Goal: Obtain resource: Download file/media

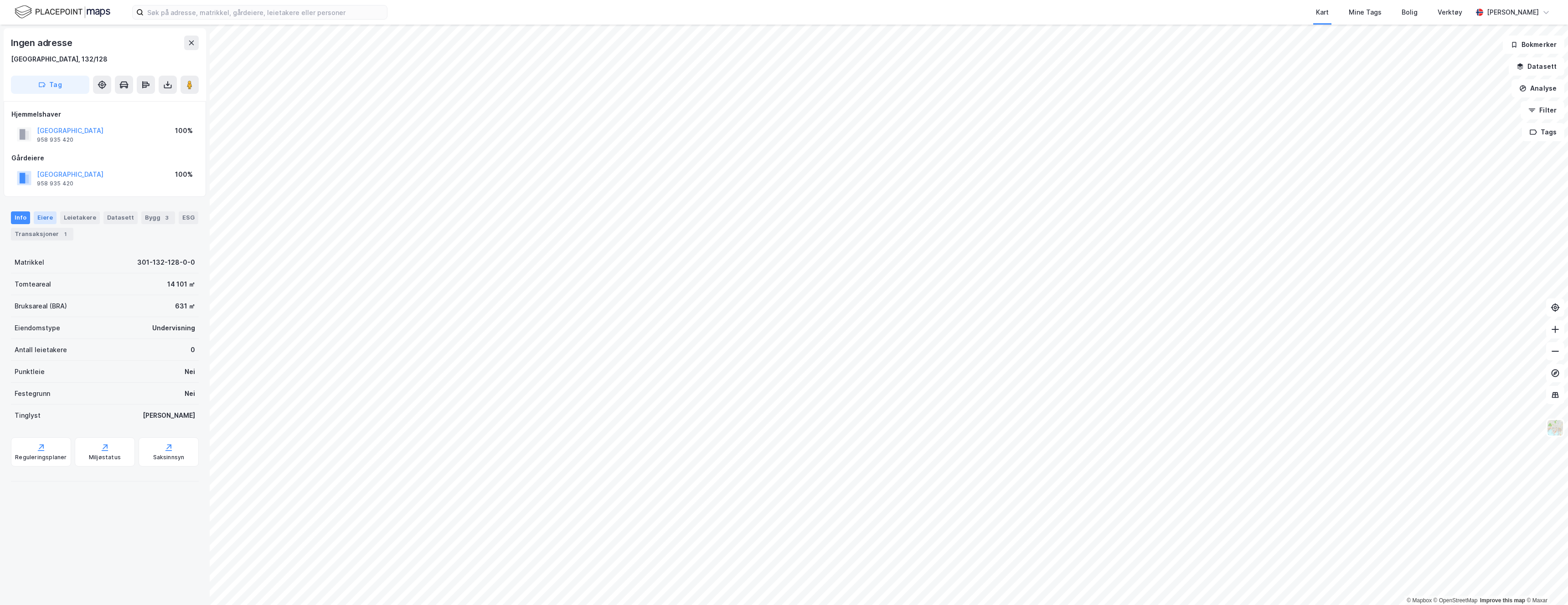
click at [39, 217] on div "Eiere" at bounding box center [44, 218] width 23 height 13
click at [26, 296] on icon at bounding box center [26, 295] width 8 height 8
click at [90, 312] on link "[GEOGRAPHIC_DATA]" at bounding box center [105, 310] width 67 height 8
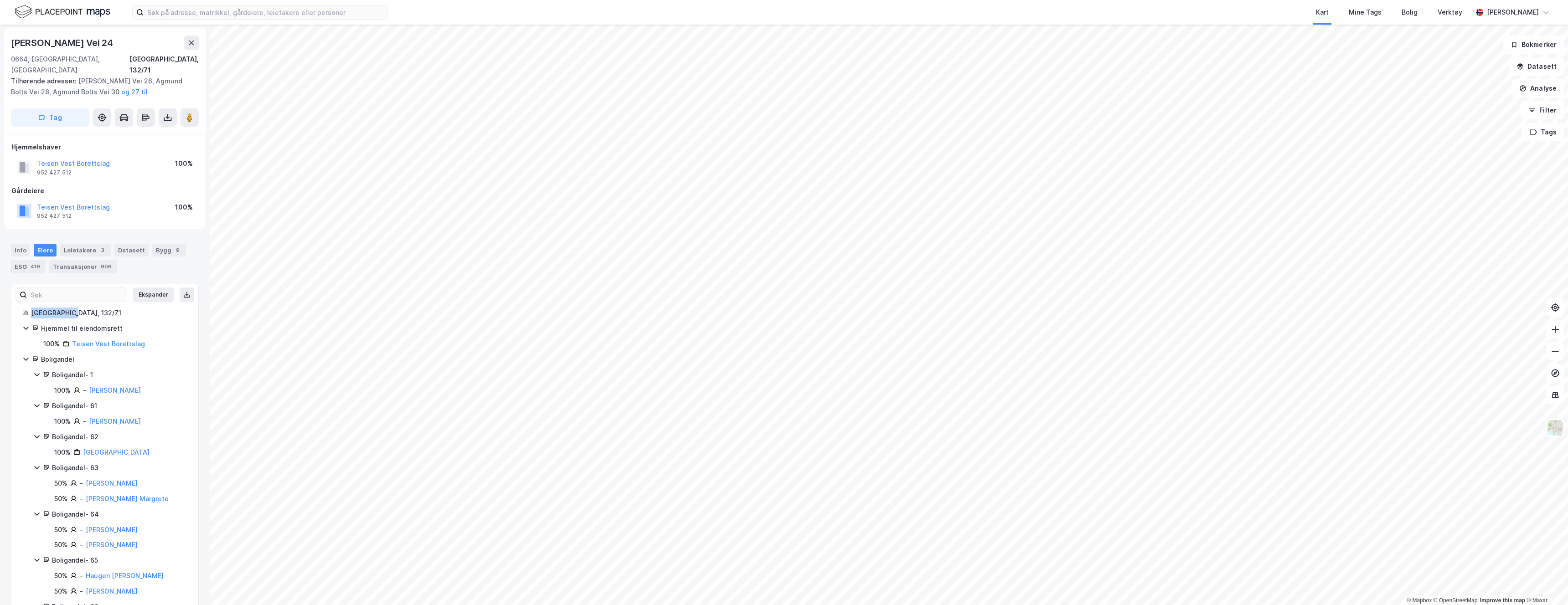
drag, startPoint x: 69, startPoint y: 303, endPoint x: 33, endPoint y: 304, distance: 36.0
click at [33, 308] on div "[GEOGRAPHIC_DATA], 132/71" at bounding box center [109, 313] width 156 height 11
copy div "[GEOGRAPHIC_DATA], 132/71"
click at [1450, 12] on div "Verktøy" at bounding box center [1449, 12] width 24 height 11
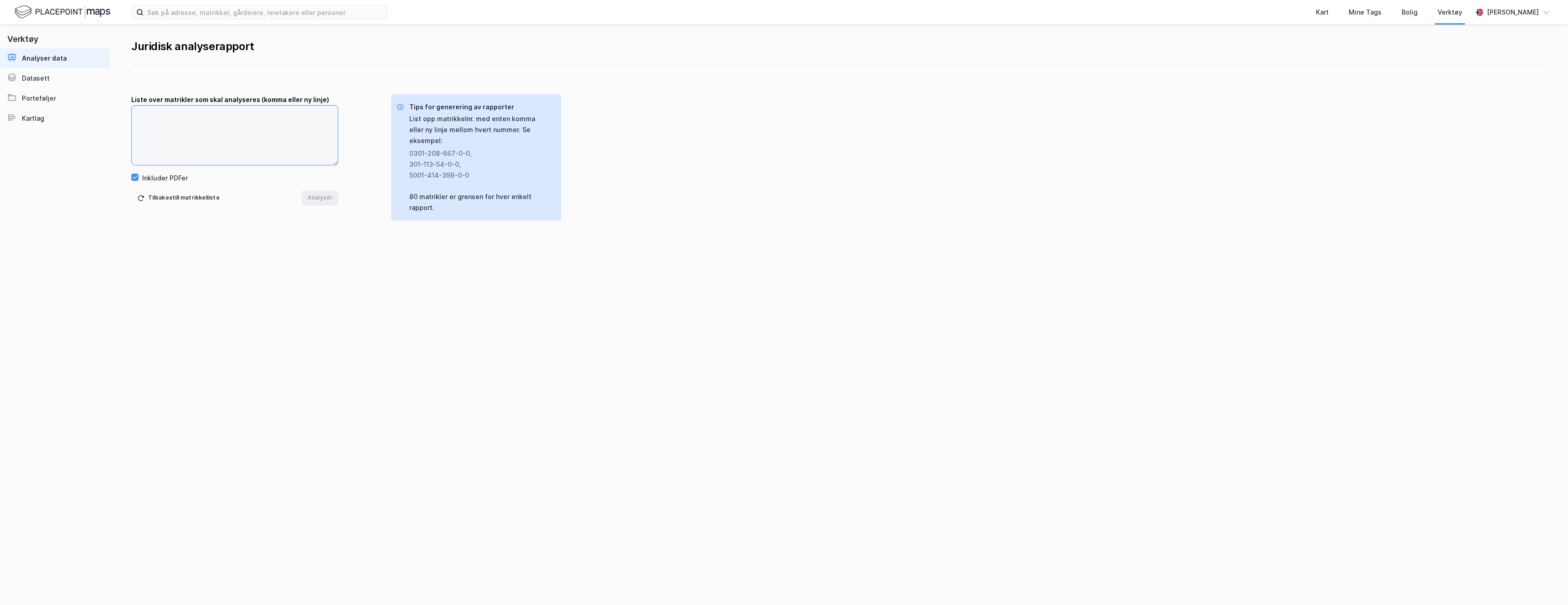
click at [215, 126] on textarea at bounding box center [234, 135] width 206 height 59
paste textarea "[GEOGRAPHIC_DATA], 132/71"
type textarea "[GEOGRAPHIC_DATA], 132/71"
drag, startPoint x: 202, startPoint y: 115, endPoint x: 110, endPoint y: 110, distance: 92.1
click at [111, 110] on div "Liste over matrikler som skal analyseres (komma eller ny linje) [GEOGRAPHIC_DAT…" at bounding box center [838, 133] width 1458 height 77
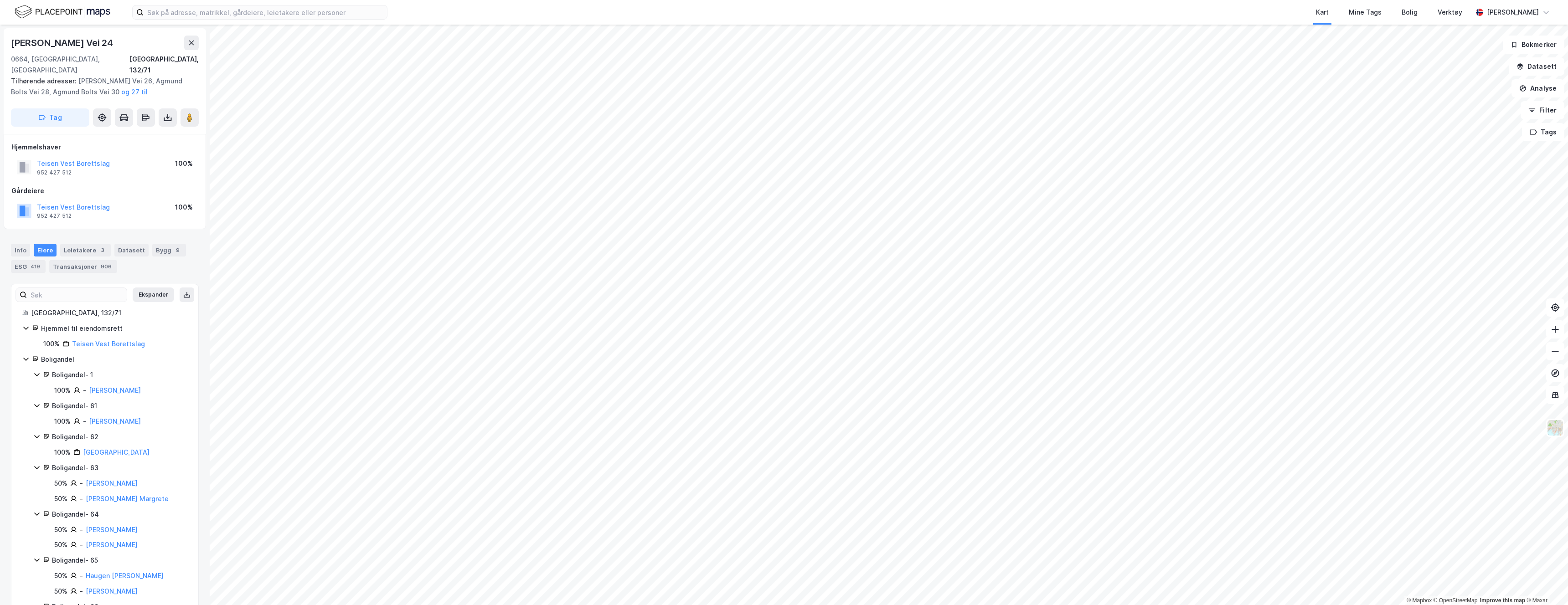
scroll to position [3, 0]
click at [62, 305] on div "[GEOGRAPHIC_DATA], 132/71" at bounding box center [109, 310] width 156 height 11
drag, startPoint x: 71, startPoint y: 300, endPoint x: 30, endPoint y: 303, distance: 41.1
click at [31, 305] on div "[GEOGRAPHIC_DATA], 132/71" at bounding box center [109, 310] width 156 height 11
copy div "[GEOGRAPHIC_DATA], 132/71"
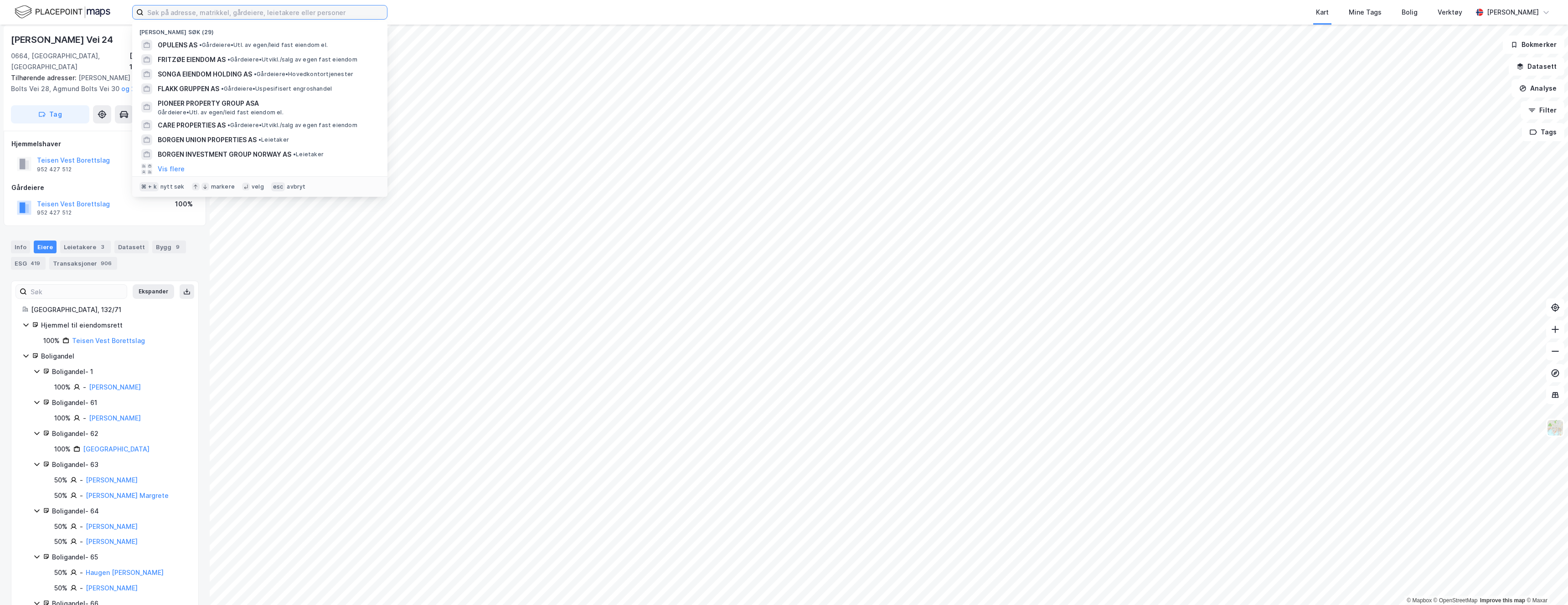
click at [258, 17] on input at bounding box center [265, 13] width 243 height 13
paste input "[GEOGRAPHIC_DATA], 132/71"
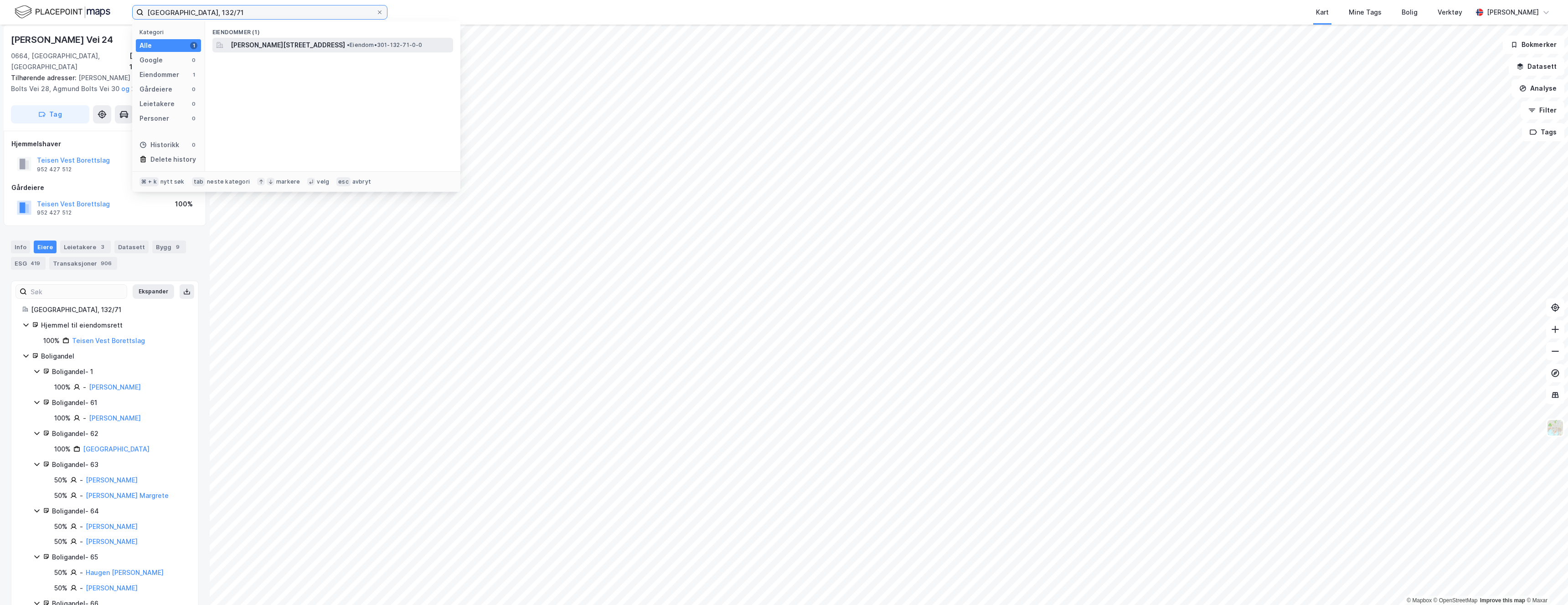
type input "[GEOGRAPHIC_DATA], 132/71"
click at [331, 45] on span "[PERSON_NAME][STREET_ADDRESS]" at bounding box center [288, 44] width 115 height 11
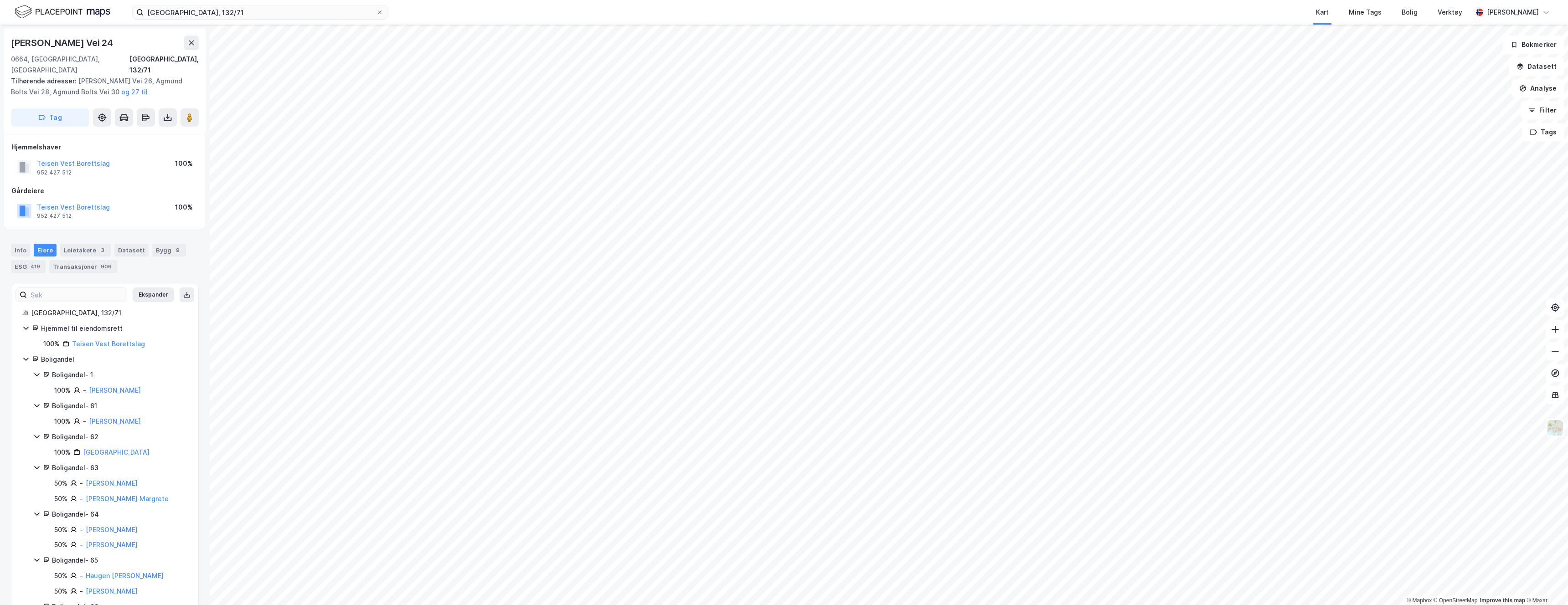
scroll to position [3, 0]
click at [187, 58] on div "[GEOGRAPHIC_DATA], 132/71" at bounding box center [164, 61] width 69 height 22
click at [223, 12] on input "[GEOGRAPHIC_DATA], 132/71" at bounding box center [260, 13] width 233 height 13
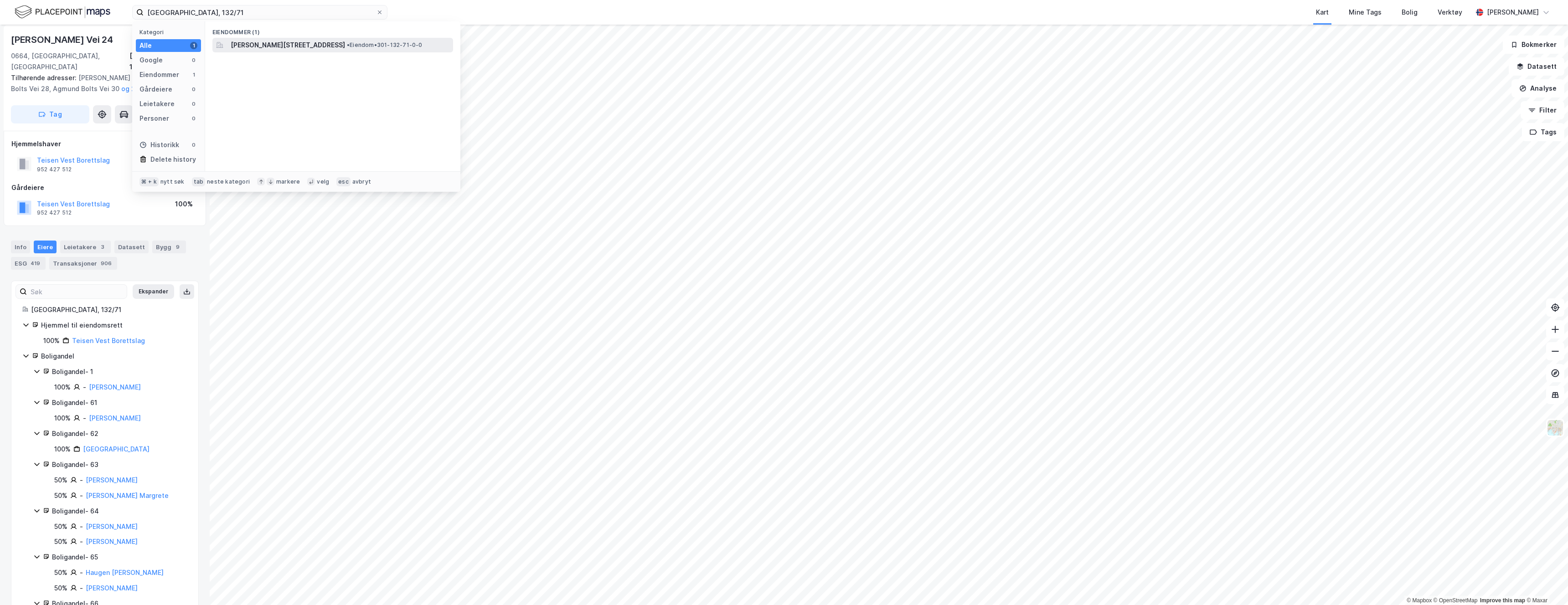
click at [438, 48] on div "[PERSON_NAME][STREET_ADDRESS] • Eiendom • 301-132-71-0-0" at bounding box center [341, 44] width 221 height 11
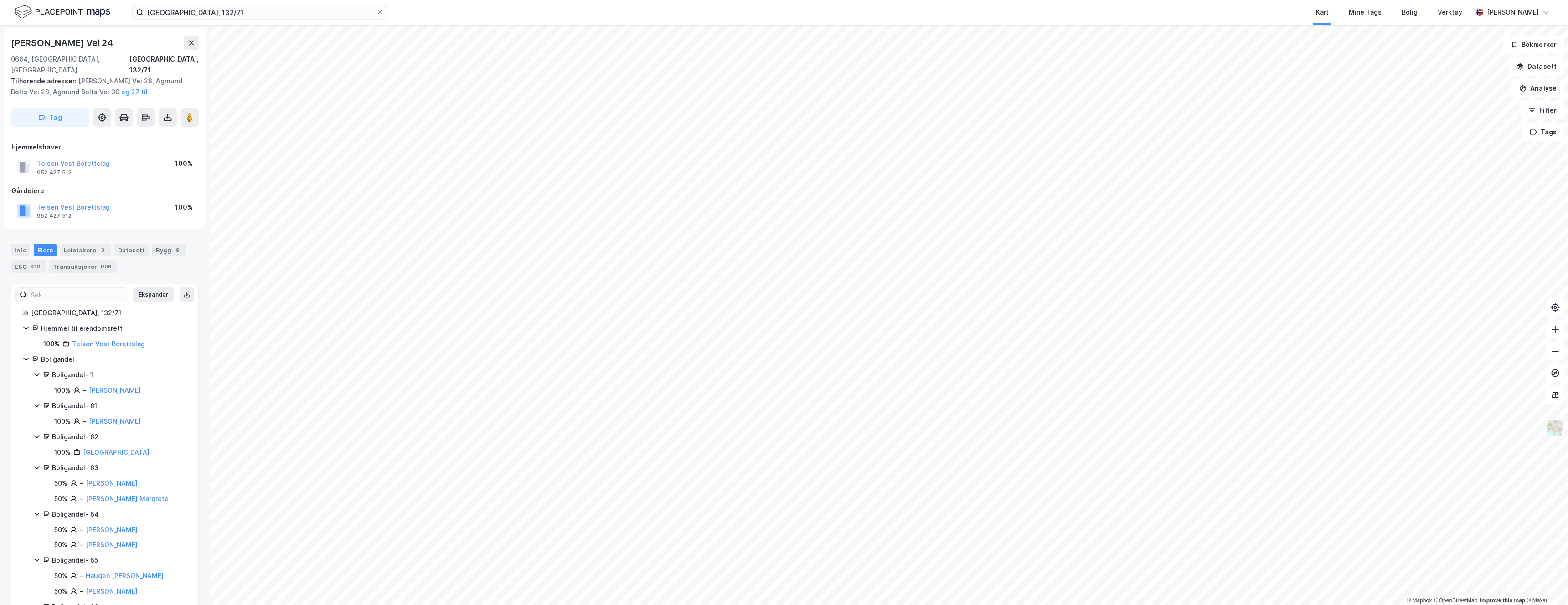
scroll to position [3, 0]
click at [190, 54] on div "[GEOGRAPHIC_DATA], 132/71" at bounding box center [164, 61] width 69 height 22
click at [1437, 11] on div "Verktøy" at bounding box center [1449, 12] width 24 height 11
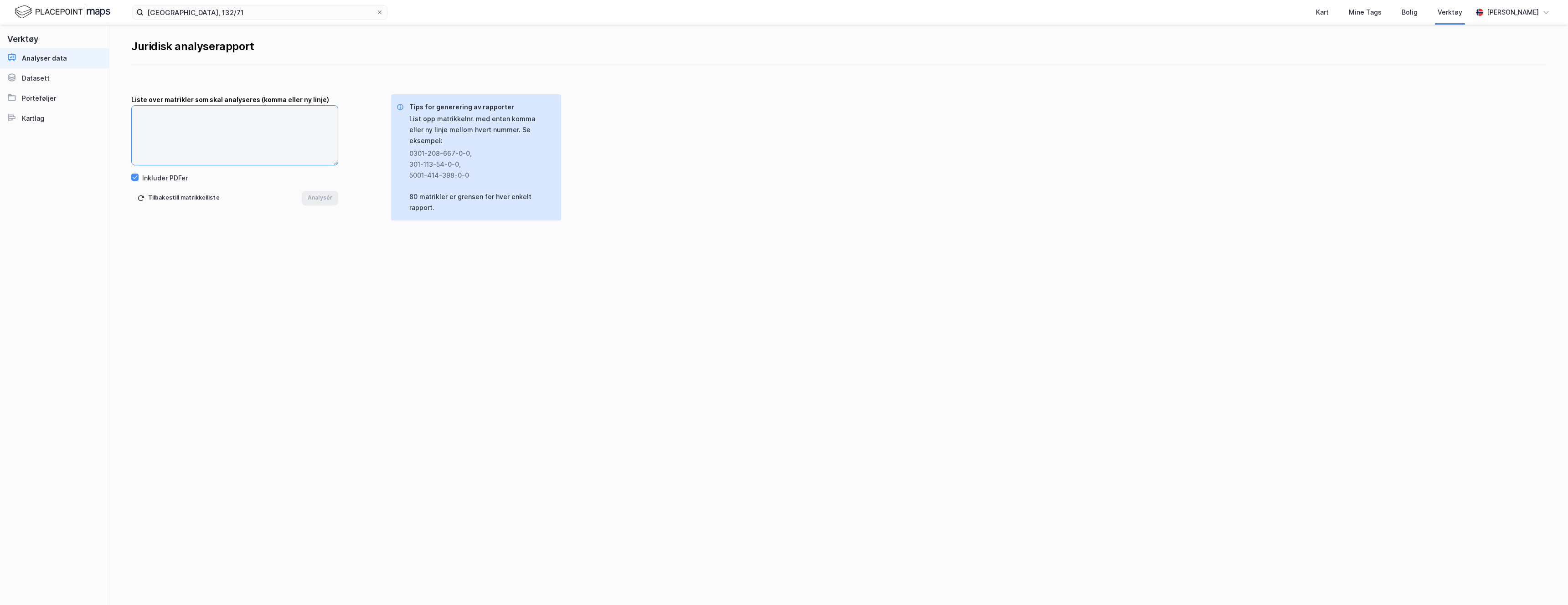
click at [177, 131] on textarea at bounding box center [234, 135] width 206 height 59
paste textarea "301-132-71-0-0"
type textarea "301-132-71-0-0"
click at [328, 197] on button "Analysér" at bounding box center [320, 197] width 37 height 14
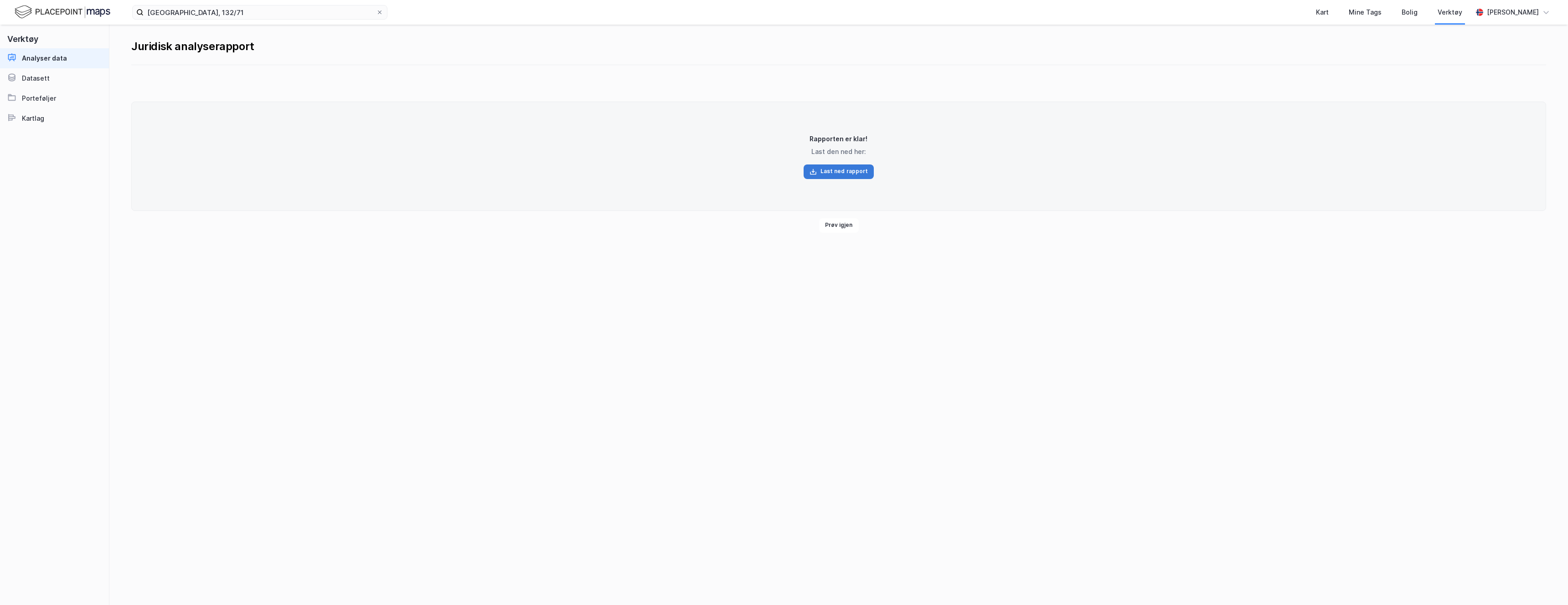
click at [843, 169] on button "Last ned rapport" at bounding box center [838, 172] width 70 height 14
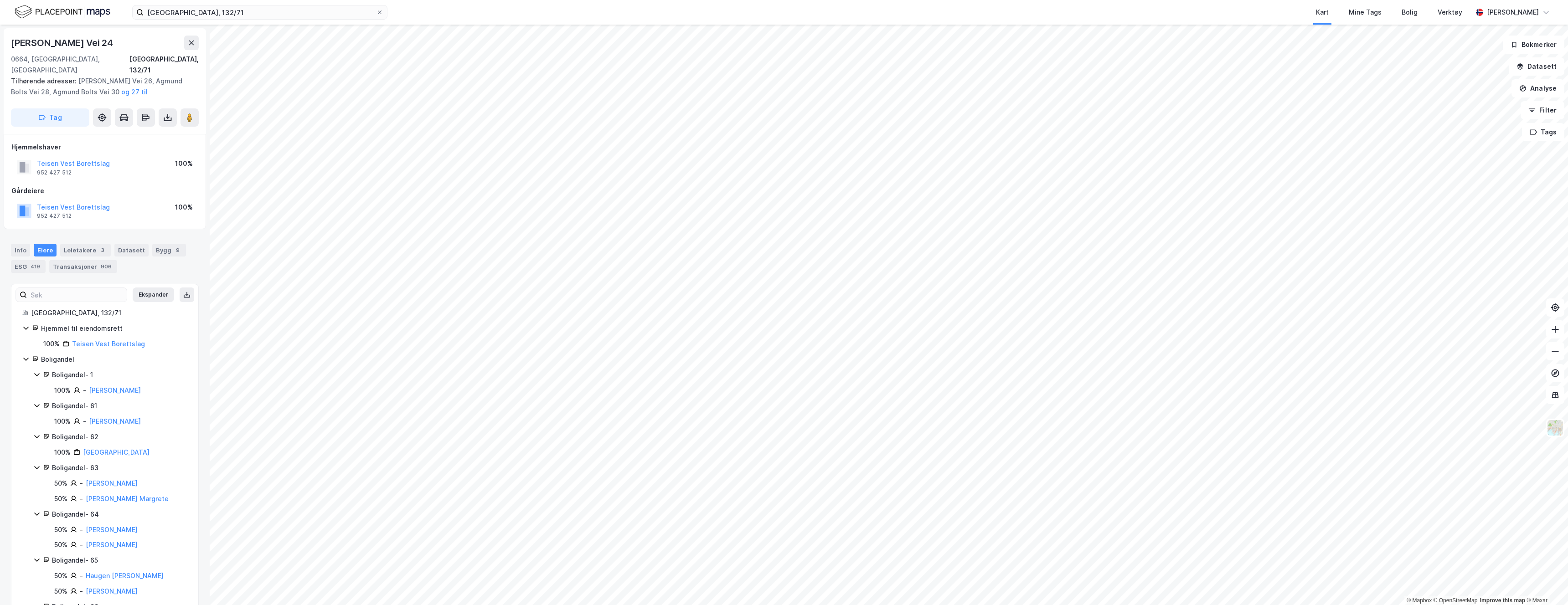
scroll to position [3, 0]
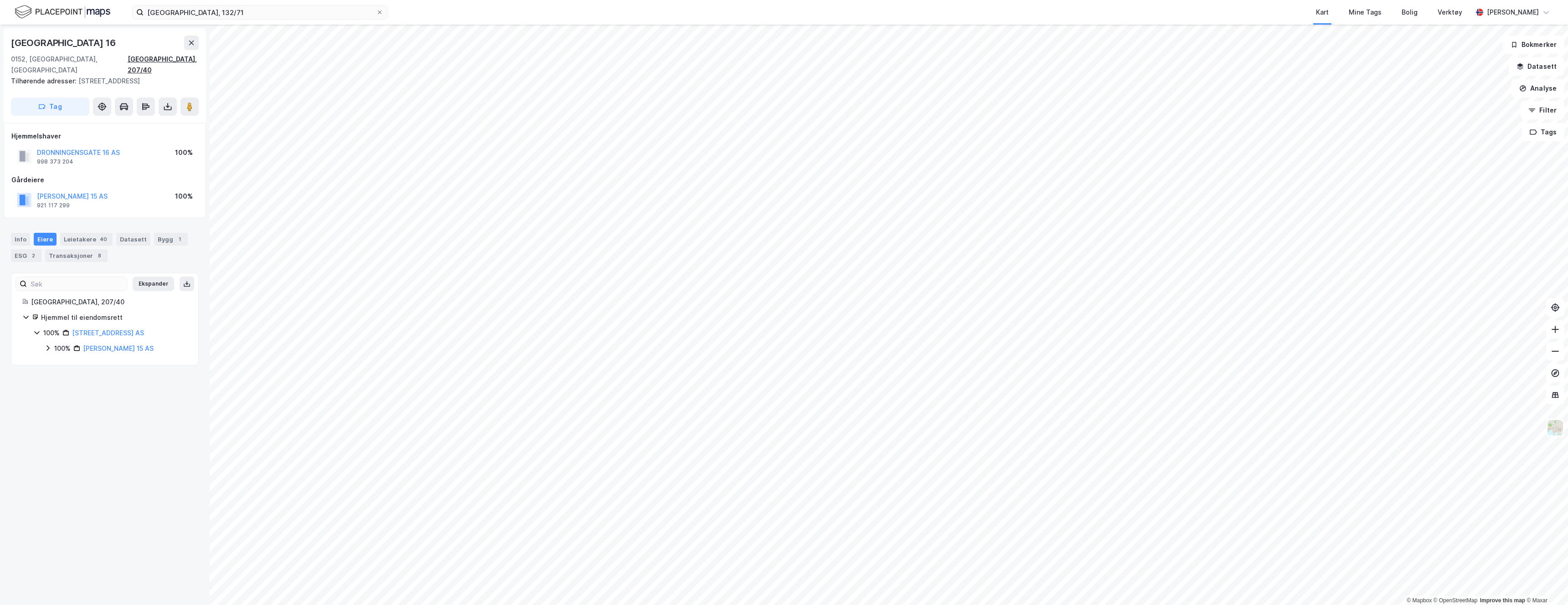
click at [193, 60] on div "[GEOGRAPHIC_DATA], 207/40" at bounding box center [163, 64] width 71 height 22
click at [1435, 16] on div "Verktøy" at bounding box center [1450, 13] width 30 height 17
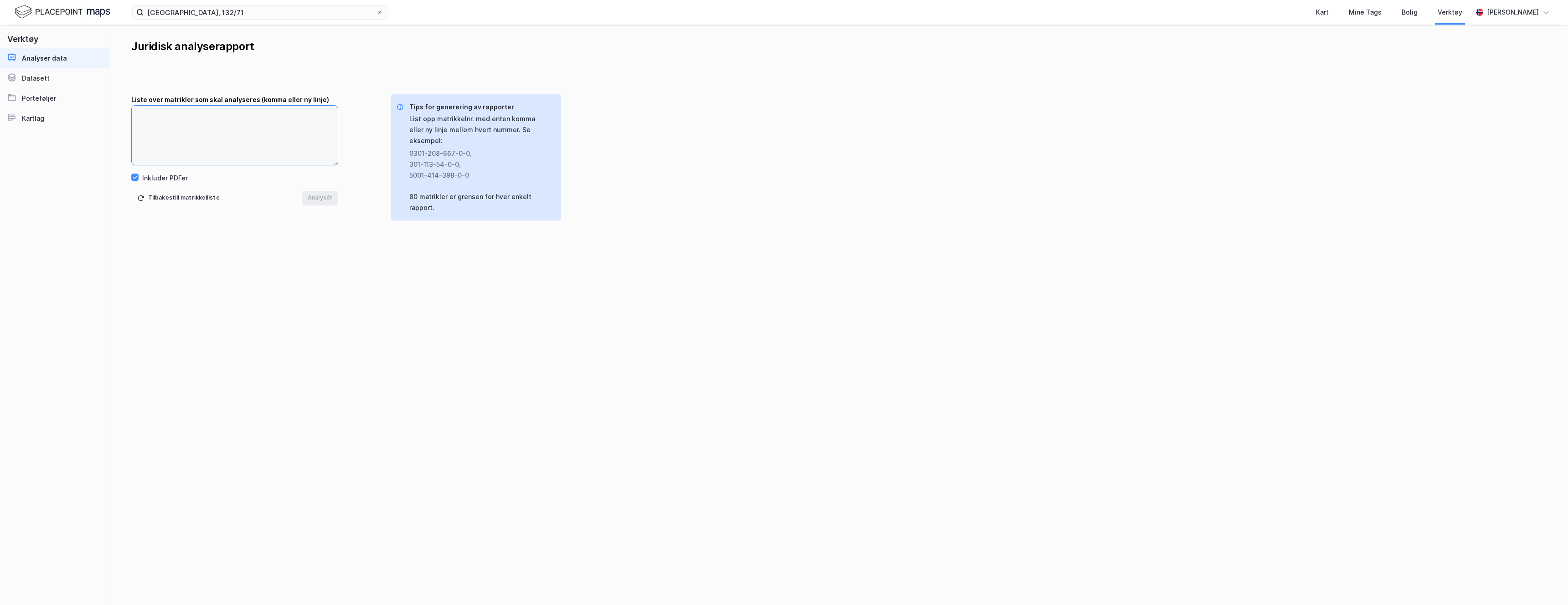
click at [252, 125] on textarea at bounding box center [234, 135] width 206 height 59
paste textarea "301-207-40-0-0"
type textarea "301-207-40-0-0"
click at [316, 197] on button "Analysér" at bounding box center [320, 197] width 37 height 14
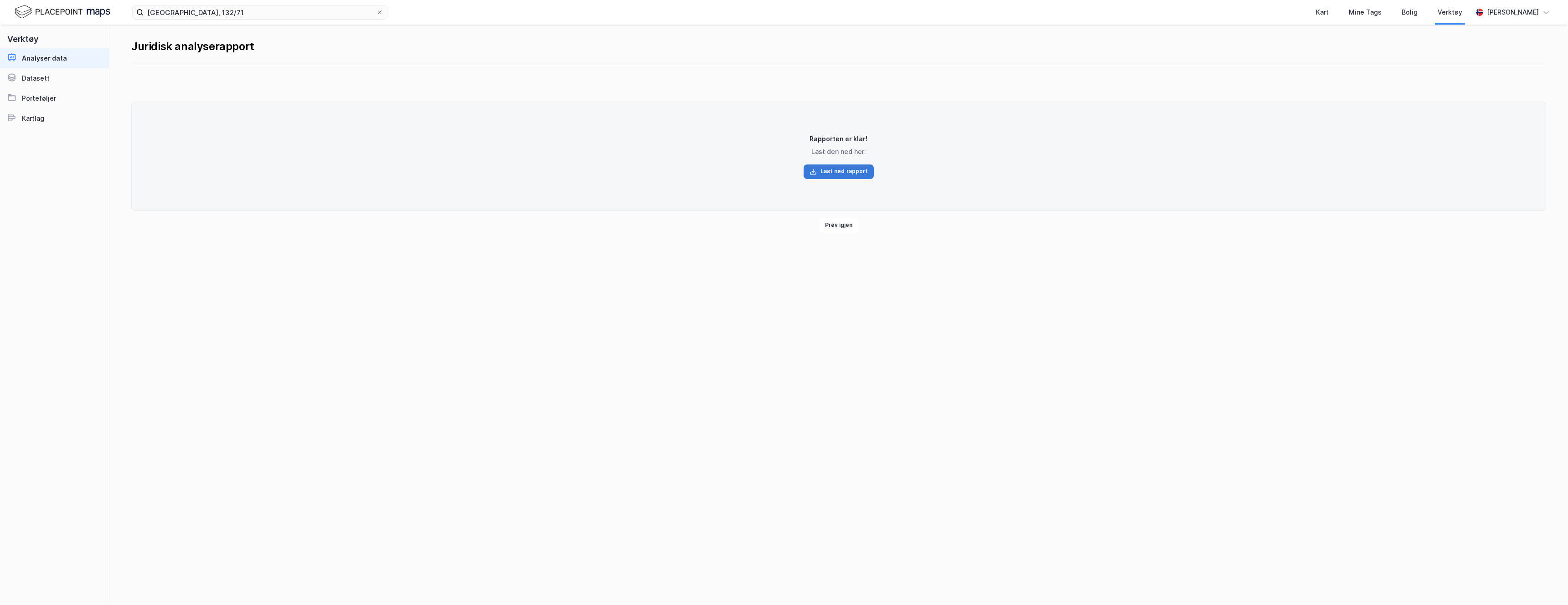
click at [838, 173] on button "Last ned rapport" at bounding box center [838, 172] width 70 height 14
click at [380, 13] on icon at bounding box center [380, 13] width 3 height 3
click at [376, 13] on input "[GEOGRAPHIC_DATA], 132/71" at bounding box center [260, 13] width 233 height 13
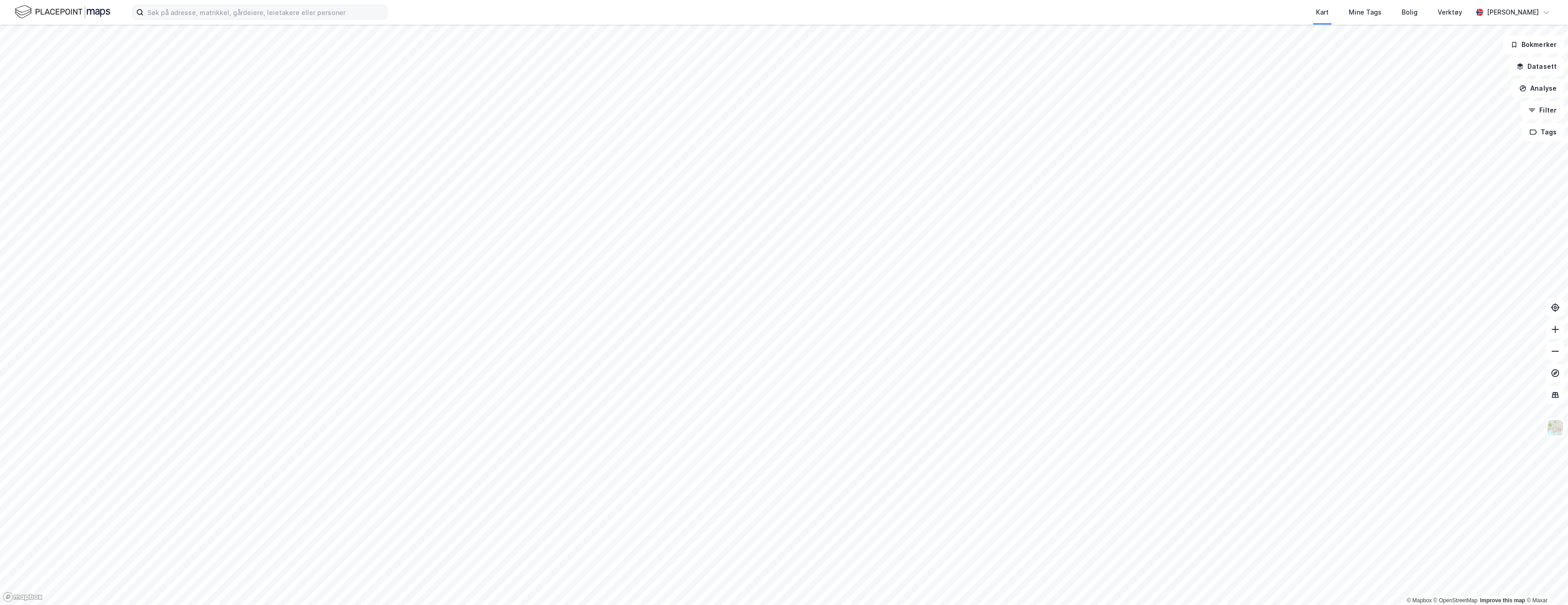
click at [444, 18] on div "Kart Mine Tags Bolig Verktøy" at bounding box center [951, 12] width 1041 height 24
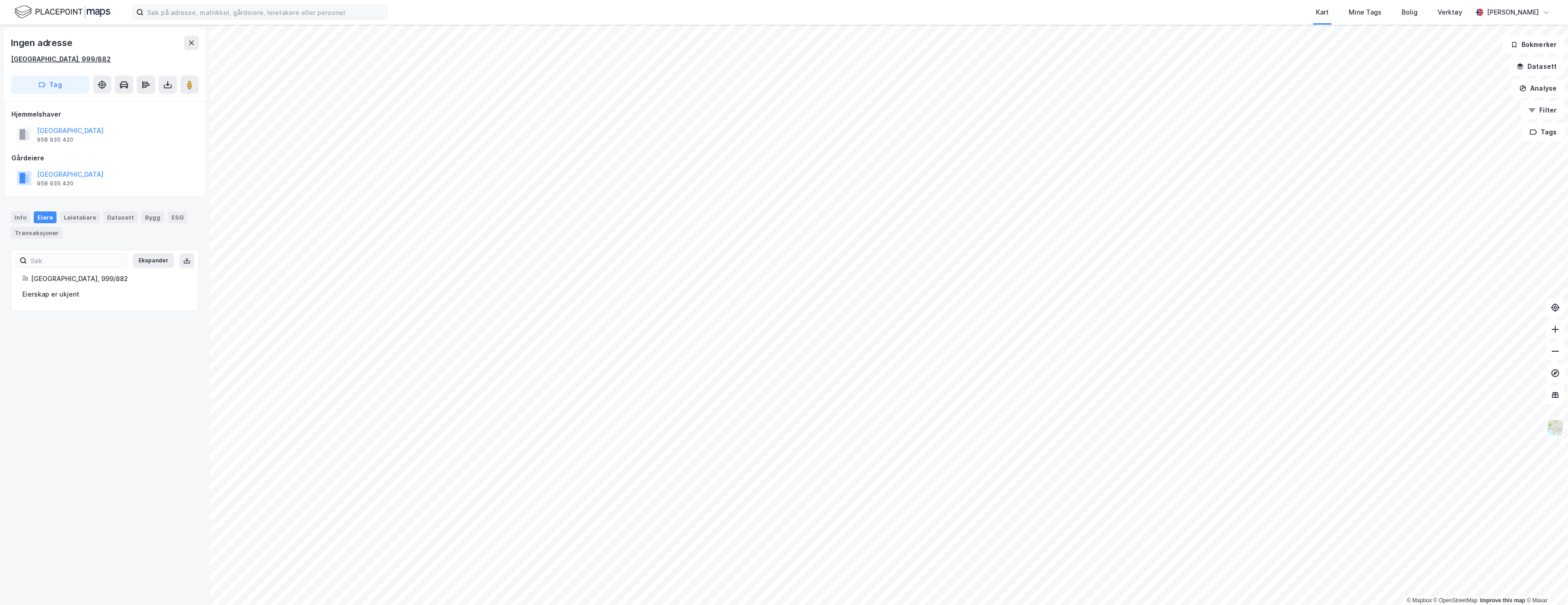
click at [44, 59] on div "[GEOGRAPHIC_DATA], 999/882" at bounding box center [60, 59] width 100 height 11
click at [1446, 12] on div "Verktøy" at bounding box center [1449, 12] width 24 height 11
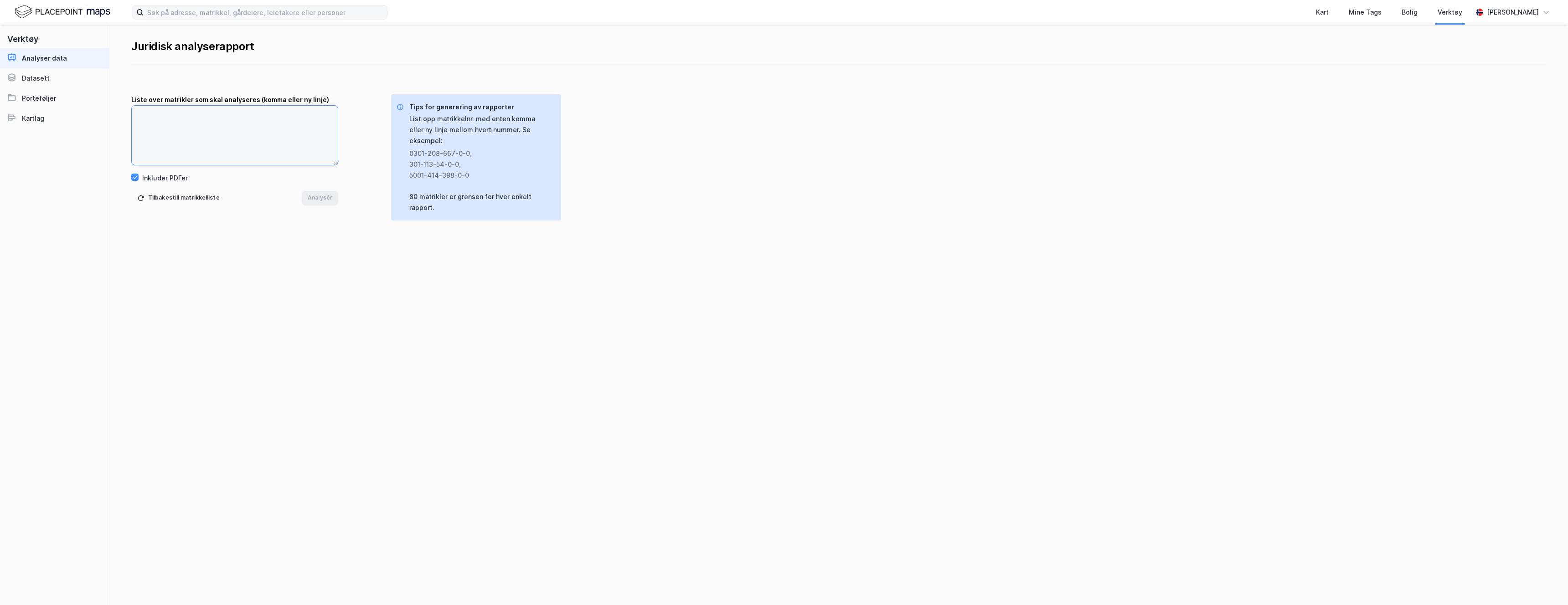
click at [223, 134] on textarea at bounding box center [234, 135] width 206 height 59
paste textarea "301-999-882-0-0"
type textarea "301-999-882-0-0"
click at [317, 197] on button "Analysér" at bounding box center [320, 197] width 37 height 14
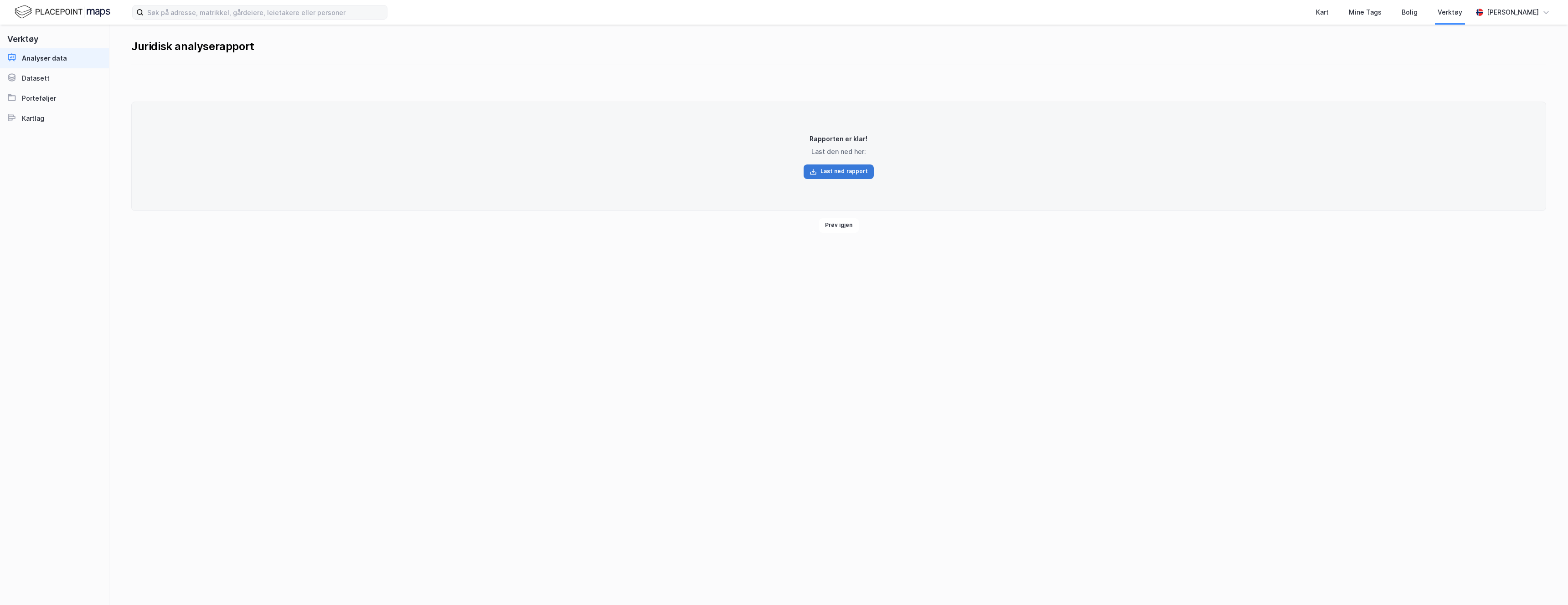
click at [864, 171] on button "Last ned rapport" at bounding box center [838, 172] width 70 height 14
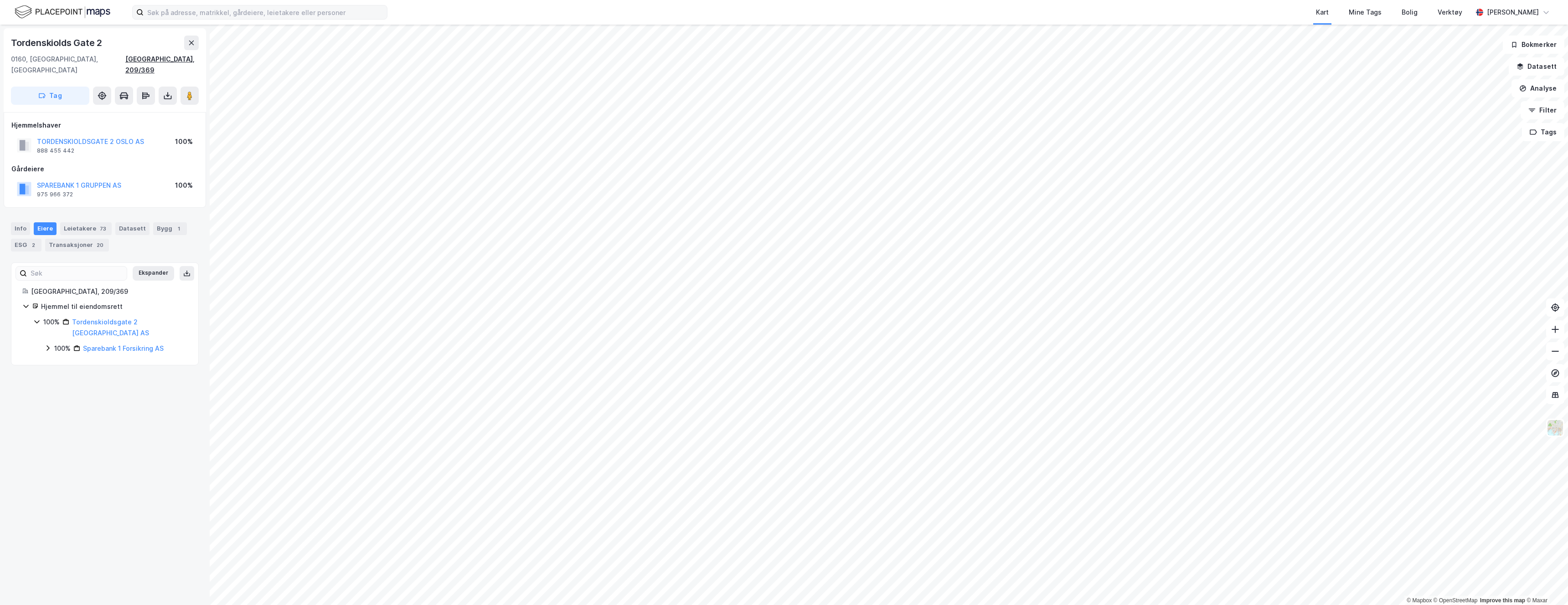
click at [174, 58] on div "[GEOGRAPHIC_DATA], 209/369" at bounding box center [162, 64] width 74 height 22
click at [1448, 10] on div "Verktøy" at bounding box center [1449, 12] width 24 height 11
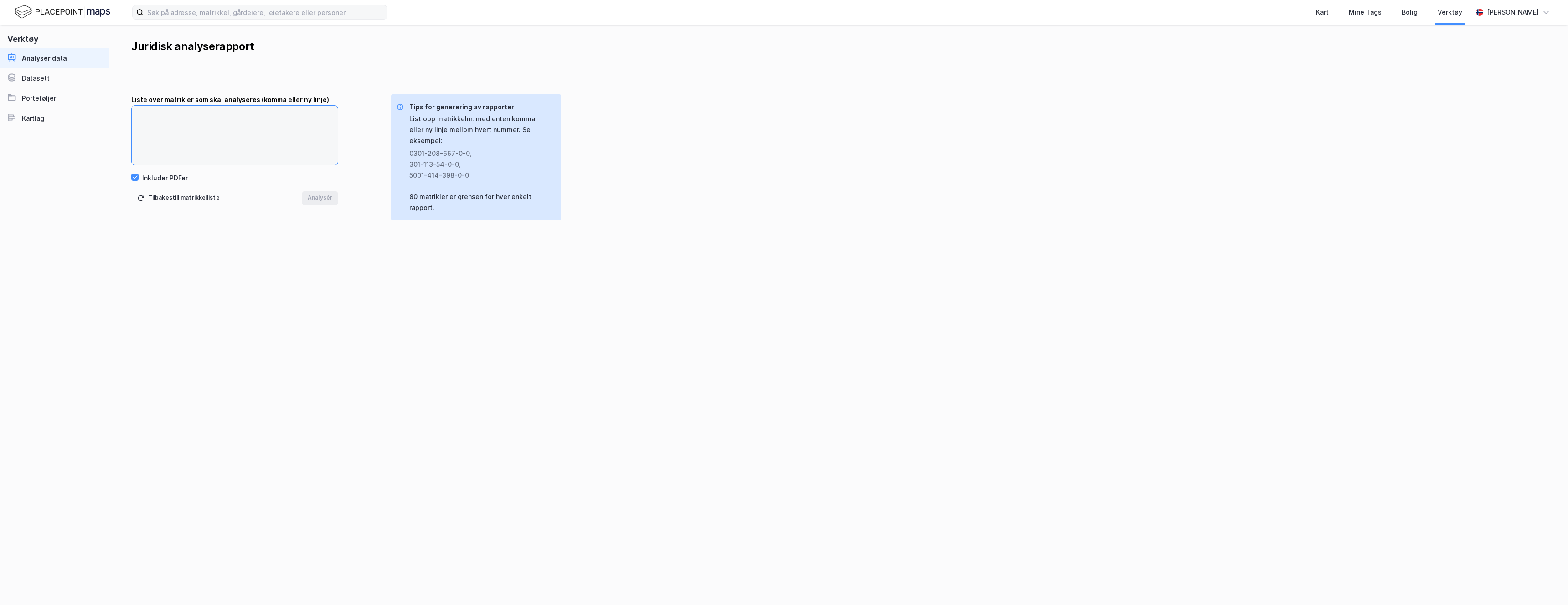
click at [294, 126] on textarea at bounding box center [234, 135] width 206 height 59
paste textarea "301-209-369-0-0"
type textarea "301-209-369-0-0"
click at [330, 201] on button "Analysér" at bounding box center [320, 197] width 37 height 14
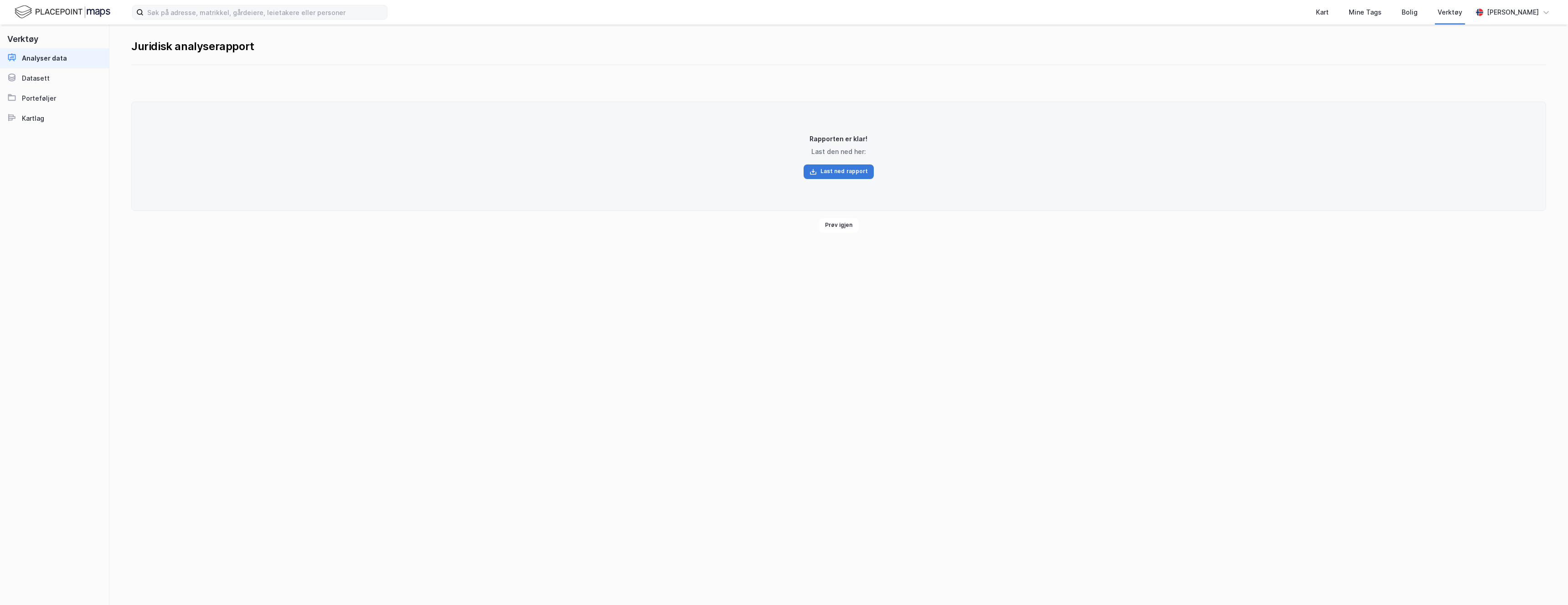
click at [852, 175] on button "Last ned rapport" at bounding box center [838, 172] width 70 height 14
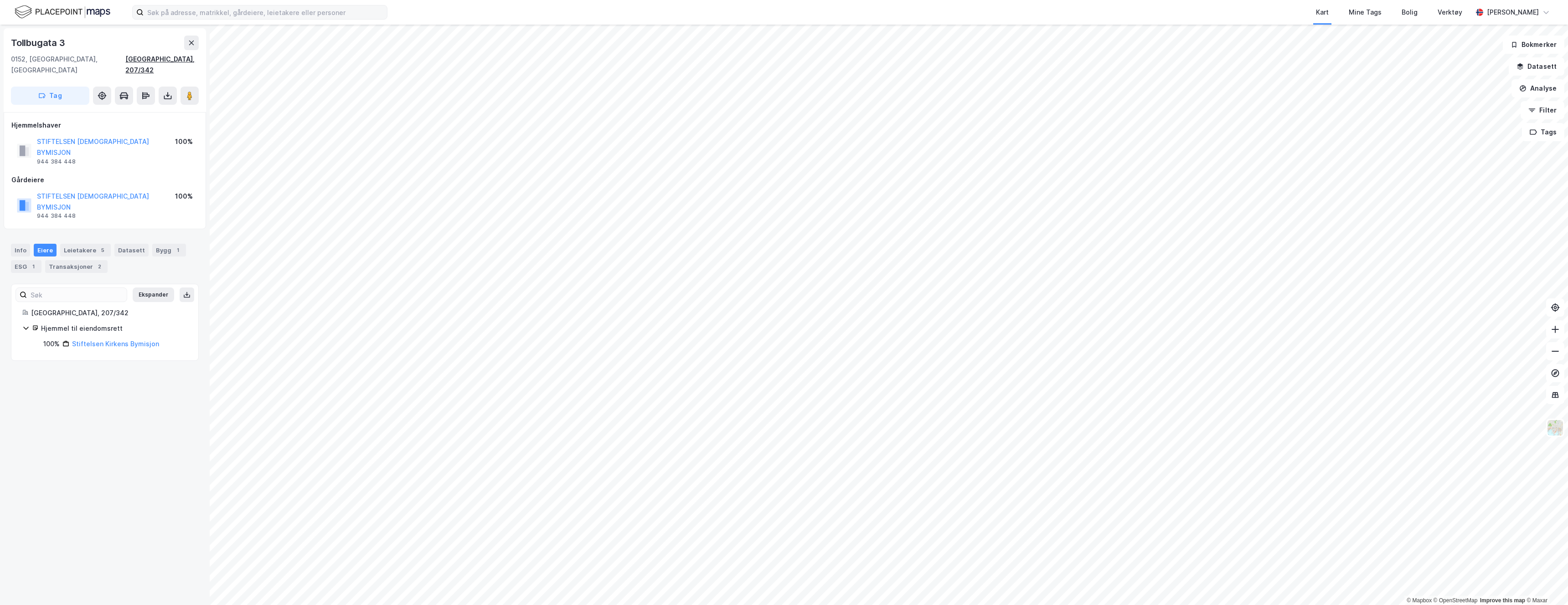
click at [188, 59] on div "[GEOGRAPHIC_DATA], 207/342" at bounding box center [162, 64] width 74 height 22
click at [1444, 16] on div "Verktøy" at bounding box center [1449, 12] width 24 height 11
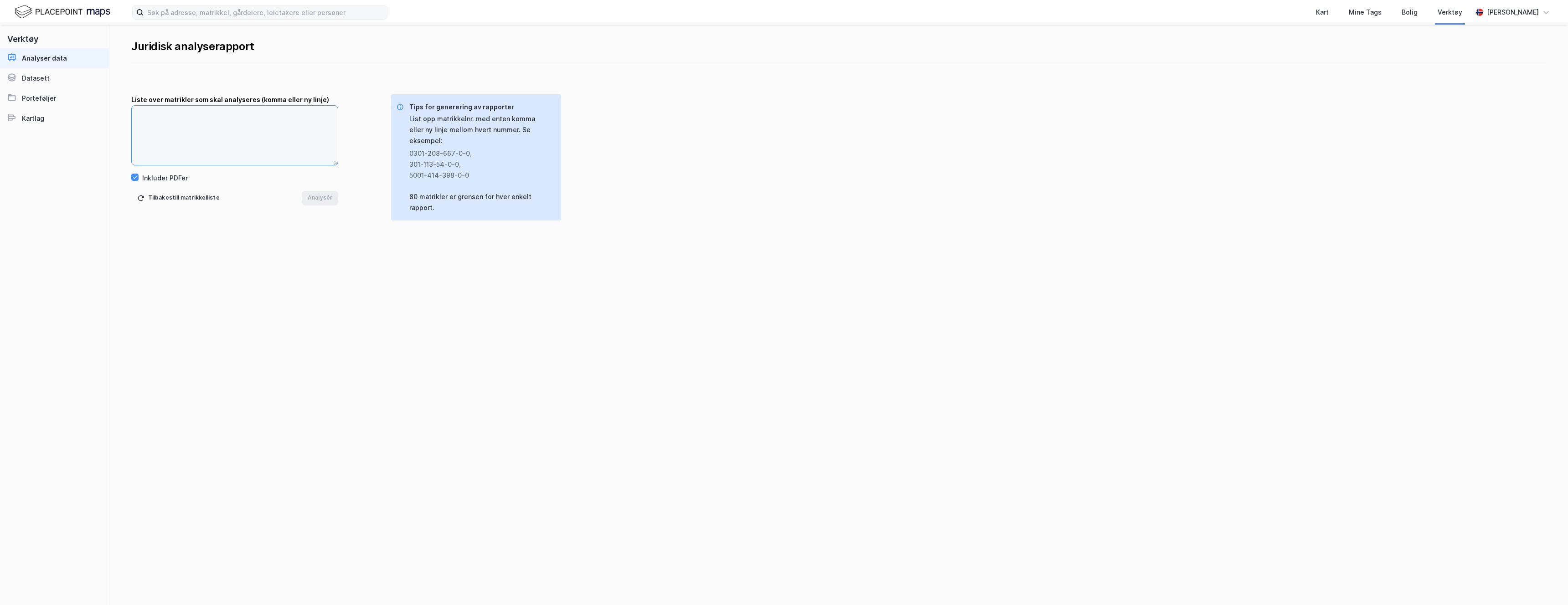
click at [236, 113] on textarea at bounding box center [234, 135] width 206 height 59
paste textarea "301-207-342-0-0"
type textarea "301-207-342-0-0"
click at [331, 198] on button "Analysér" at bounding box center [320, 197] width 37 height 14
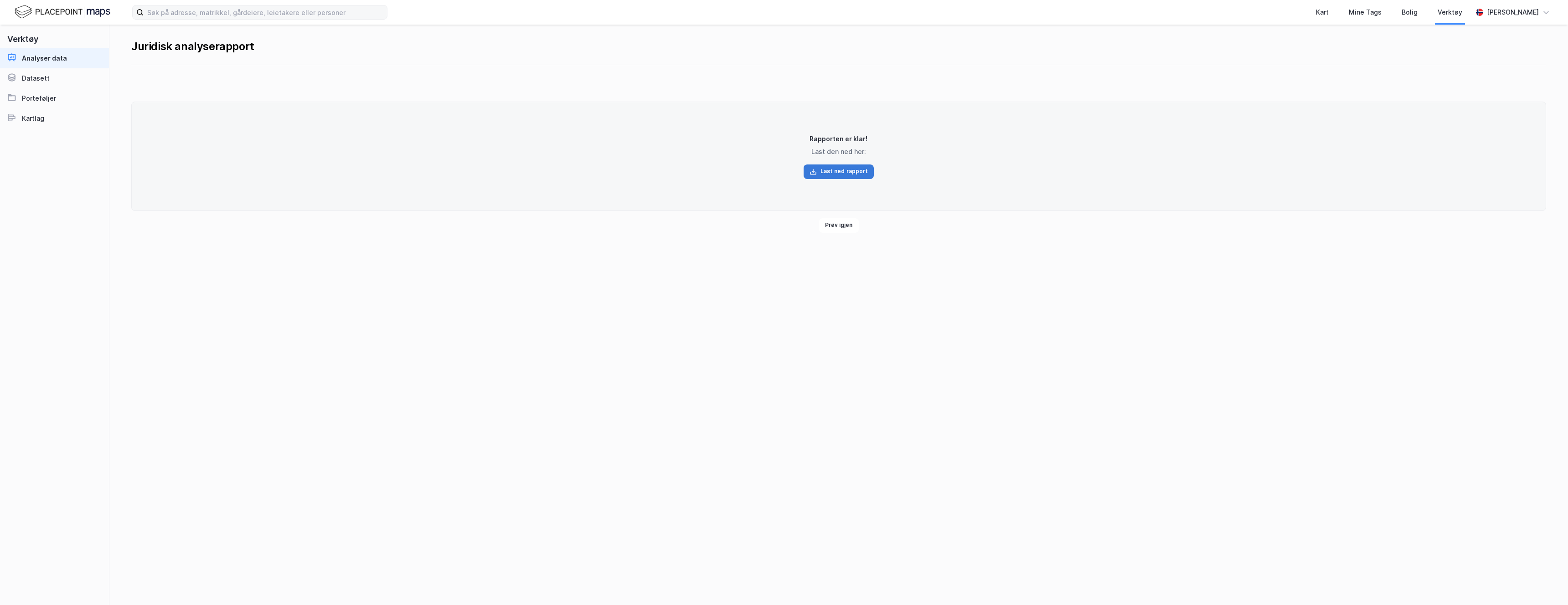
click at [834, 171] on button "Last ned rapport" at bounding box center [838, 172] width 70 height 14
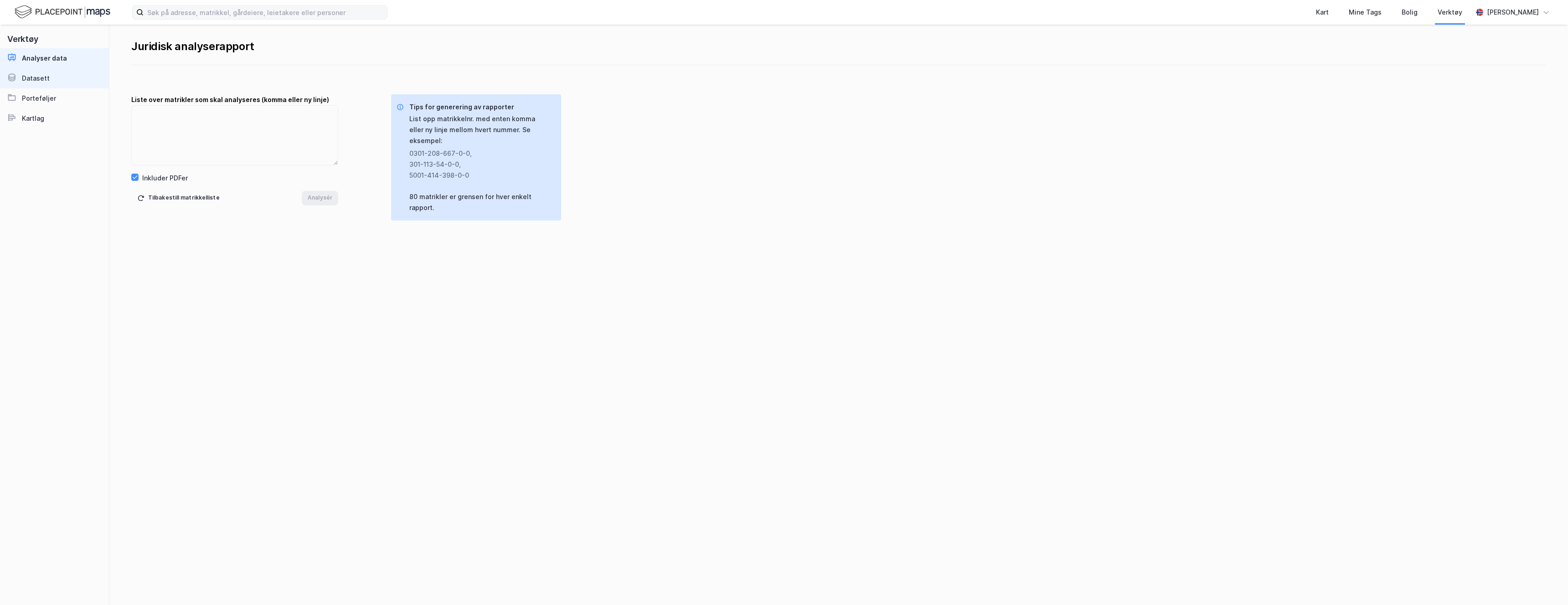
drag, startPoint x: 44, startPoint y: 80, endPoint x: 53, endPoint y: 84, distance: 9.8
click at [44, 80] on div "Datasett" at bounding box center [35, 78] width 28 height 11
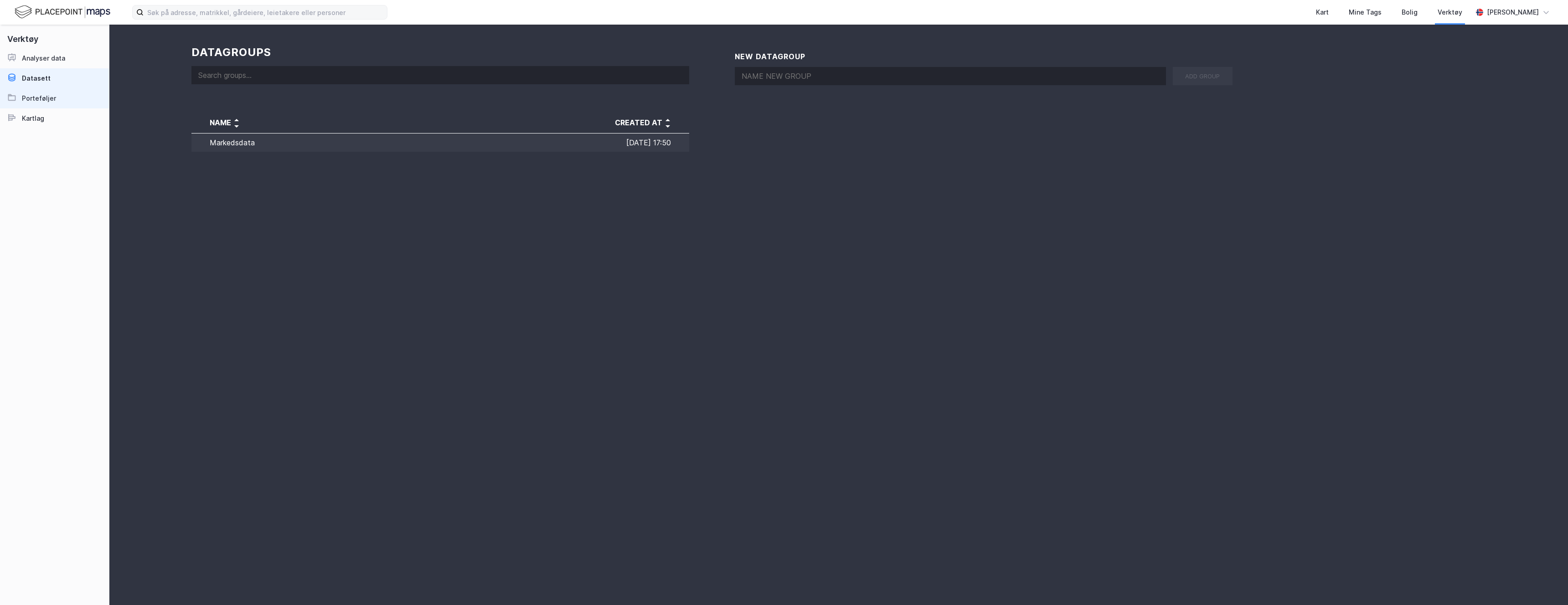
click at [39, 100] on div "Porteføljer" at bounding box center [38, 98] width 34 height 11
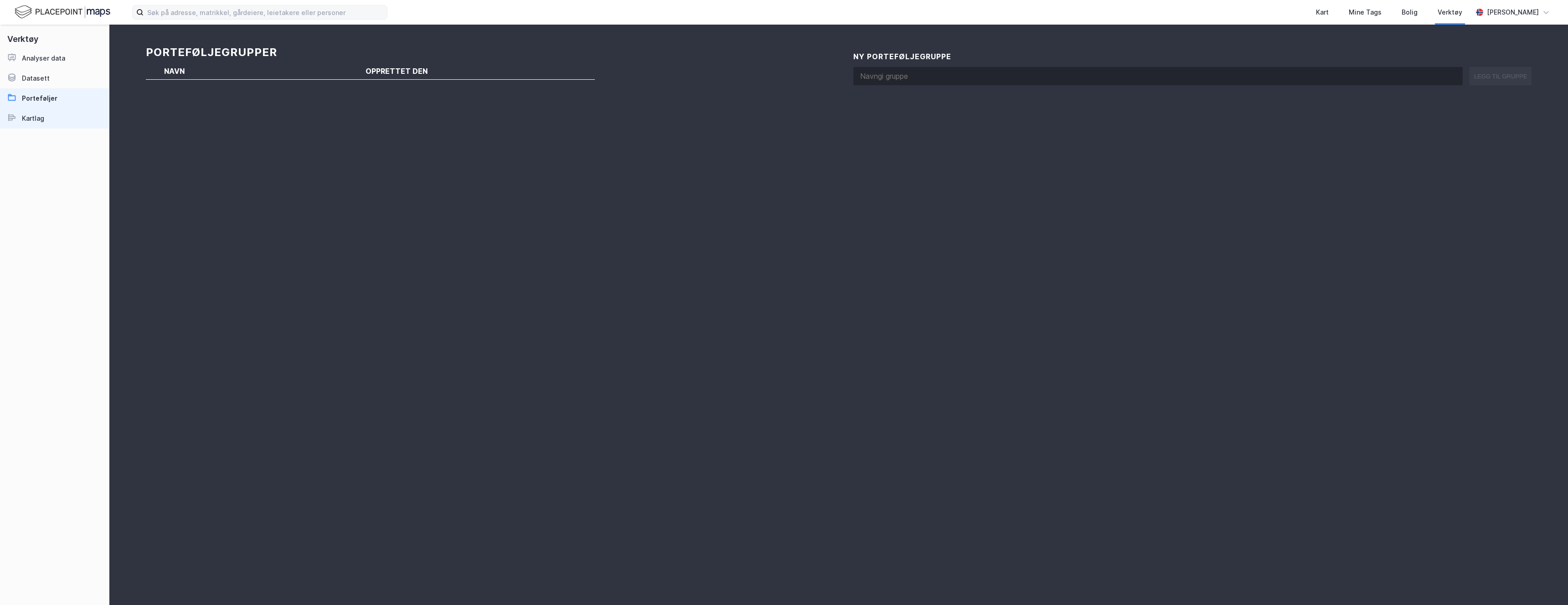
click at [34, 116] on div "Kartlag" at bounding box center [33, 118] width 23 height 11
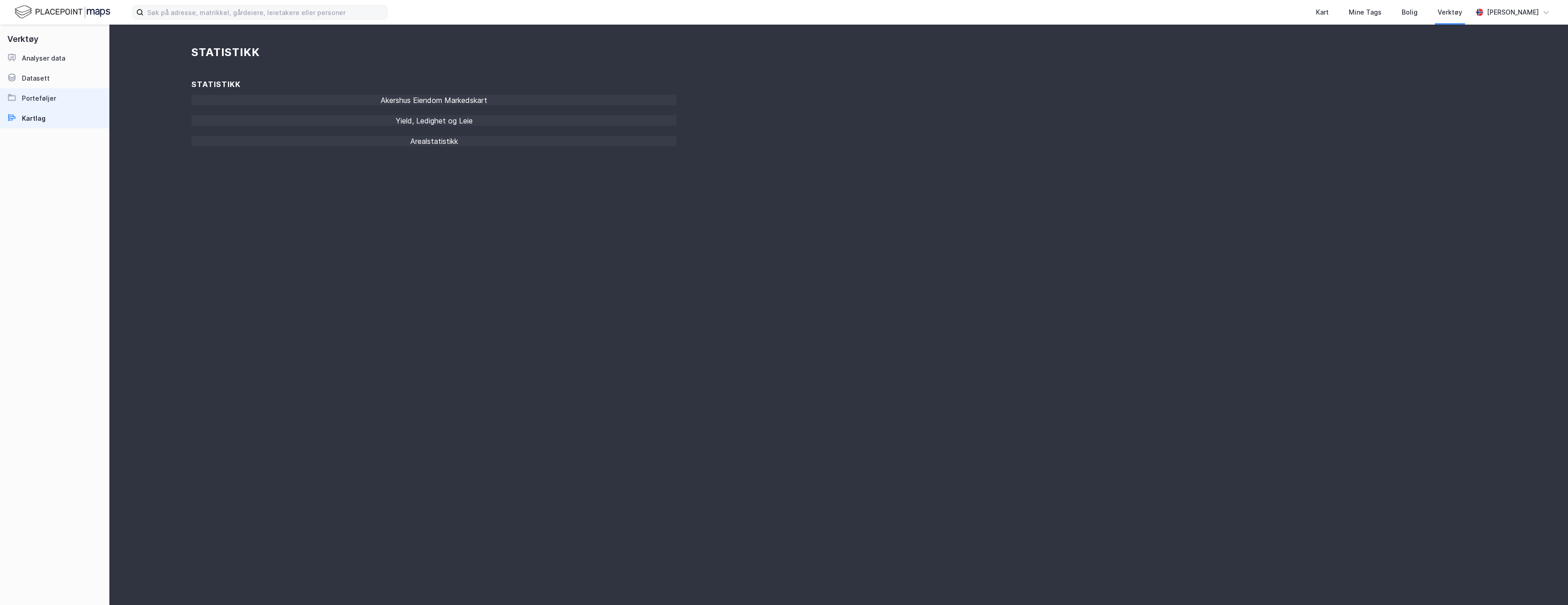
click at [35, 90] on link "Porteføljer" at bounding box center [54, 99] width 109 height 20
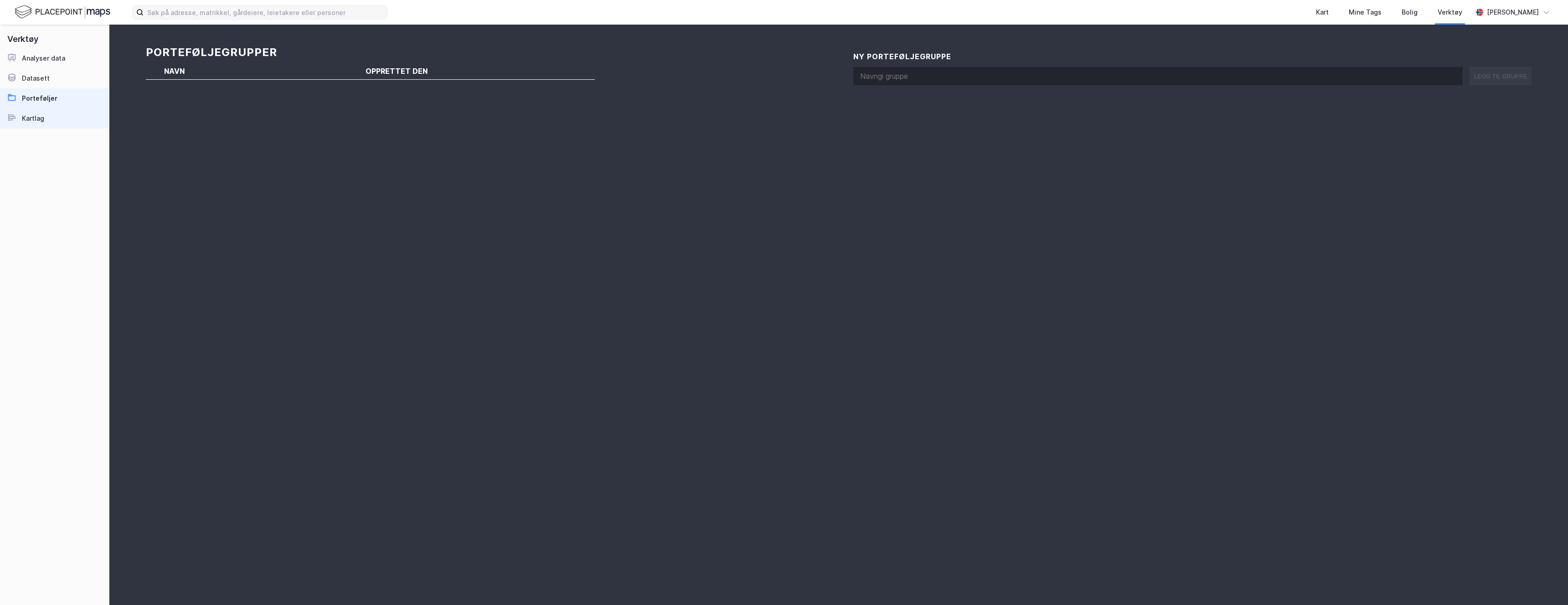
drag, startPoint x: 33, startPoint y: 124, endPoint x: 38, endPoint y: 126, distance: 5.4
click at [32, 124] on div "Kartlag" at bounding box center [33, 118] width 23 height 11
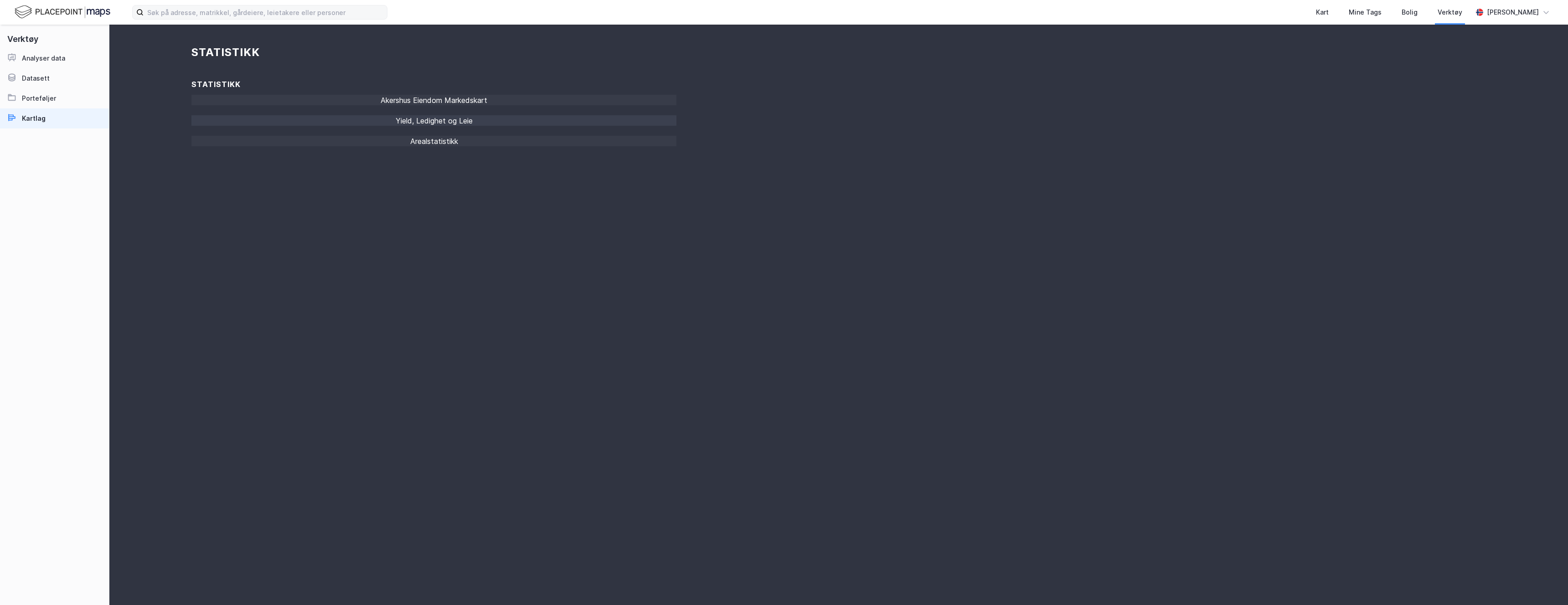
click at [414, 119] on div "Yield, Ledighet og Leie" at bounding box center [434, 123] width 485 height 16
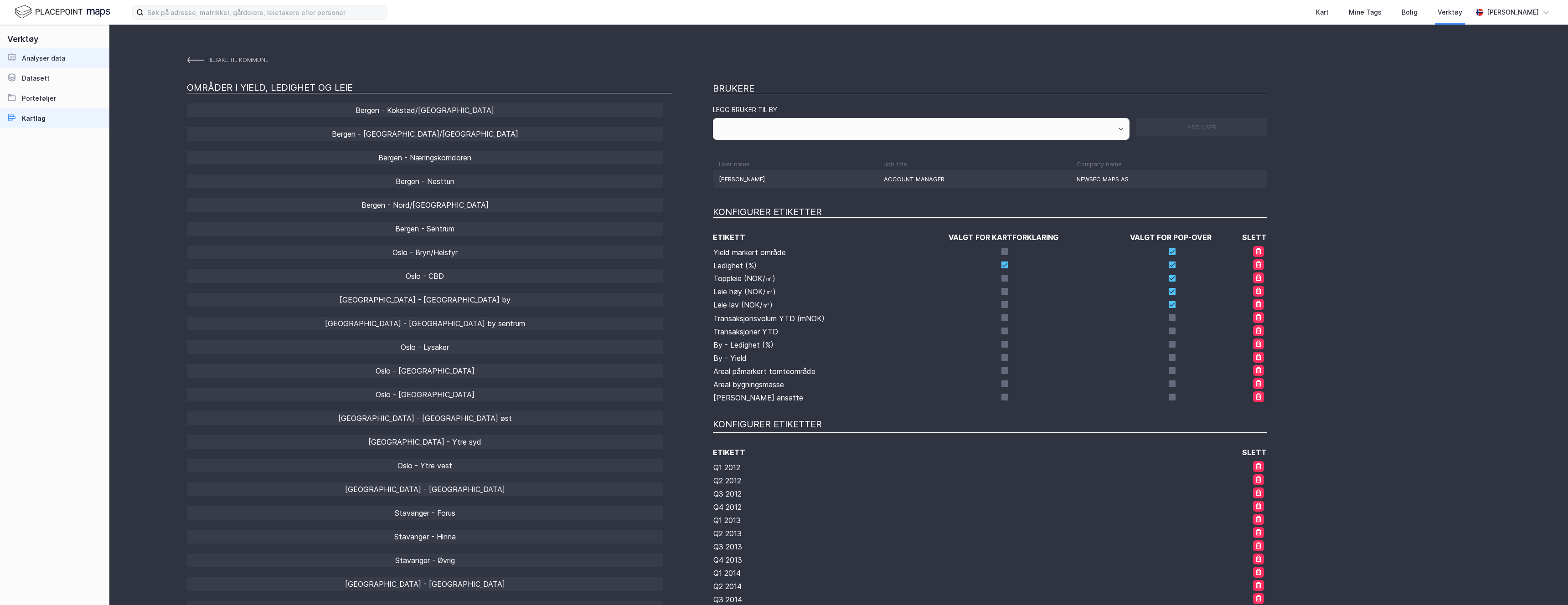
click at [64, 61] on div "Analyser data" at bounding box center [44, 58] width 44 height 11
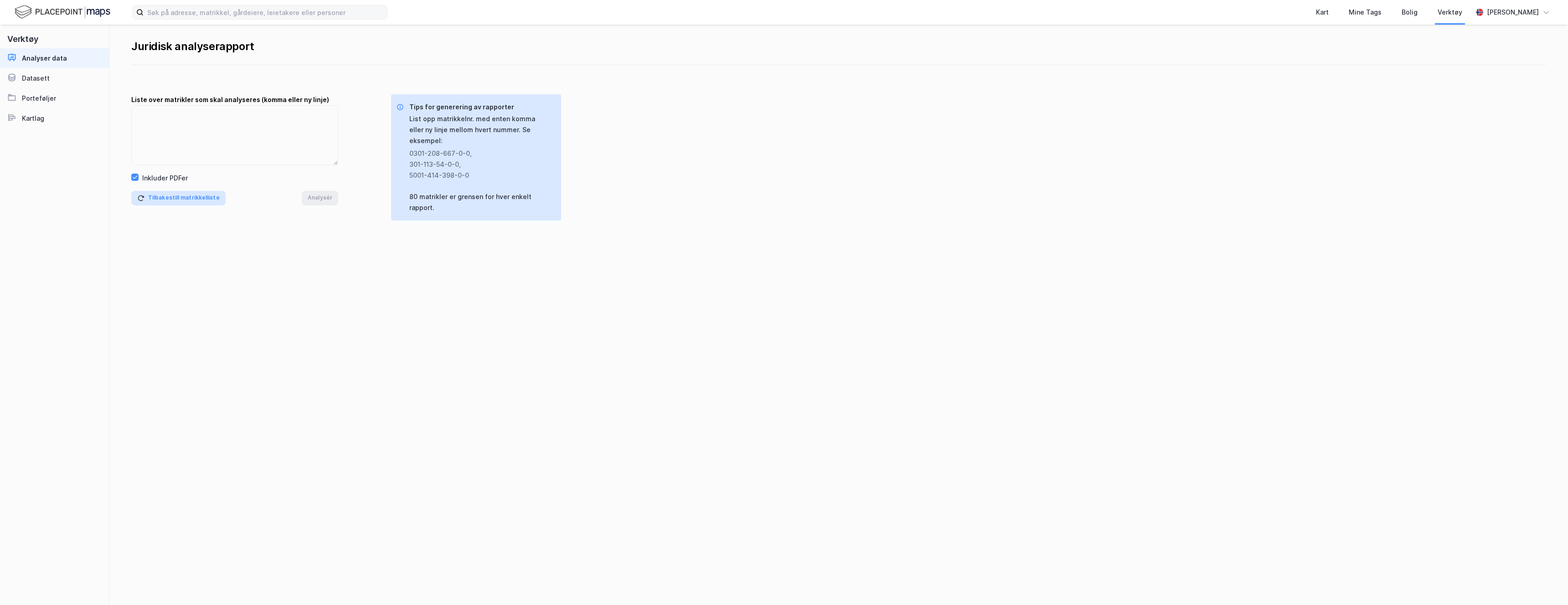
click at [169, 198] on button "Tilbakestill matrikkelliste" at bounding box center [178, 197] width 95 height 14
click at [154, 199] on button "Tilbakestill matrikkelliste" at bounding box center [178, 197] width 95 height 14
click at [134, 178] on icon at bounding box center [136, 177] width 5 height 3
click at [135, 179] on icon at bounding box center [135, 177] width 7 height 7
click at [136, 180] on icon at bounding box center [135, 177] width 7 height 7
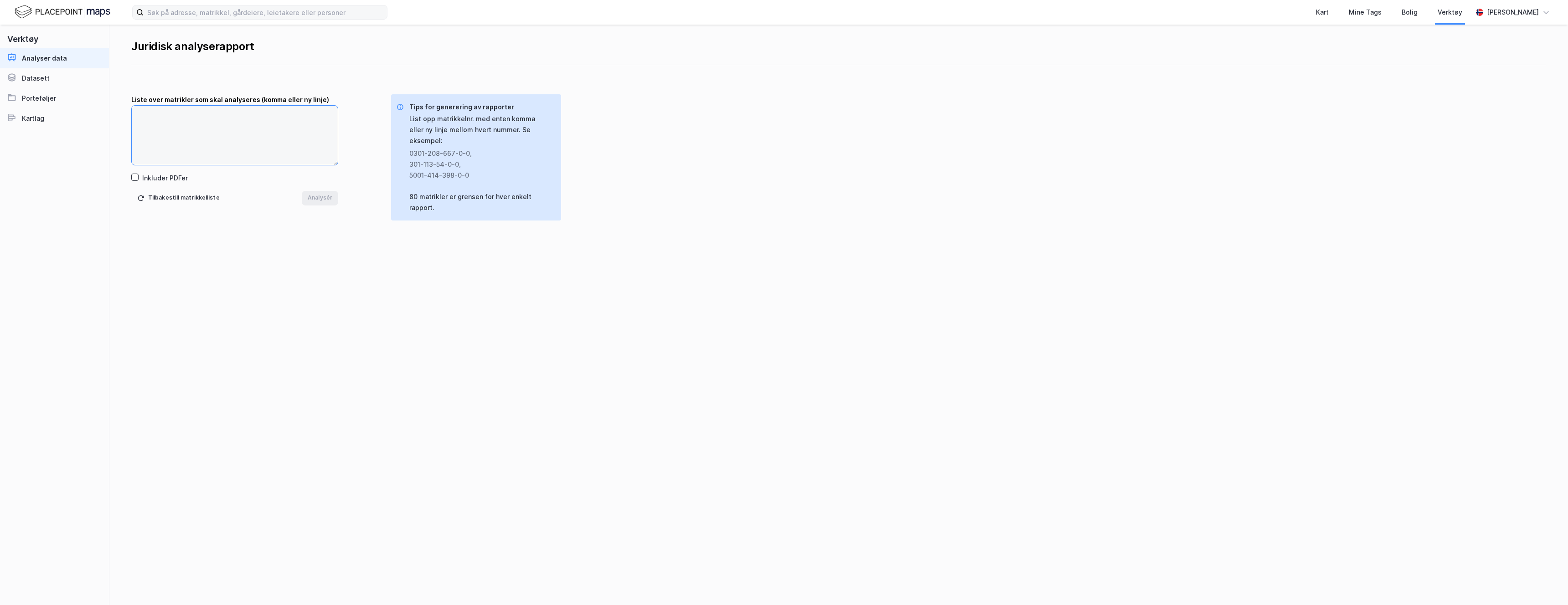
click at [274, 134] on textarea at bounding box center [234, 135] width 206 height 59
paste textarea "940 291 380"
type textarea "940 291 380"
drag, startPoint x: 278, startPoint y: 125, endPoint x: 106, endPoint y: 107, distance: 172.9
click at [106, 107] on div "Verktøy Analyser data Datasett Porteføljer Kartlag Juridisk analyserapport List…" at bounding box center [784, 315] width 1568 height 581
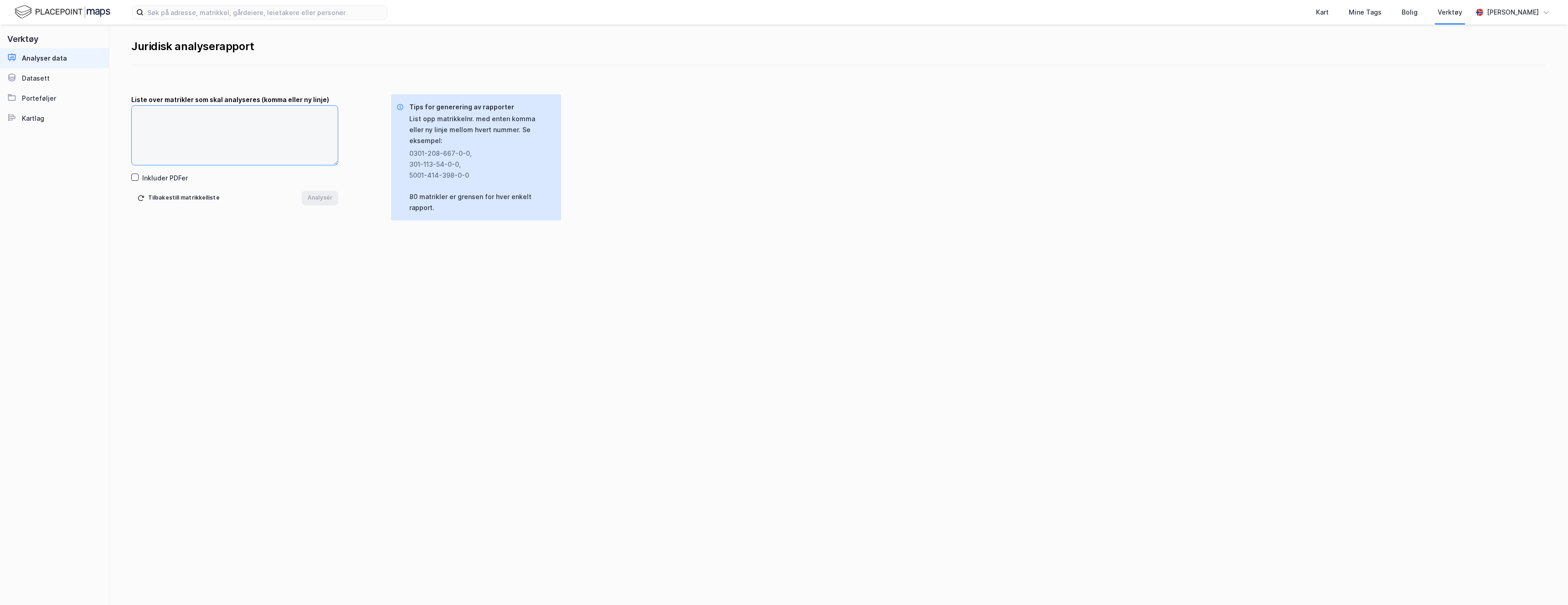
click at [249, 120] on textarea at bounding box center [234, 135] width 206 height 59
paste textarea "4601-162-1224-0-0"
click at [238, 130] on textarea "4601-162-1224-0-0" at bounding box center [234, 135] width 206 height 59
paste textarea "4601-209-296-0-0"
click at [134, 177] on icon at bounding box center [135, 177] width 7 height 7
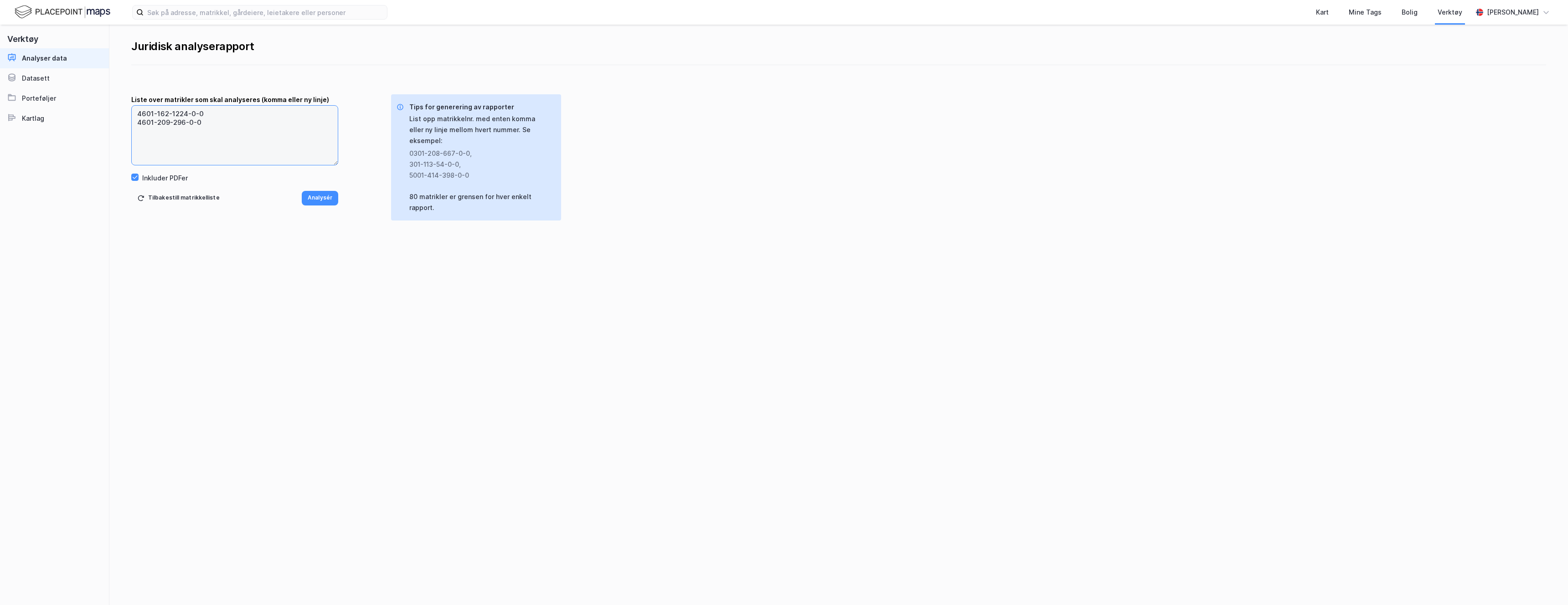
click at [187, 141] on textarea "4601-162-1224-0-0 4601-209-296-0-0" at bounding box center [234, 135] width 206 height 59
paste textarea "3405-51-118-0-0"
click at [151, 139] on textarea "4601-162-1224-0-0 4601-209-296-0-0 3405-51-118-0-0" at bounding box center [234, 135] width 206 height 59
paste textarea "3201-19-1120-0-0"
click at [151, 150] on textarea "4601-162-1224-0-0 4601-209-296-0-0 3405-51-118-0-0 3201-19-1120-0-0" at bounding box center [234, 135] width 206 height 59
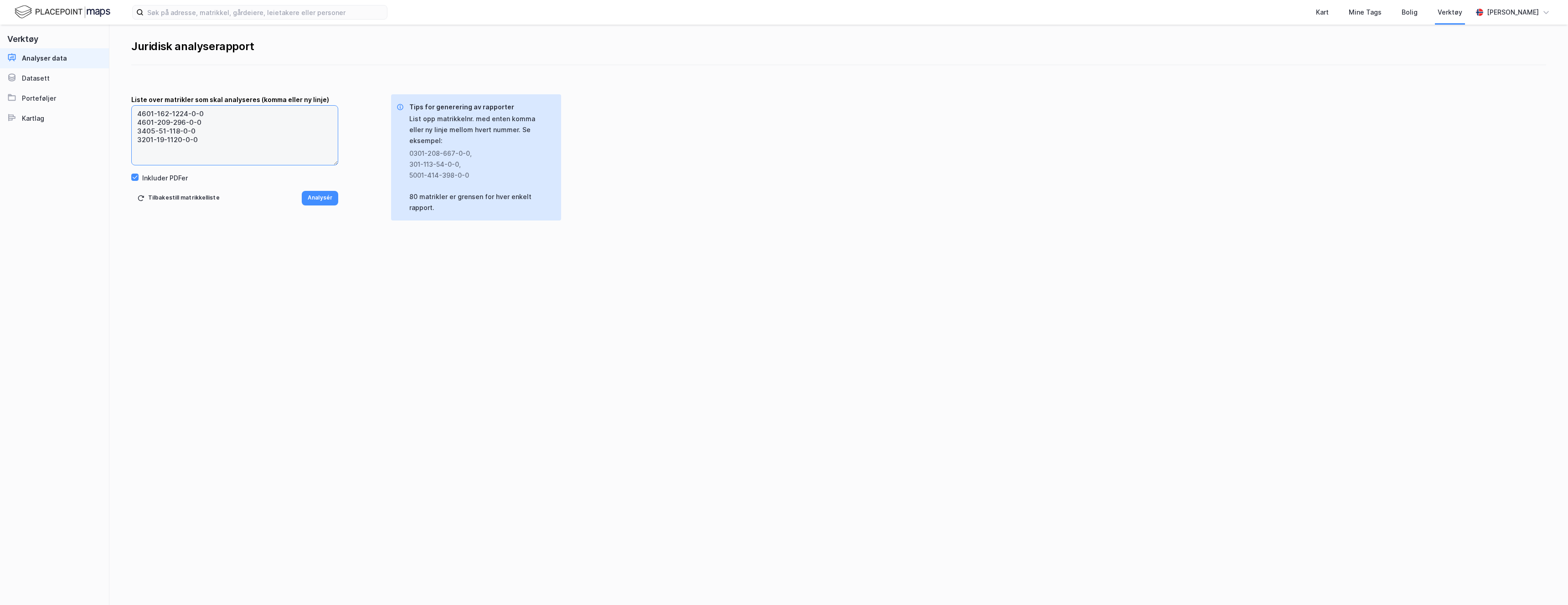
paste textarea "3907-167-86-0-0"
type textarea "4601-162-1224-0-0 4601-209-296-0-0 3405-51-118-0-0 3201-19-1120-0-0 3907-167-86…"
click at [320, 197] on button "Analysér" at bounding box center [320, 197] width 37 height 14
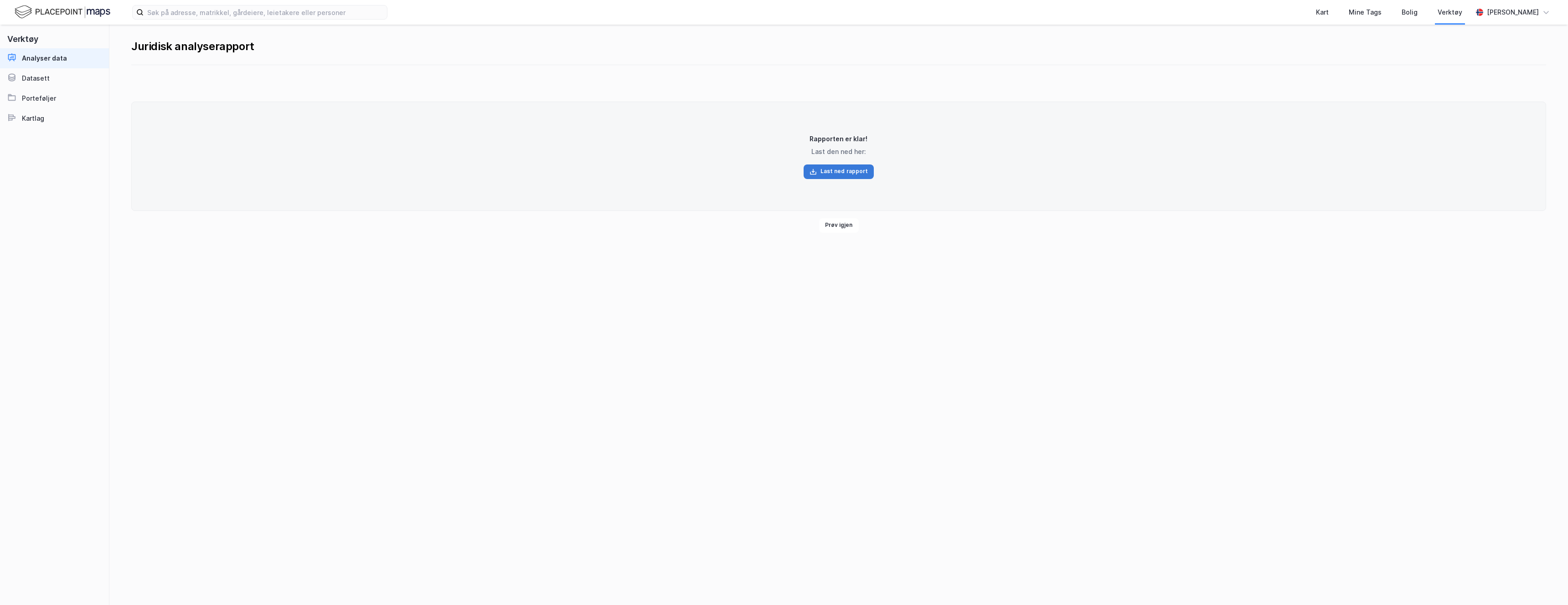
click at [828, 172] on button "Last ned rapport" at bounding box center [838, 172] width 70 height 14
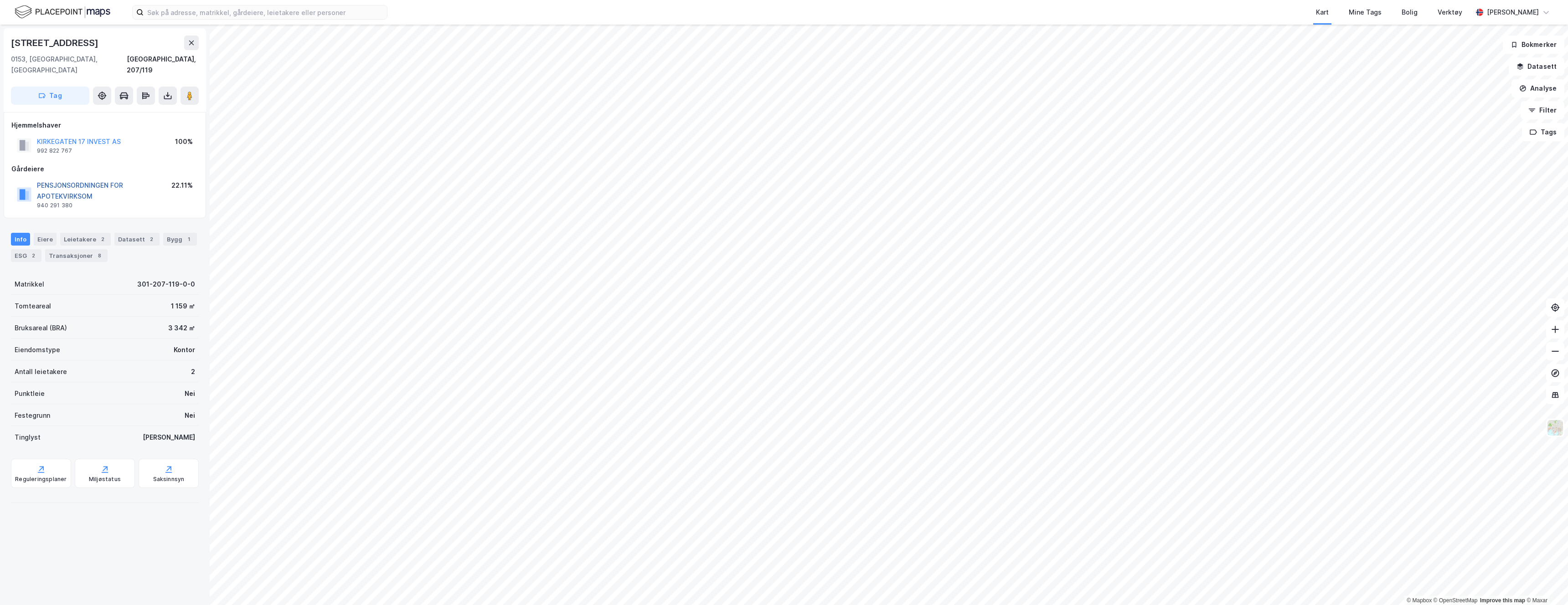
click at [0, 0] on button "PENSJONSORDNINGEN FOR APOTEKVIRKSOM" at bounding box center [0, 0] width 0 height 0
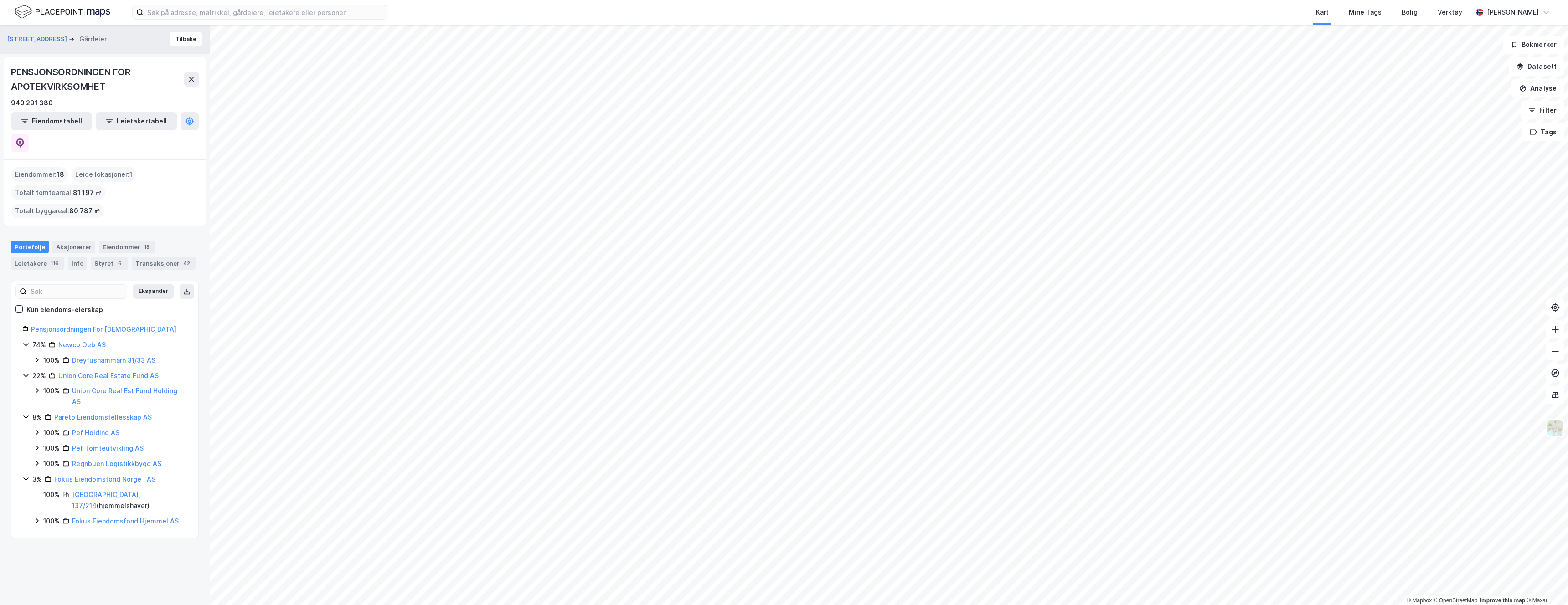
click at [40, 167] on div "Eiendommer : 18" at bounding box center [40, 174] width 57 height 14
click at [59, 169] on span "18" at bounding box center [60, 174] width 8 height 11
click at [123, 241] on div "Eiendommer 18" at bounding box center [126, 247] width 56 height 13
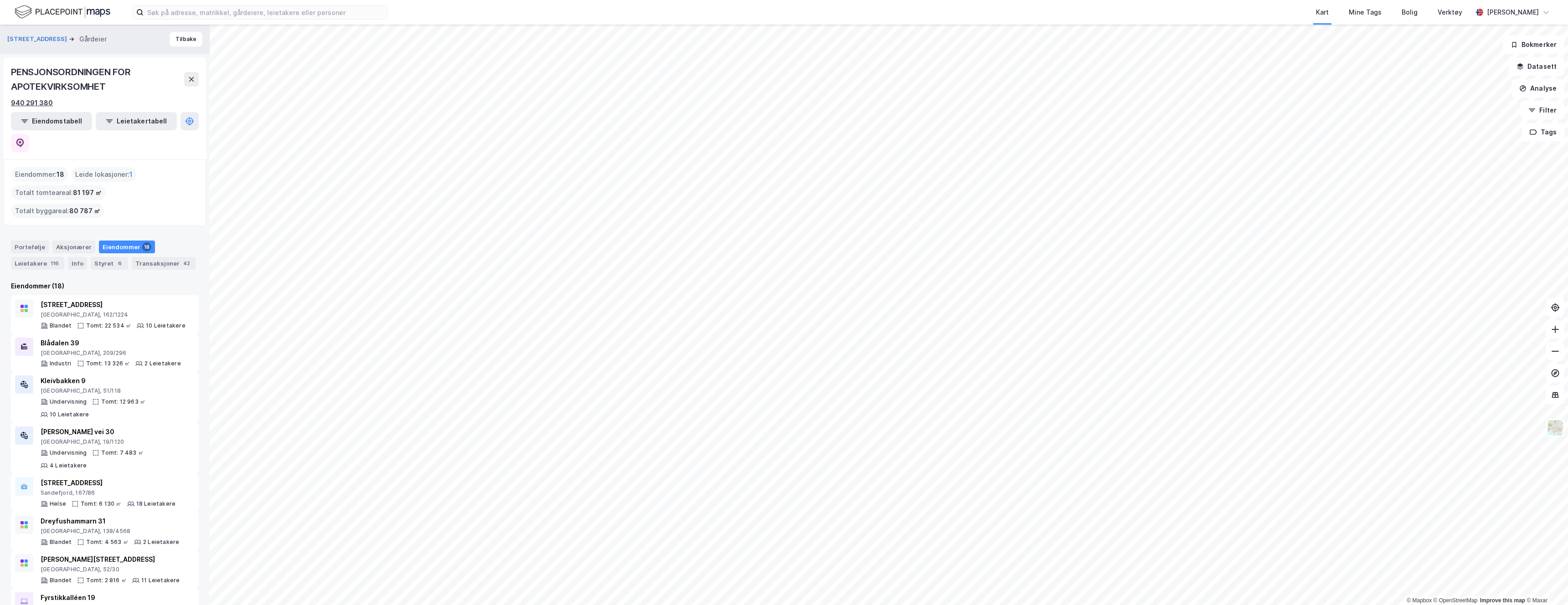
click at [45, 103] on div "940 291 380" at bounding box center [32, 103] width 42 height 11
click at [115, 311] on div "Bergen, 162/1224" at bounding box center [112, 315] width 145 height 8
click at [39, 167] on div "Eiendommer : 18" at bounding box center [40, 174] width 57 height 14
click at [93, 311] on div "Bergen, 162/1224" at bounding box center [112, 315] width 145 height 8
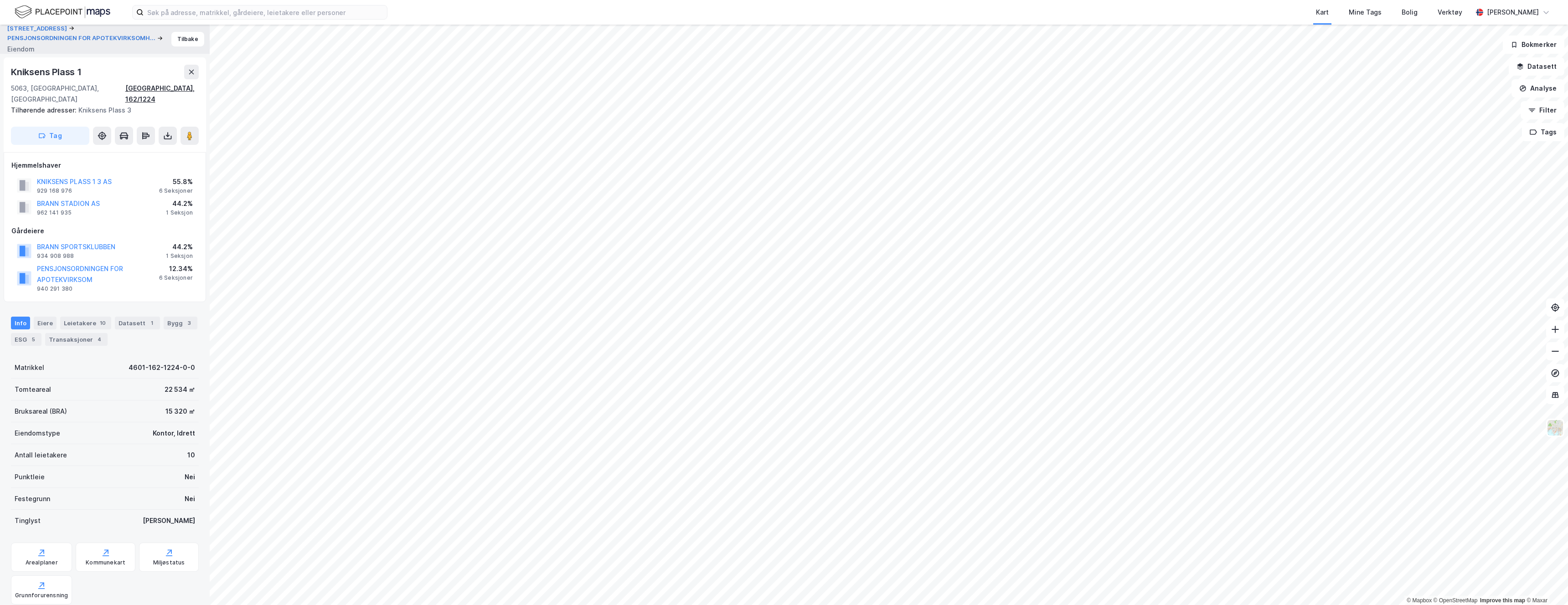
click at [191, 86] on div "Bergen, 162/1224" at bounding box center [162, 94] width 74 height 22
drag, startPoint x: 110, startPoint y: 248, endPoint x: 103, endPoint y: 248, distance: 7.0
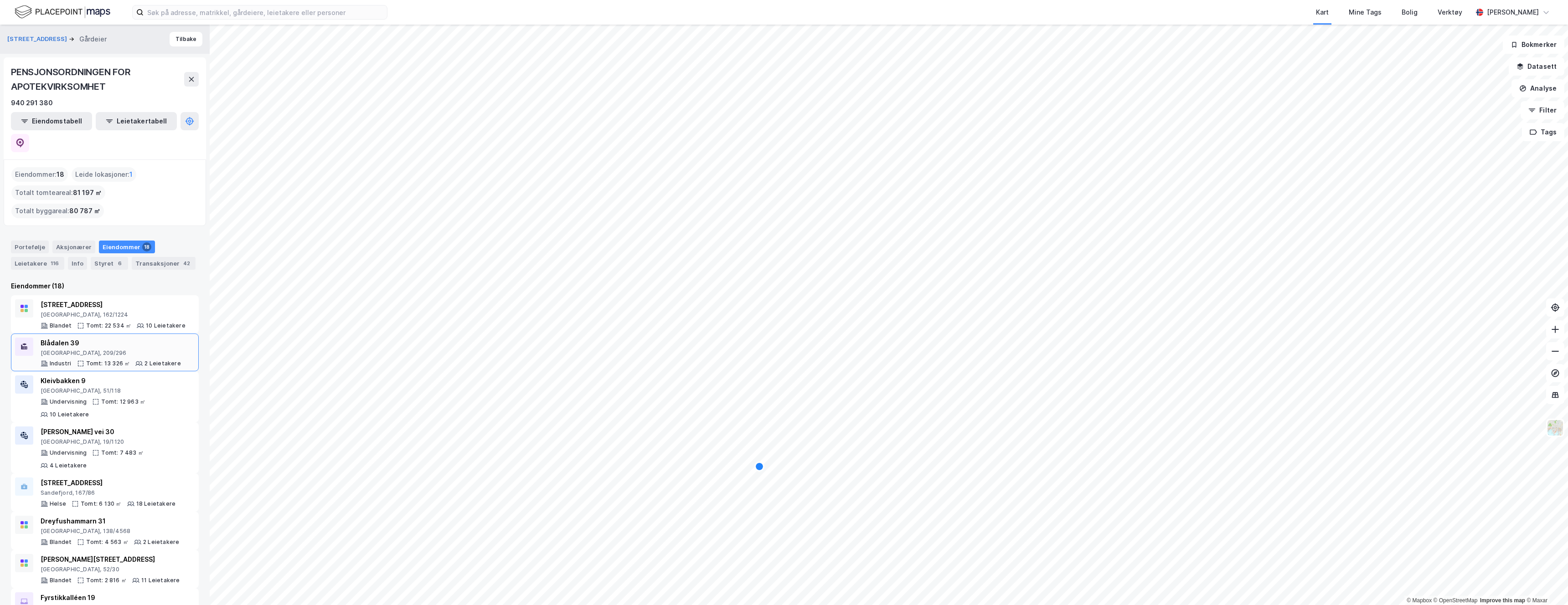
click at [90, 338] on div "Blådalen 39" at bounding box center [110, 343] width 141 height 11
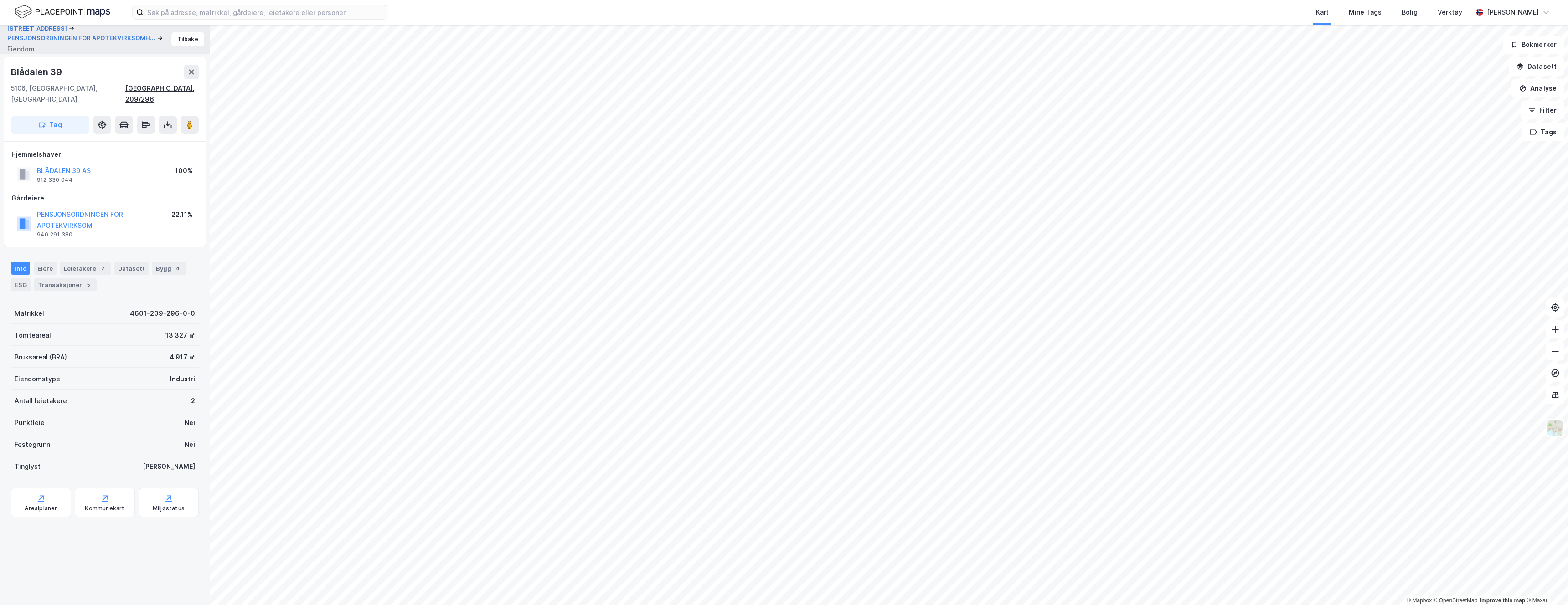
click at [155, 89] on div "Bergen, 209/296" at bounding box center [162, 94] width 74 height 22
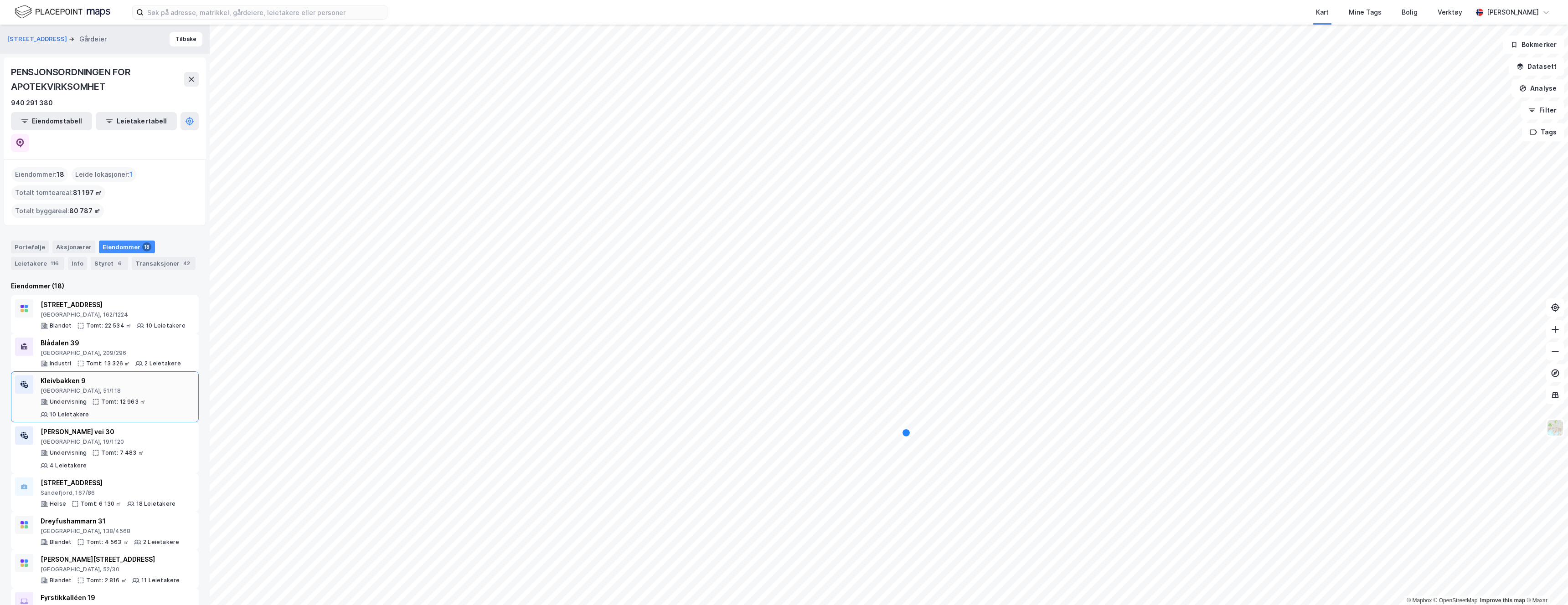
click at [86, 387] on div "Lillehammer, 51/118" at bounding box center [117, 391] width 154 height 8
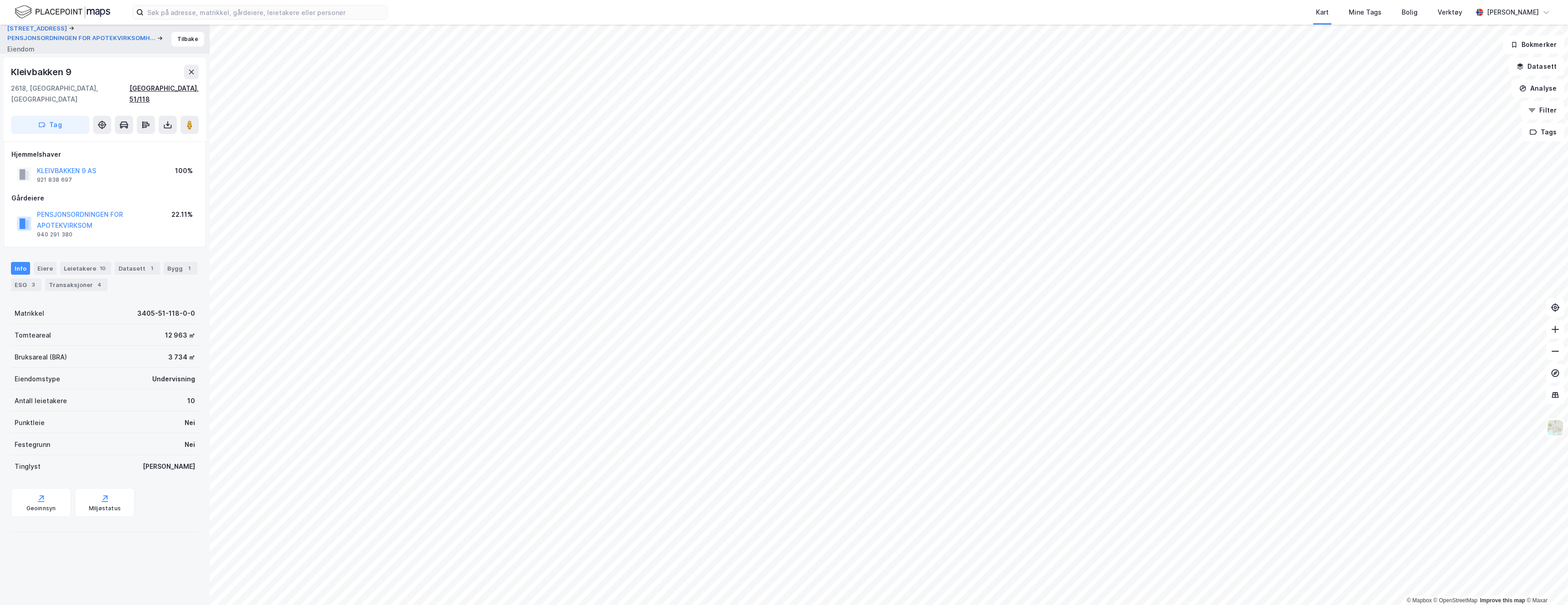
click at [179, 91] on div "Lillehammer, 51/118" at bounding box center [164, 94] width 69 height 22
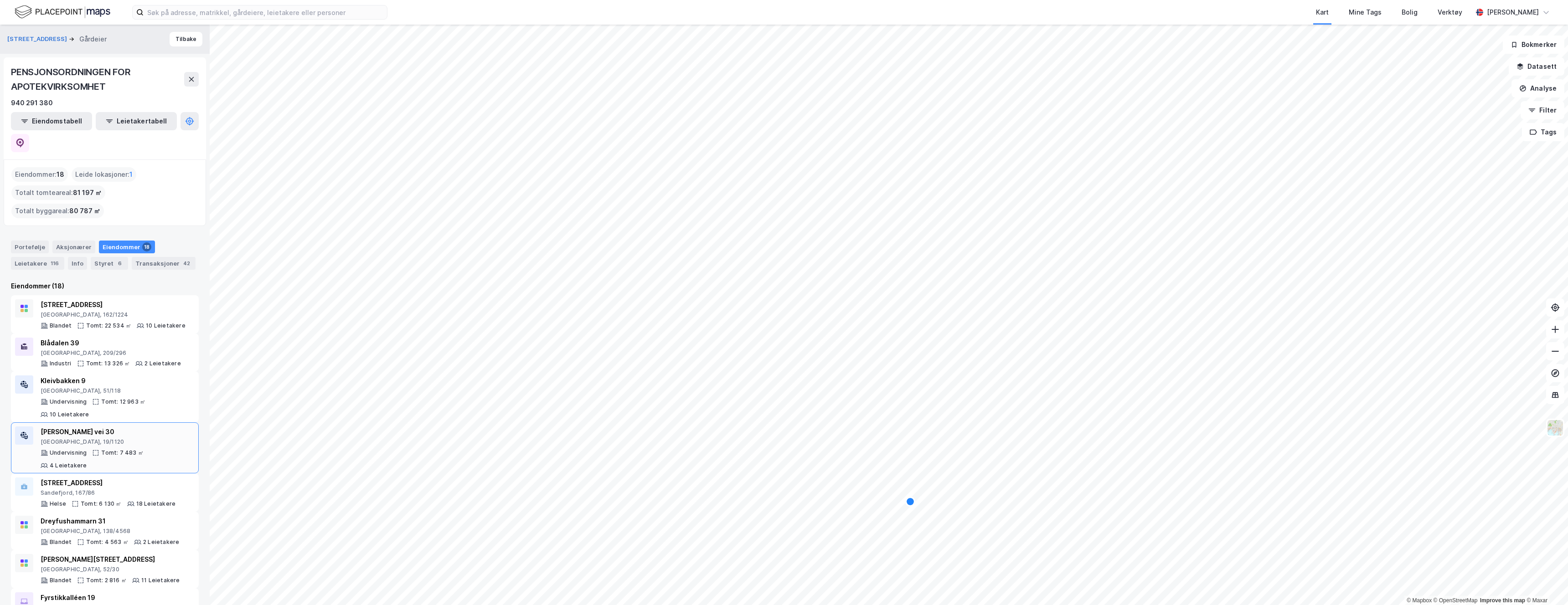
click at [93, 438] on div "Bærum, 19/1120" at bounding box center [117, 442] width 154 height 8
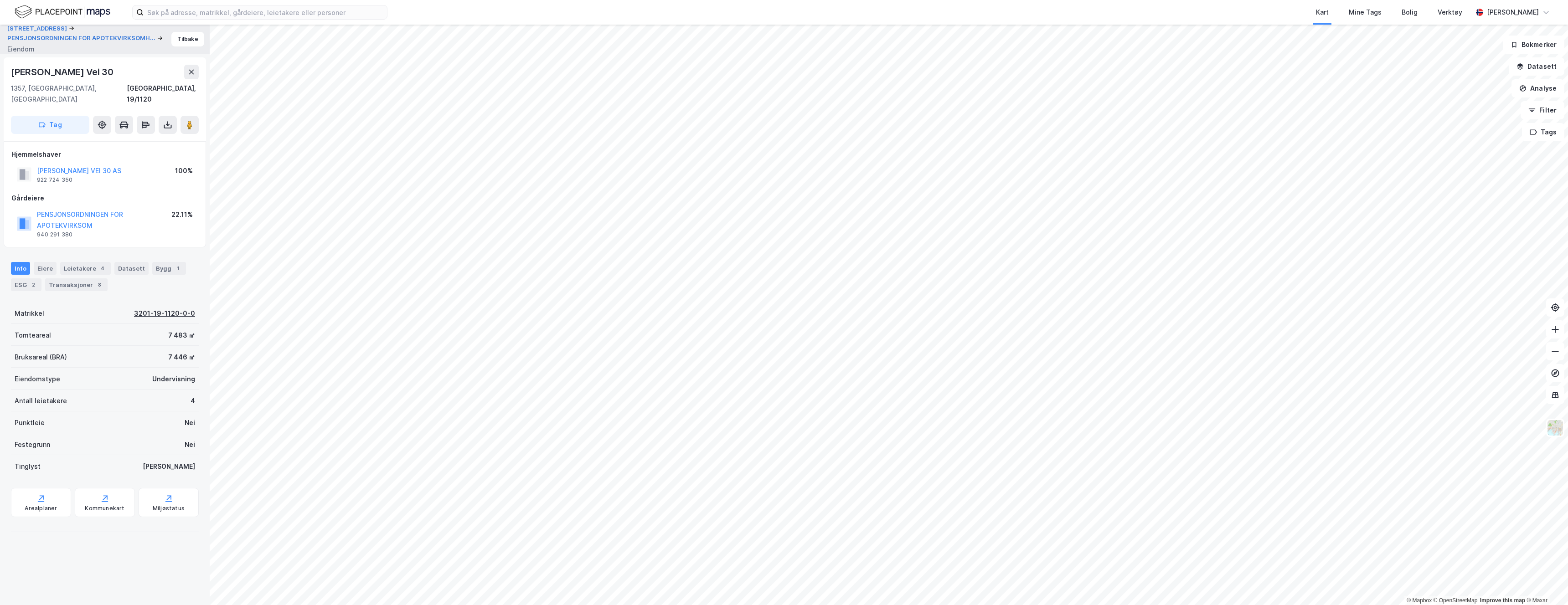
click at [167, 308] on div "3201-19-1120-0-0" at bounding box center [164, 313] width 61 height 11
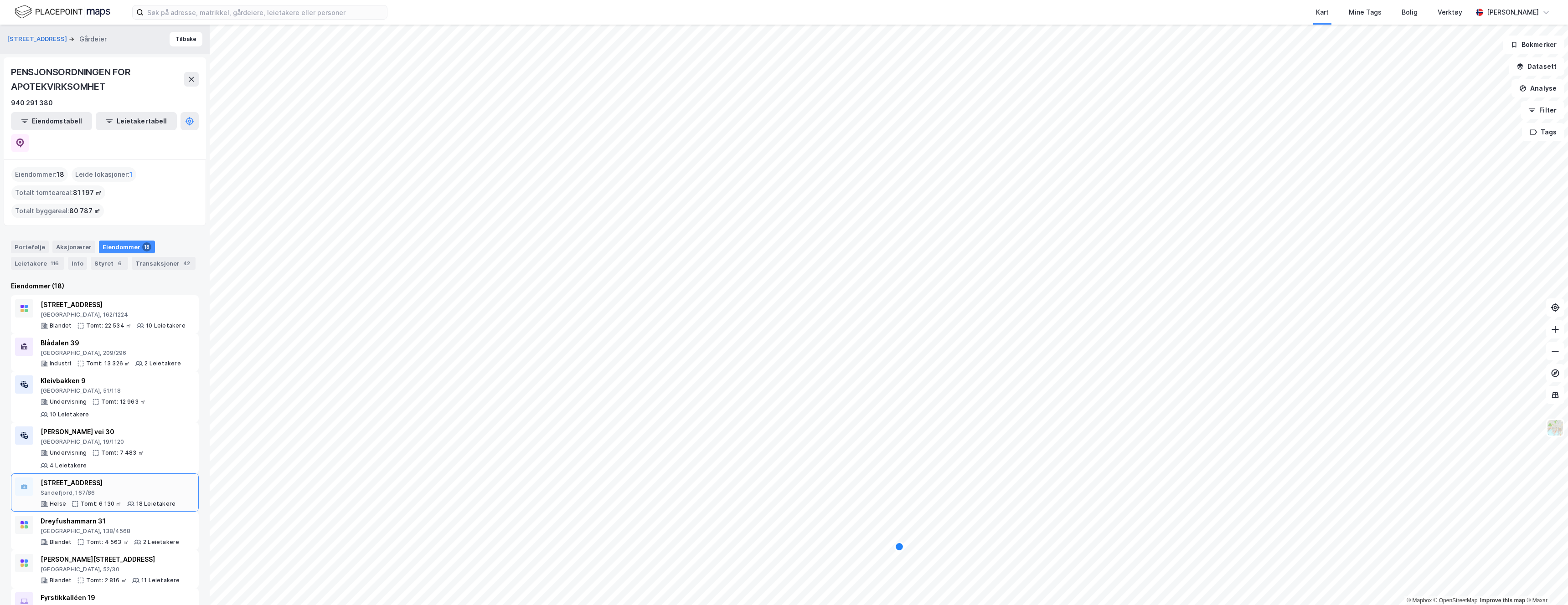
click at [123, 490] on div "Sandefjord, 167/86" at bounding box center [107, 493] width 135 height 8
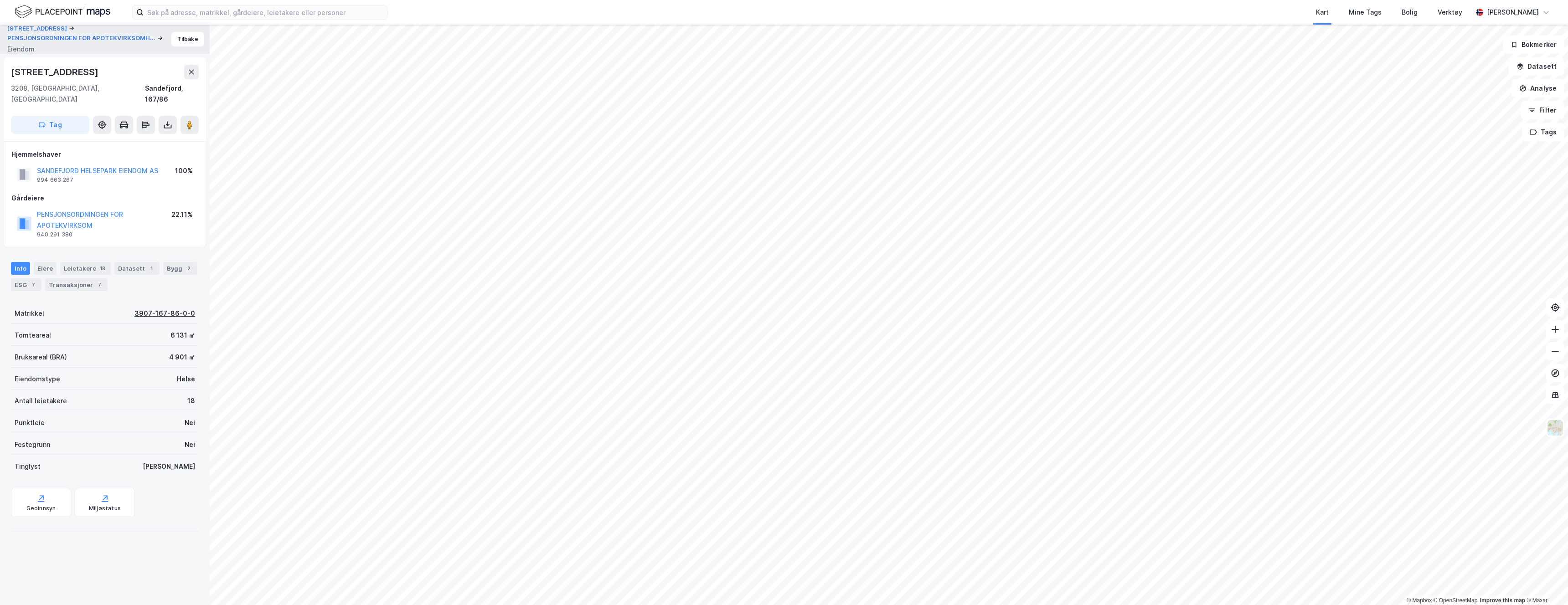
click at [167, 308] on div "3907-167-86-0-0" at bounding box center [165, 313] width 60 height 11
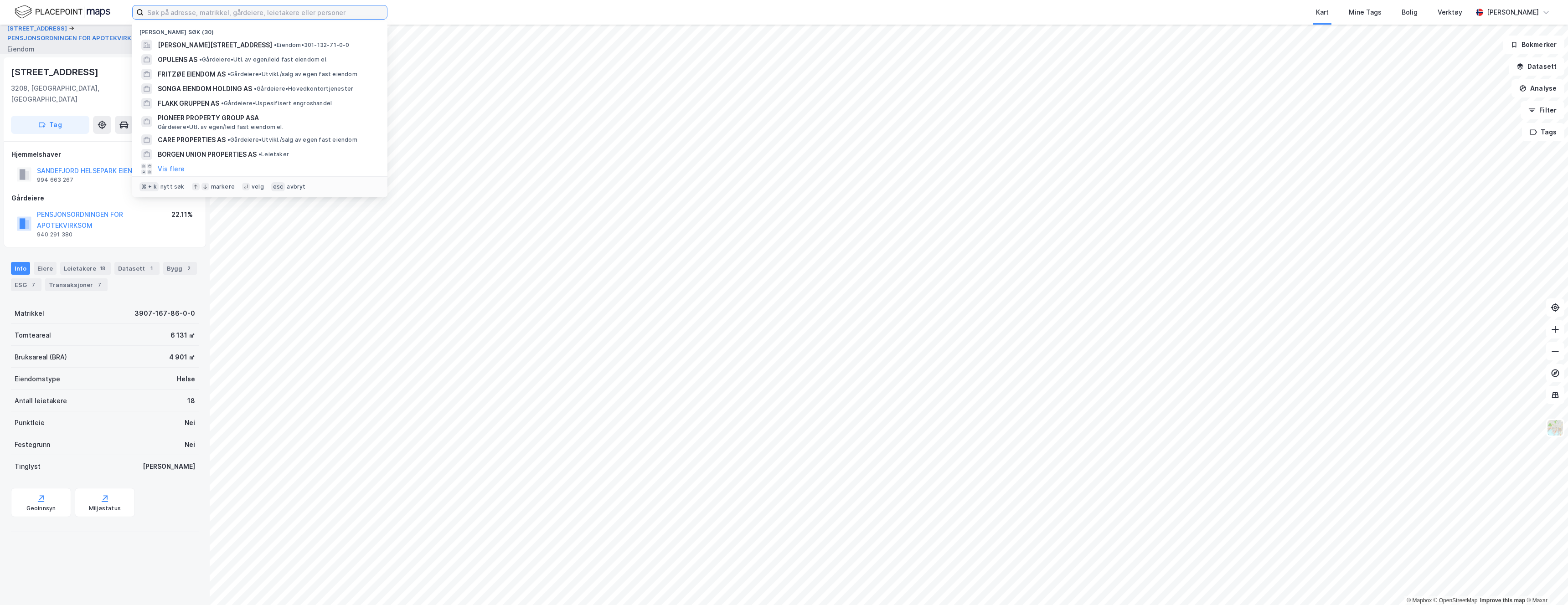
click at [167, 11] on input at bounding box center [265, 13] width 243 height 13
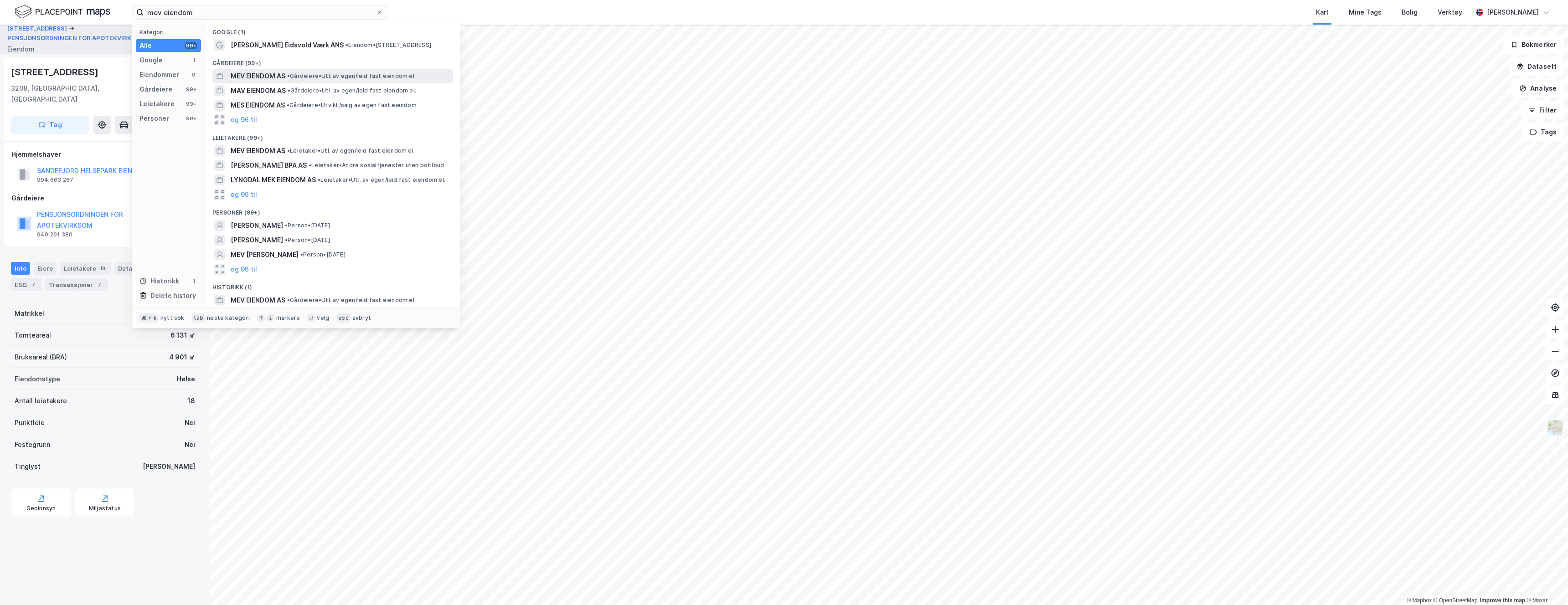
click at [262, 75] on span "MEV EIENDOM AS" at bounding box center [258, 75] width 54 height 11
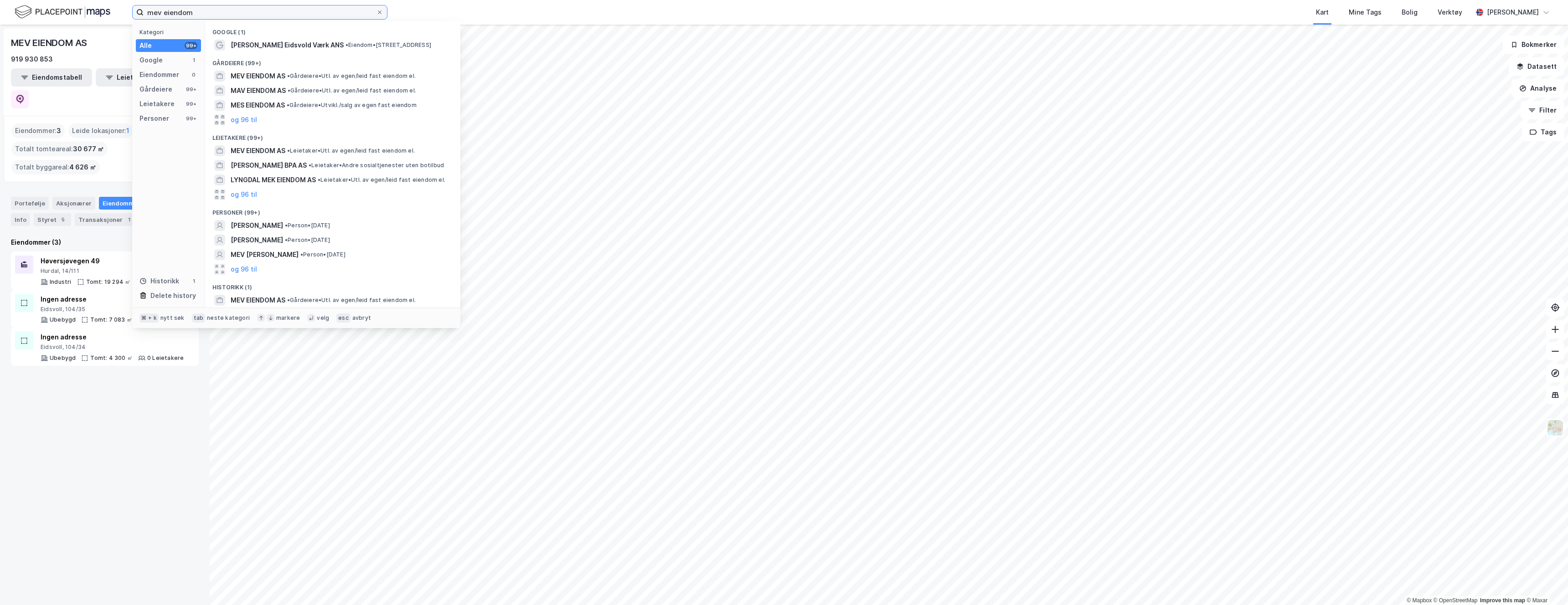
drag, startPoint x: 218, startPoint y: 12, endPoint x: 133, endPoint y: 7, distance: 85.1
click at [133, 7] on label "mev eiendom" at bounding box center [259, 12] width 255 height 14
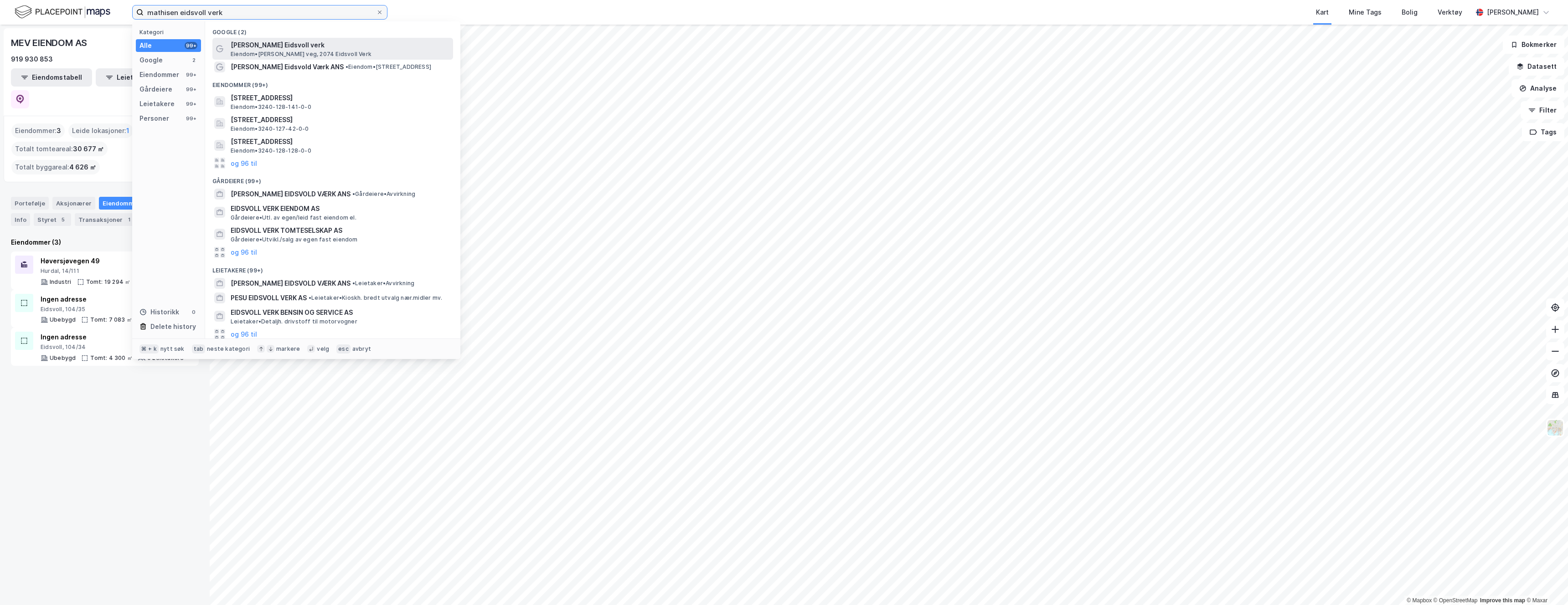
type input "mathisen eidsvoll verk"
click at [292, 47] on span "Mathiesen Eidsvoll verk" at bounding box center [340, 44] width 218 height 11
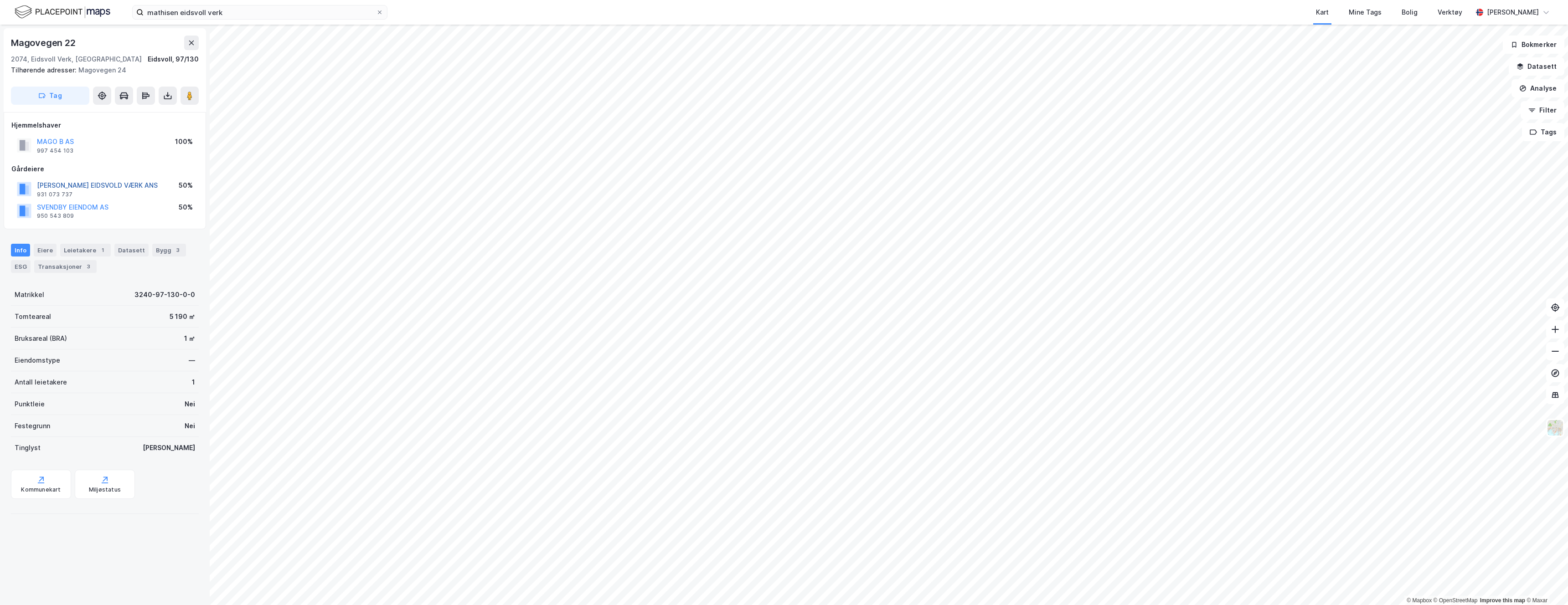
click at [0, 0] on button "MATHIESEN EIDSVOLD VÆRK ANS" at bounding box center [0, 0] width 0 height 0
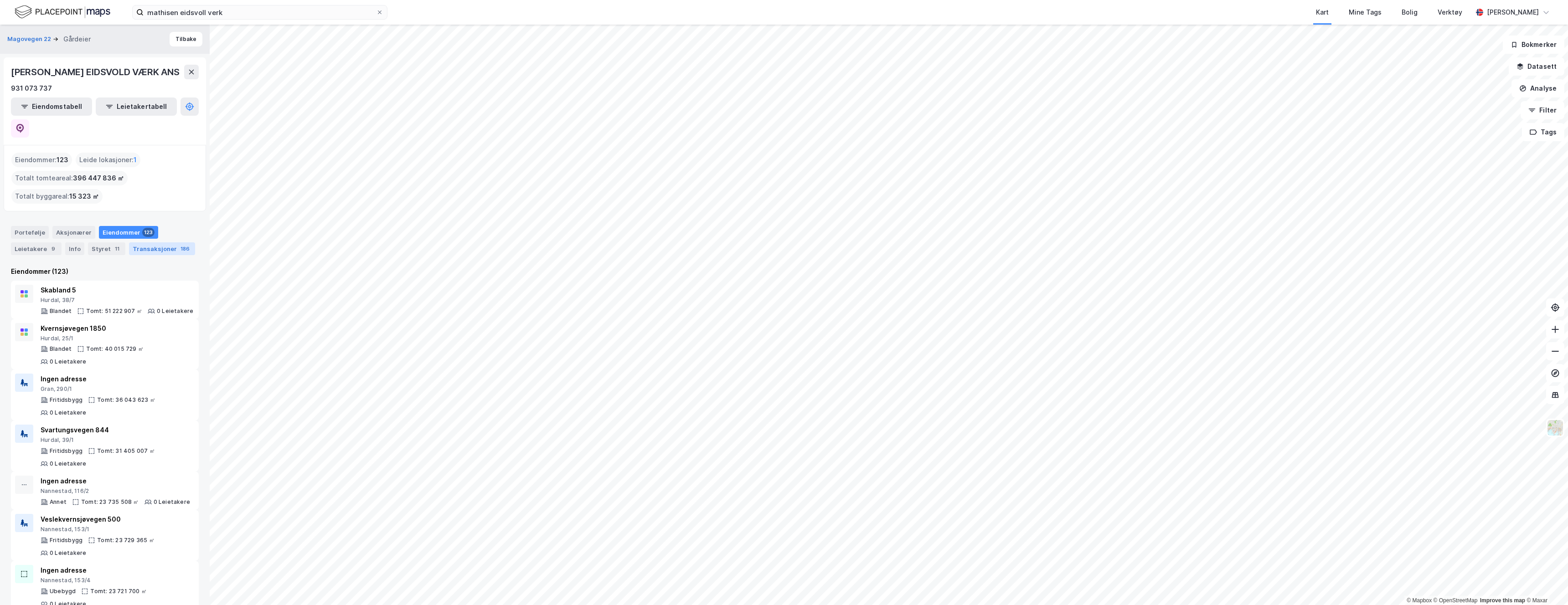
click at [157, 243] on div "Transaksjoner 186" at bounding box center [161, 249] width 66 height 13
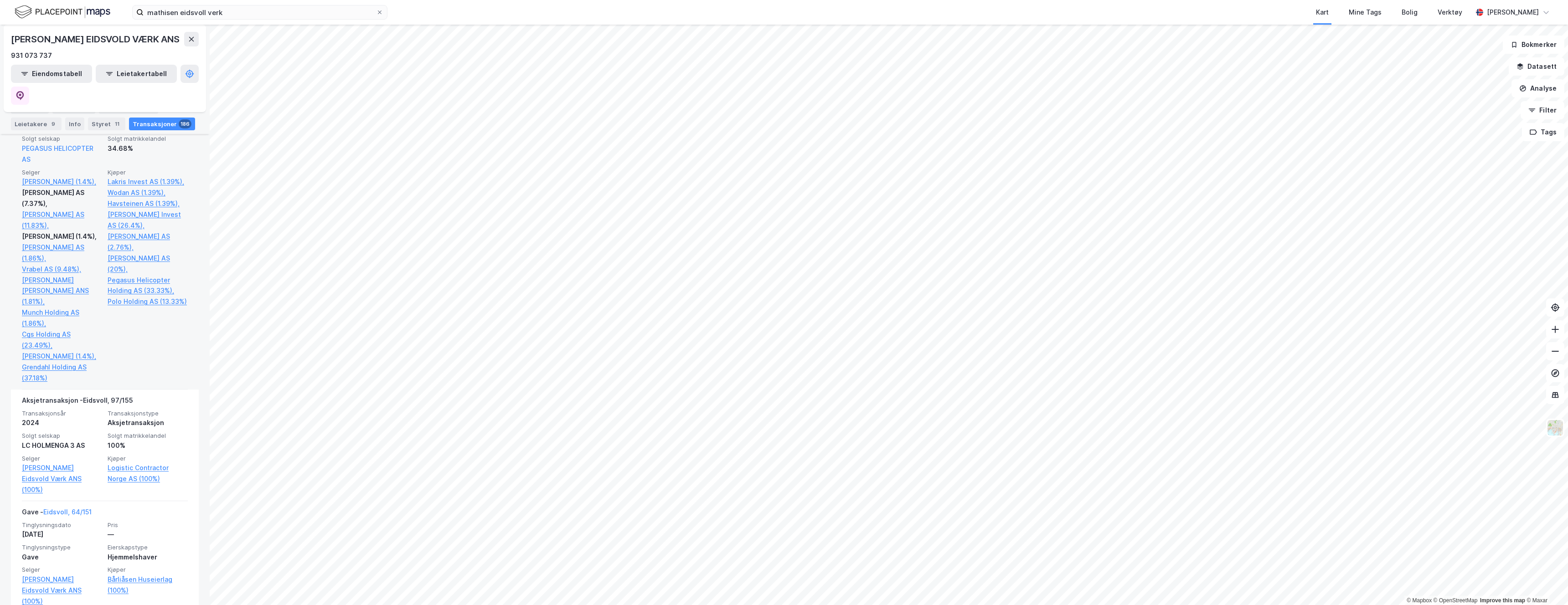
scroll to position [315, 0]
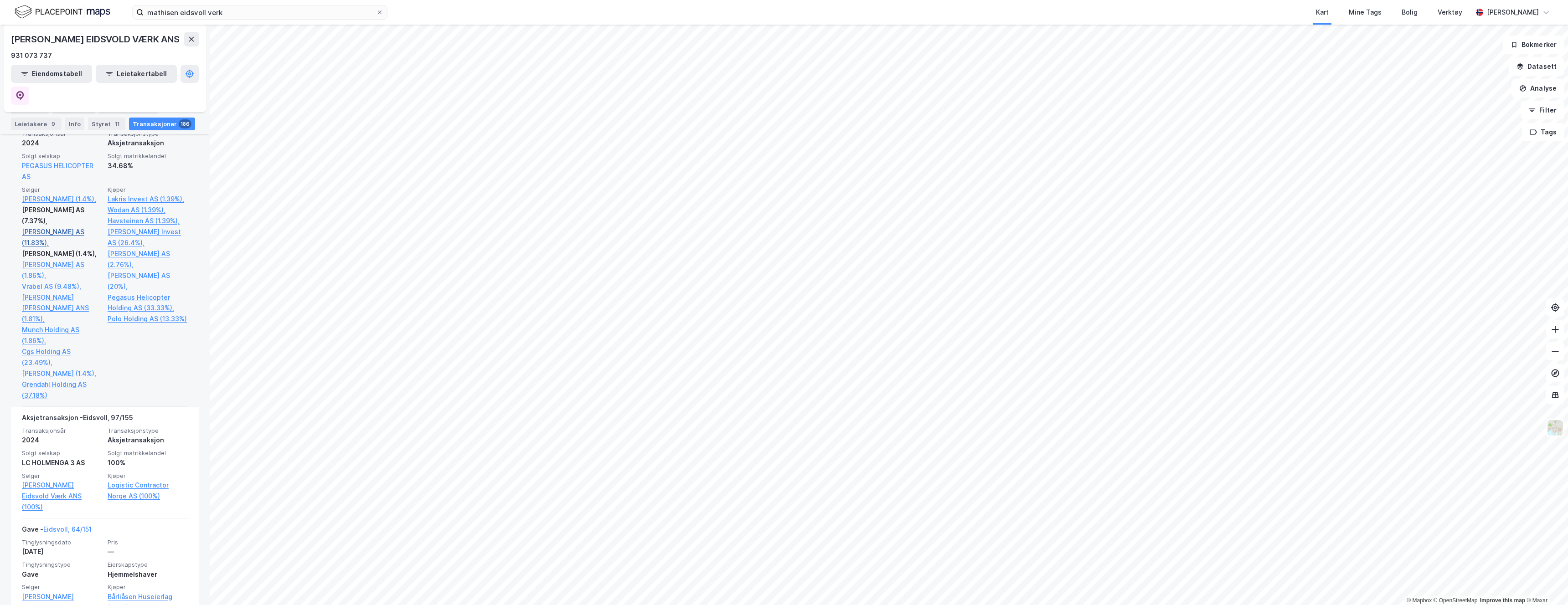
click at [49, 227] on link "Sundt Heleene AS (11.83%)," at bounding box center [62, 238] width 80 height 22
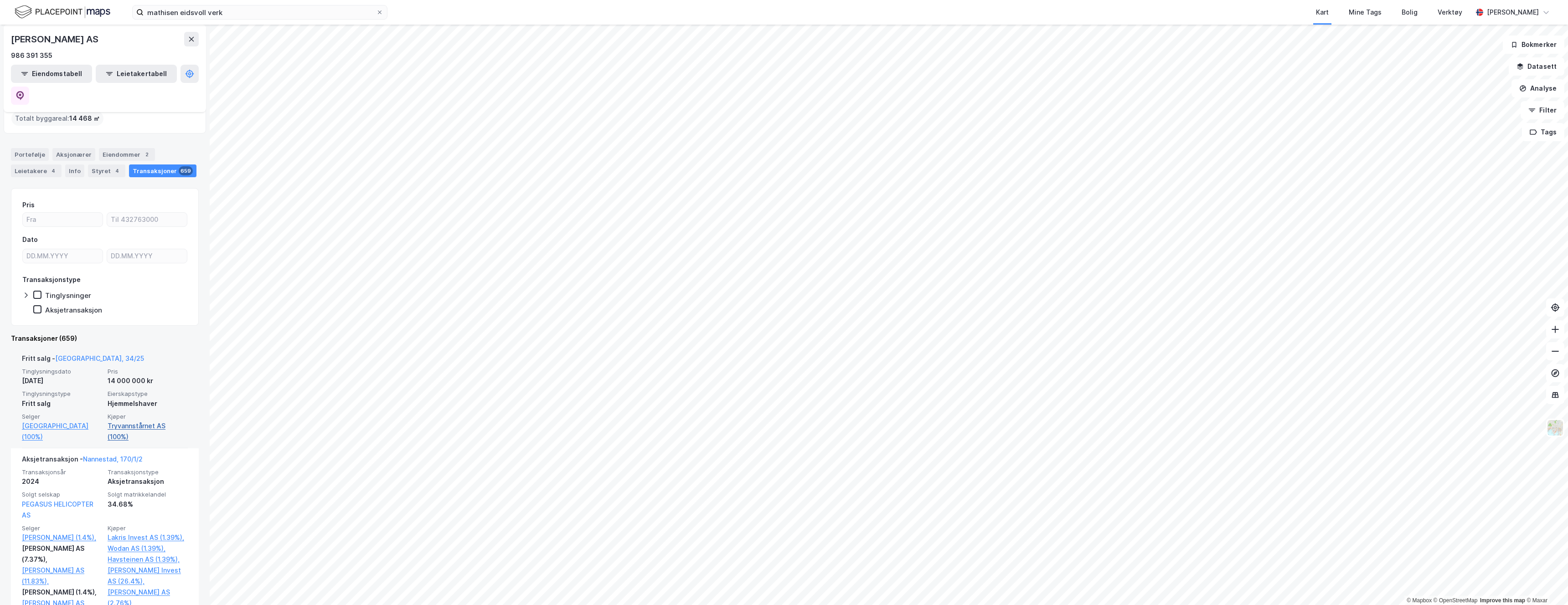
scroll to position [105, 0]
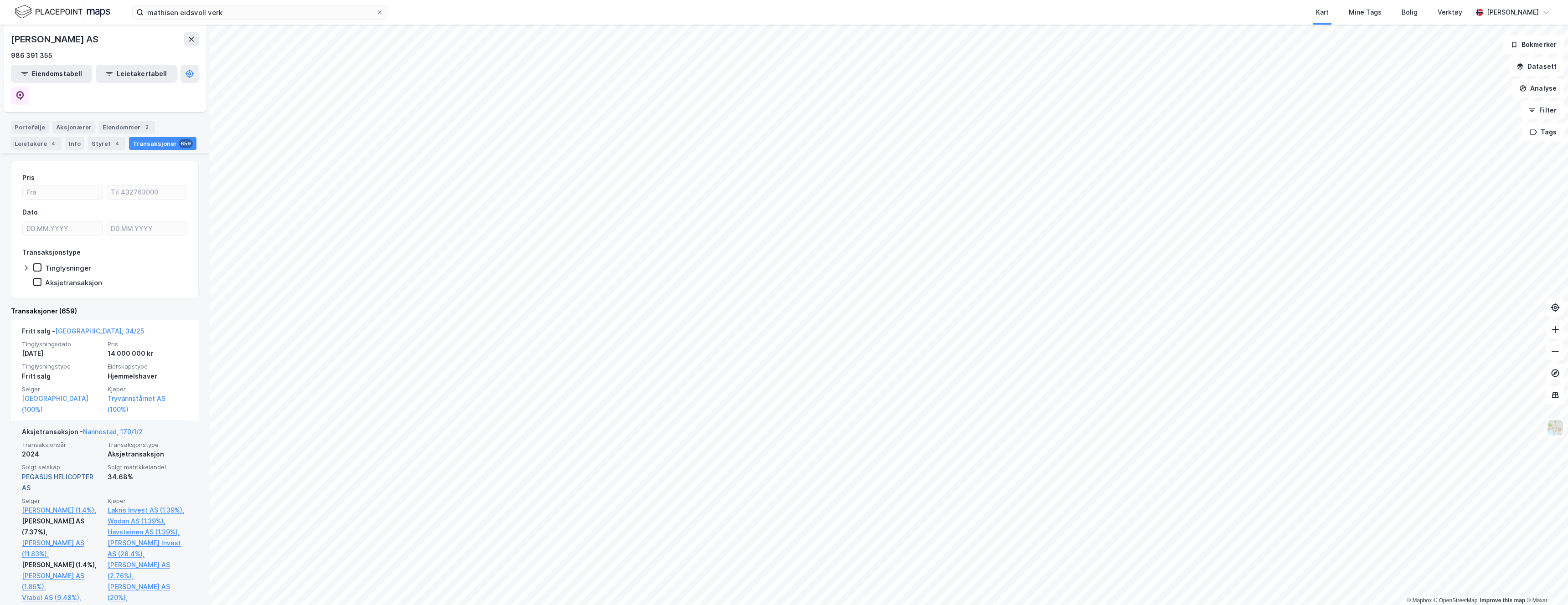
click at [40, 473] on link "PEGASUS HELICOPTER AS" at bounding box center [58, 482] width 72 height 18
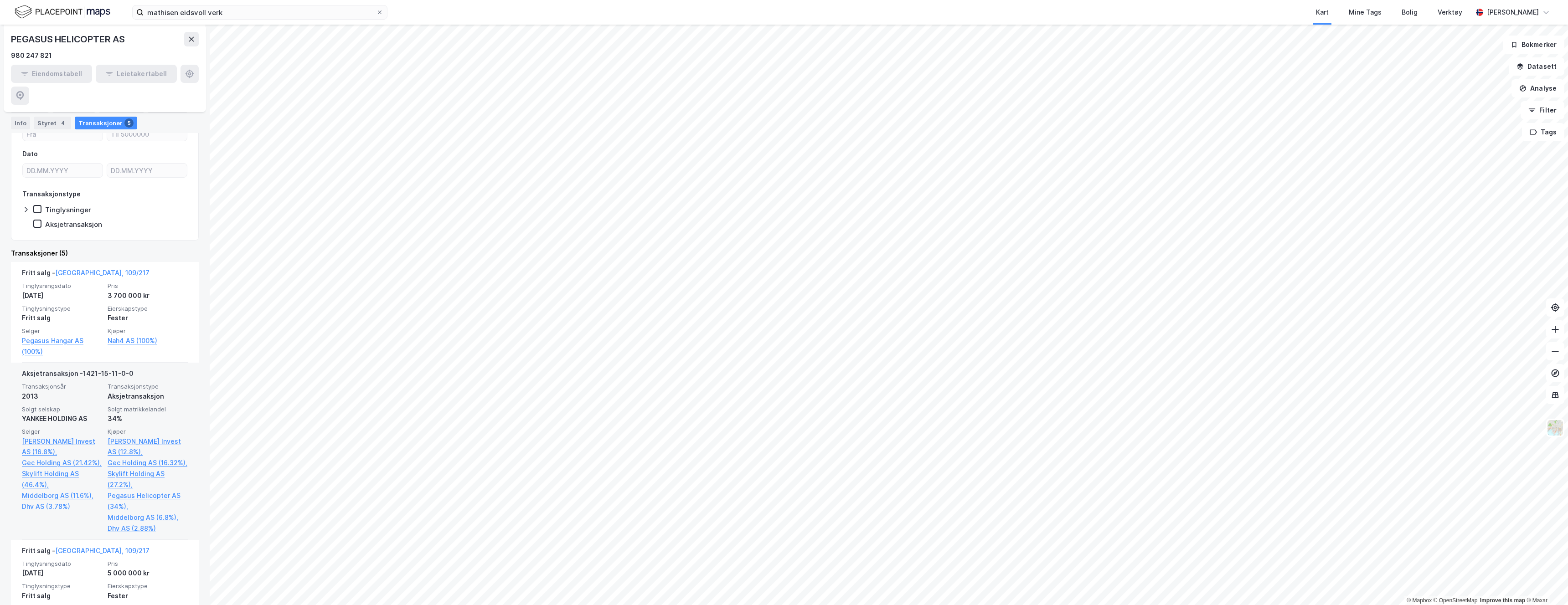
scroll to position [154, 0]
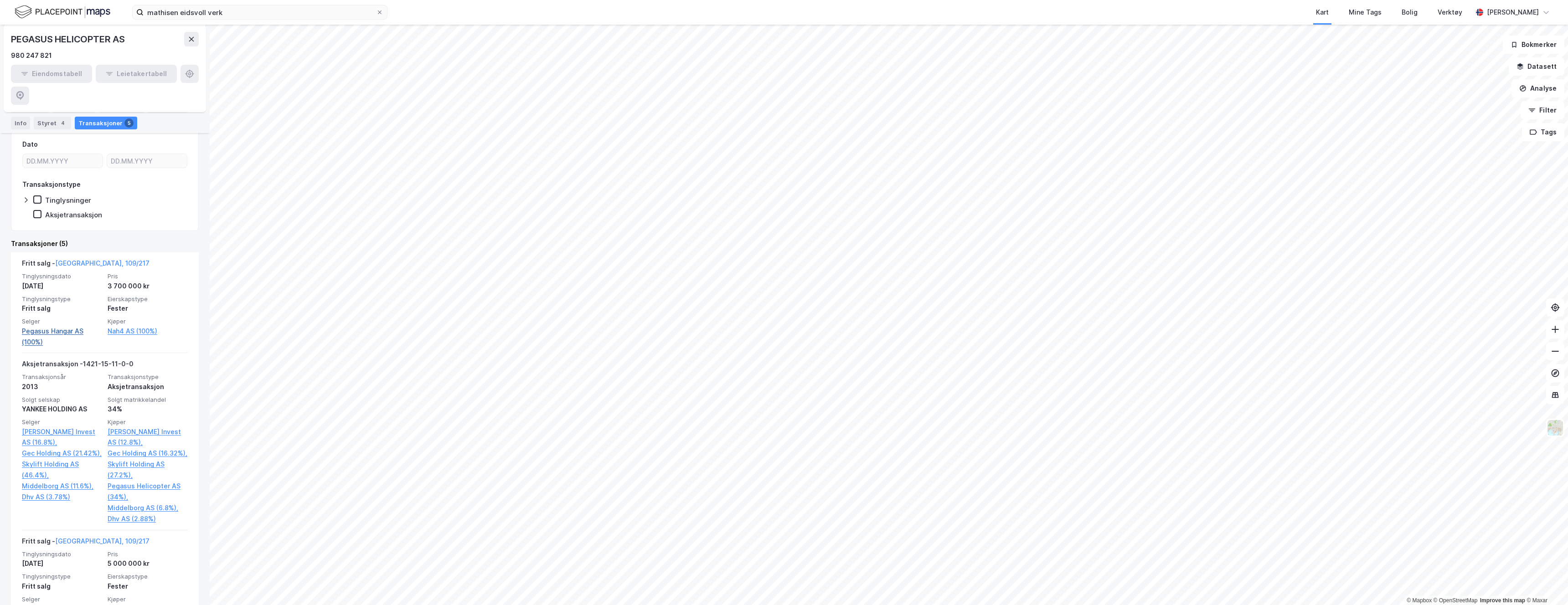
click at [58, 326] on link "Pegasus Hangar AS (100%)" at bounding box center [62, 336] width 80 height 22
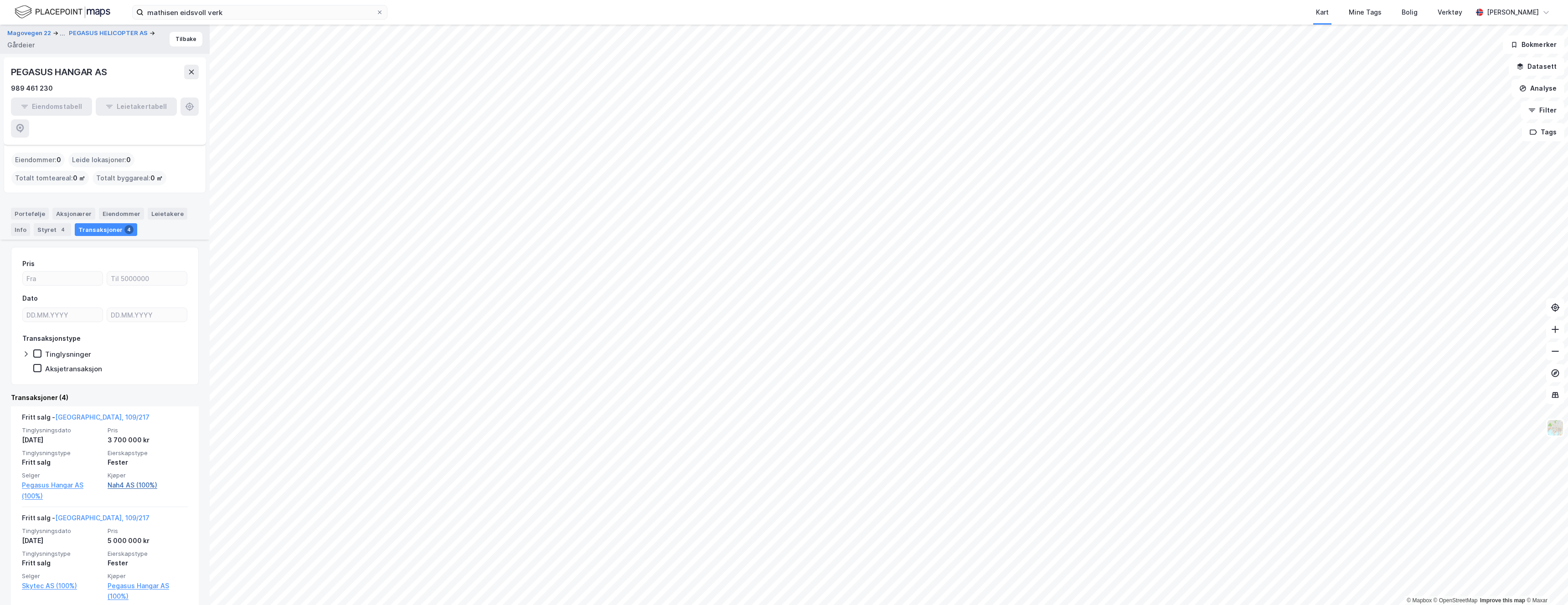
click at [125, 480] on link "Nah4 AS (100%)" at bounding box center [148, 485] width 80 height 11
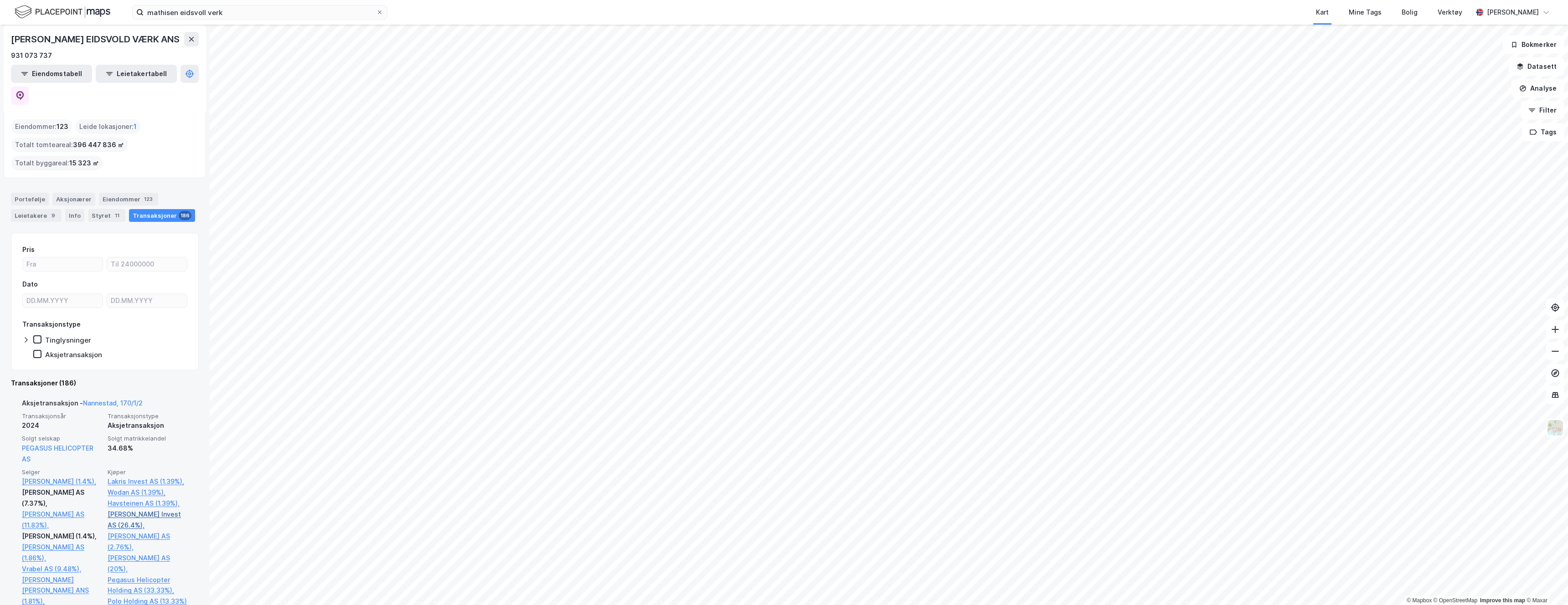
scroll to position [170, 0]
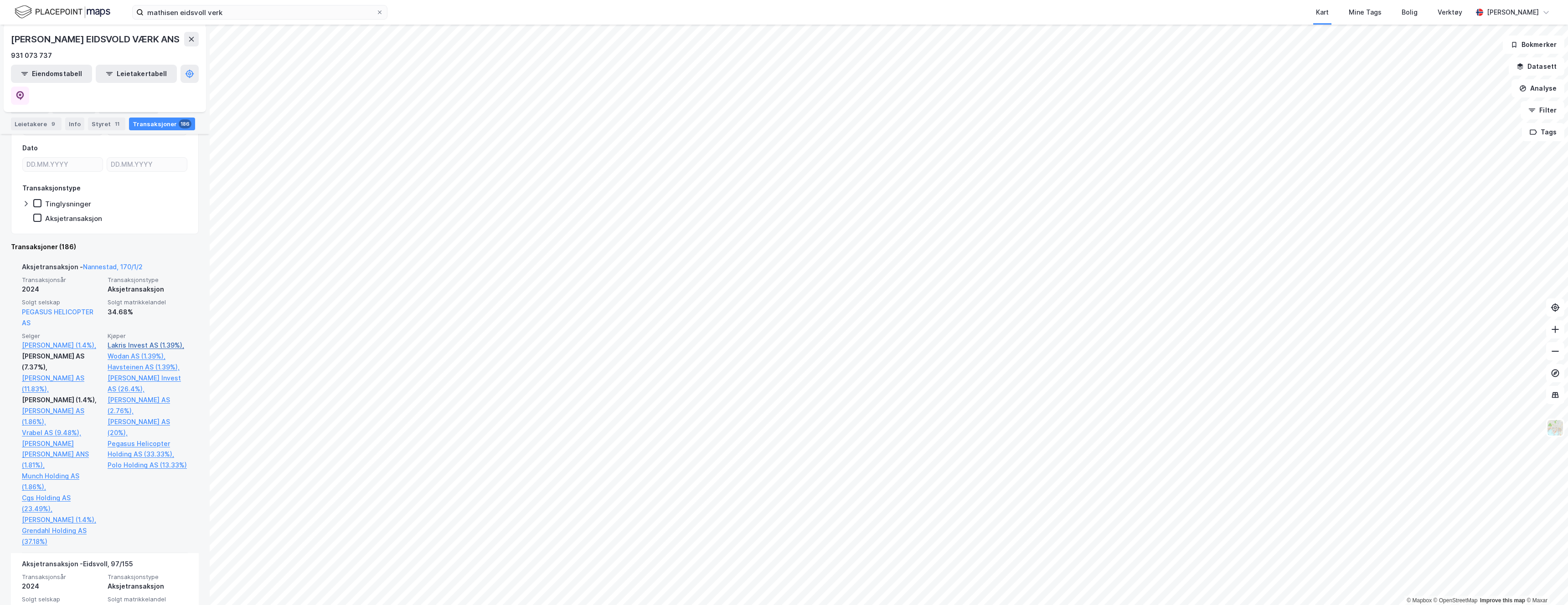
click at [136, 340] on link "Lakris Invest AS (1.39%)," at bounding box center [148, 345] width 80 height 11
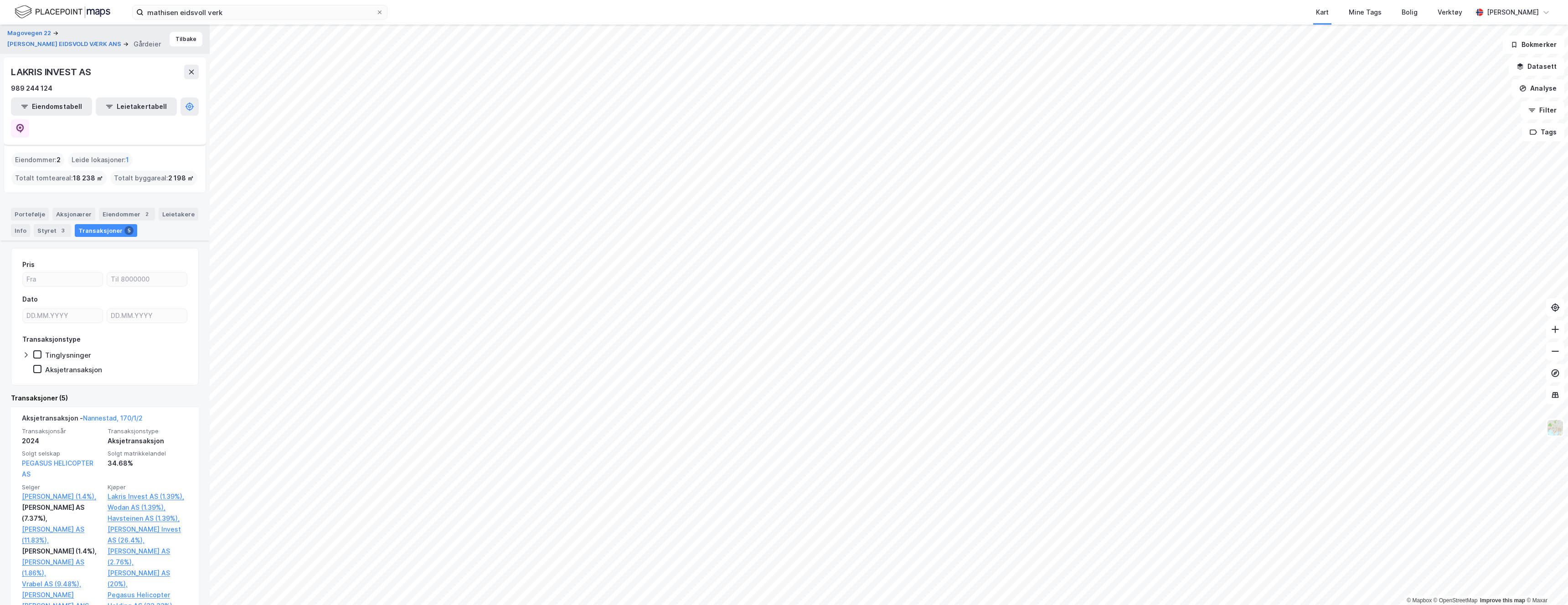
click at [21, 152] on div "Eiendommer : 2" at bounding box center [38, 159] width 53 height 14
click at [108, 208] on div "Eiendommer 2" at bounding box center [126, 213] width 56 height 13
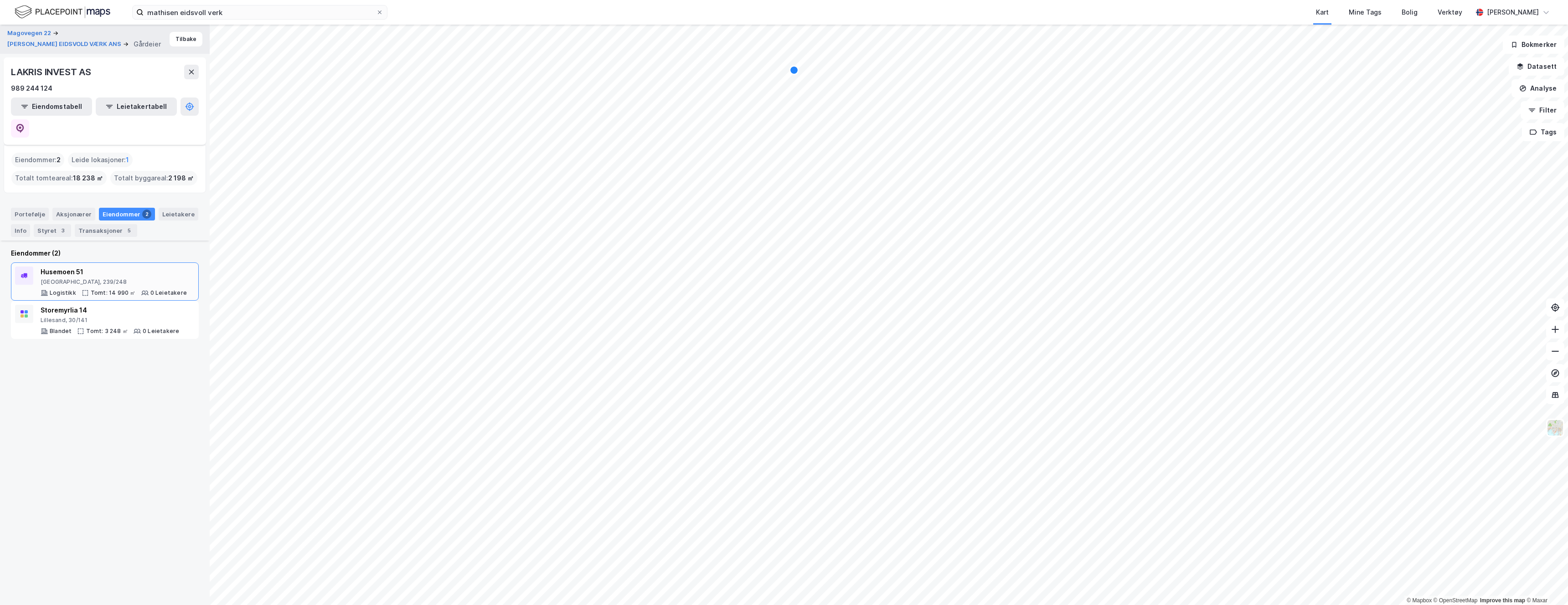
click at [65, 267] on div "Husemoen 51" at bounding box center [113, 272] width 146 height 11
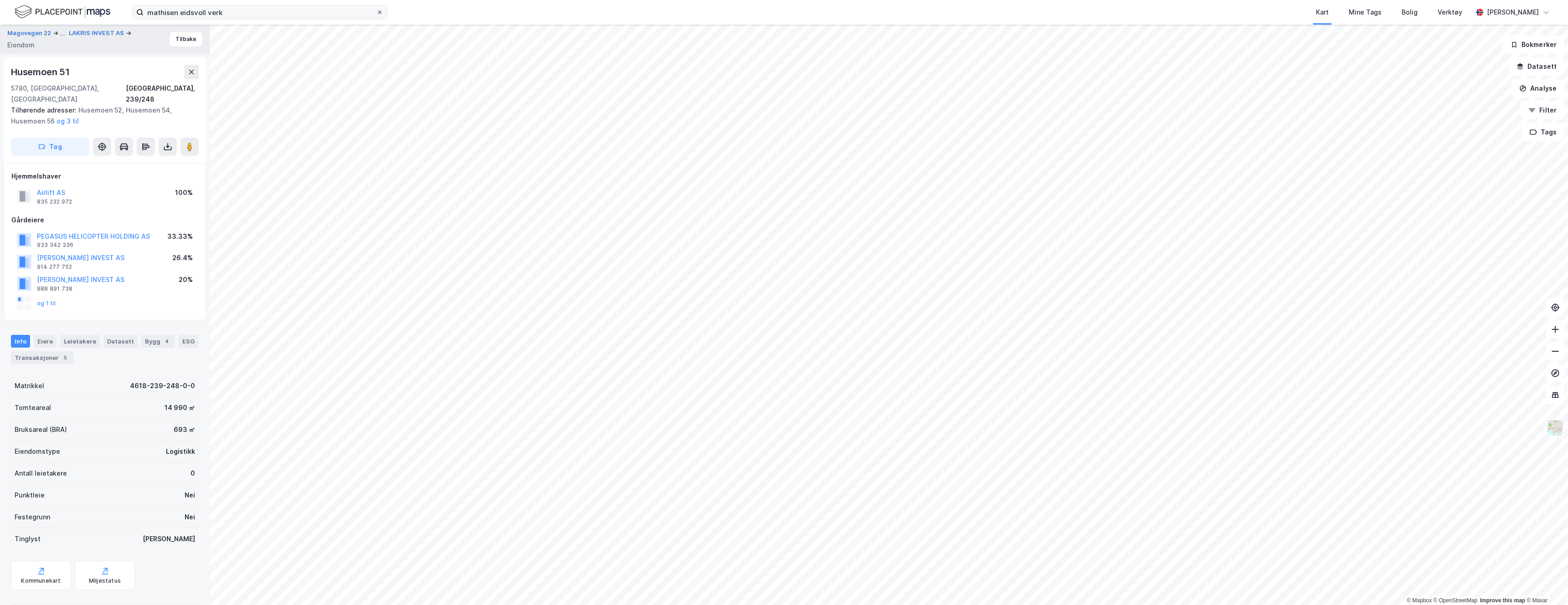
click at [380, 13] on icon at bounding box center [380, 13] width 3 height 3
click at [376, 13] on input "mathisen eidsvoll verk" at bounding box center [260, 13] width 233 height 13
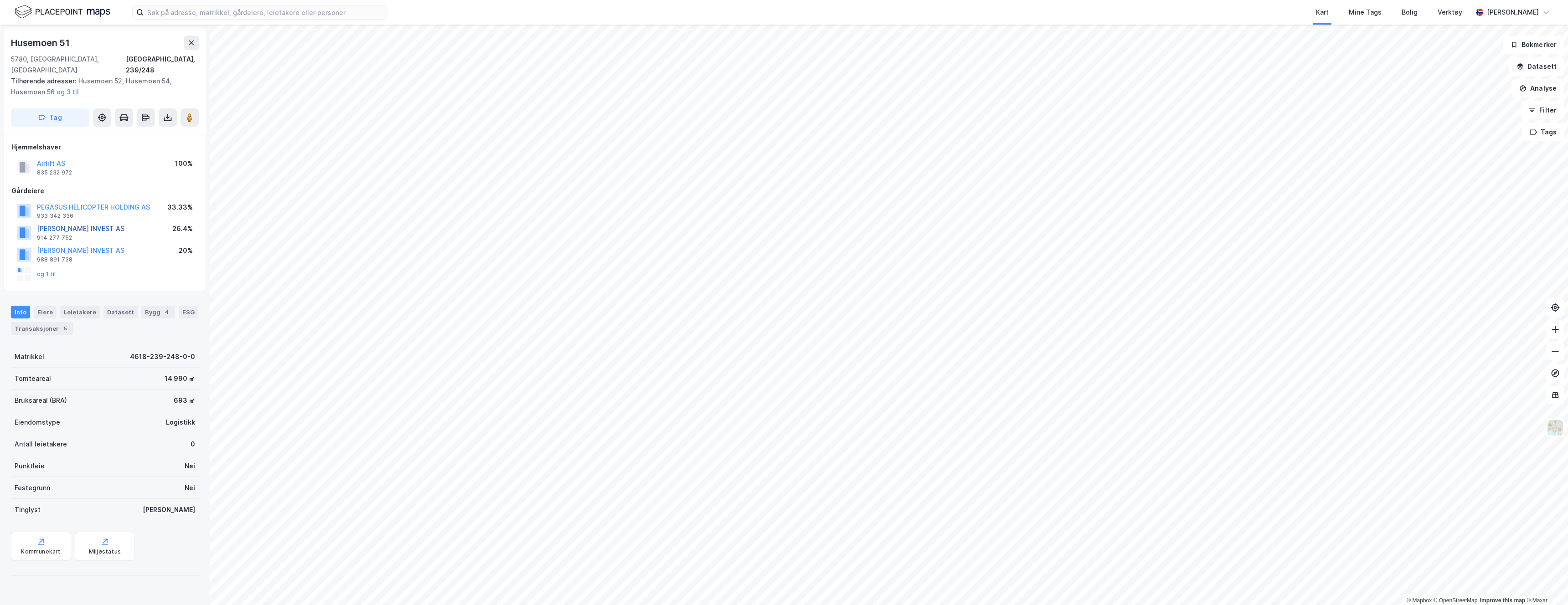
click at [0, 0] on button "ARNE STANG INVEST AS" at bounding box center [0, 0] width 0 height 0
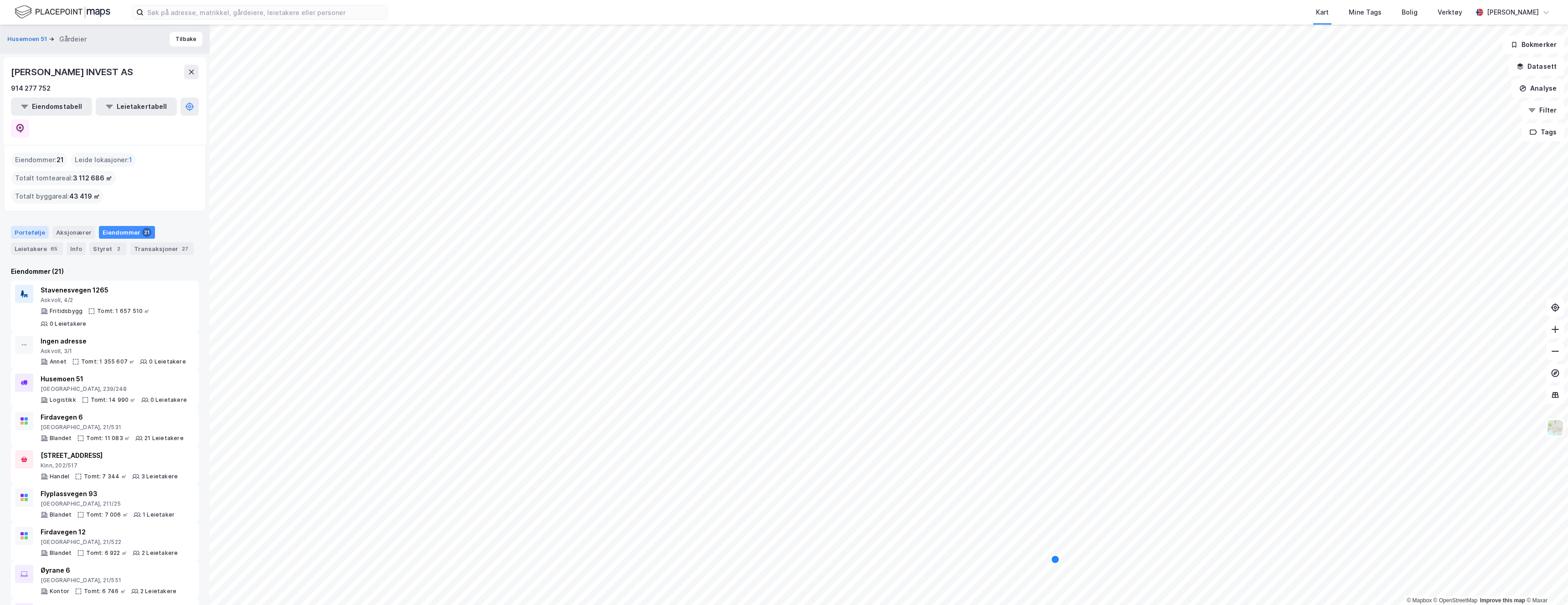
click at [17, 226] on div "Portefølje" at bounding box center [29, 232] width 38 height 13
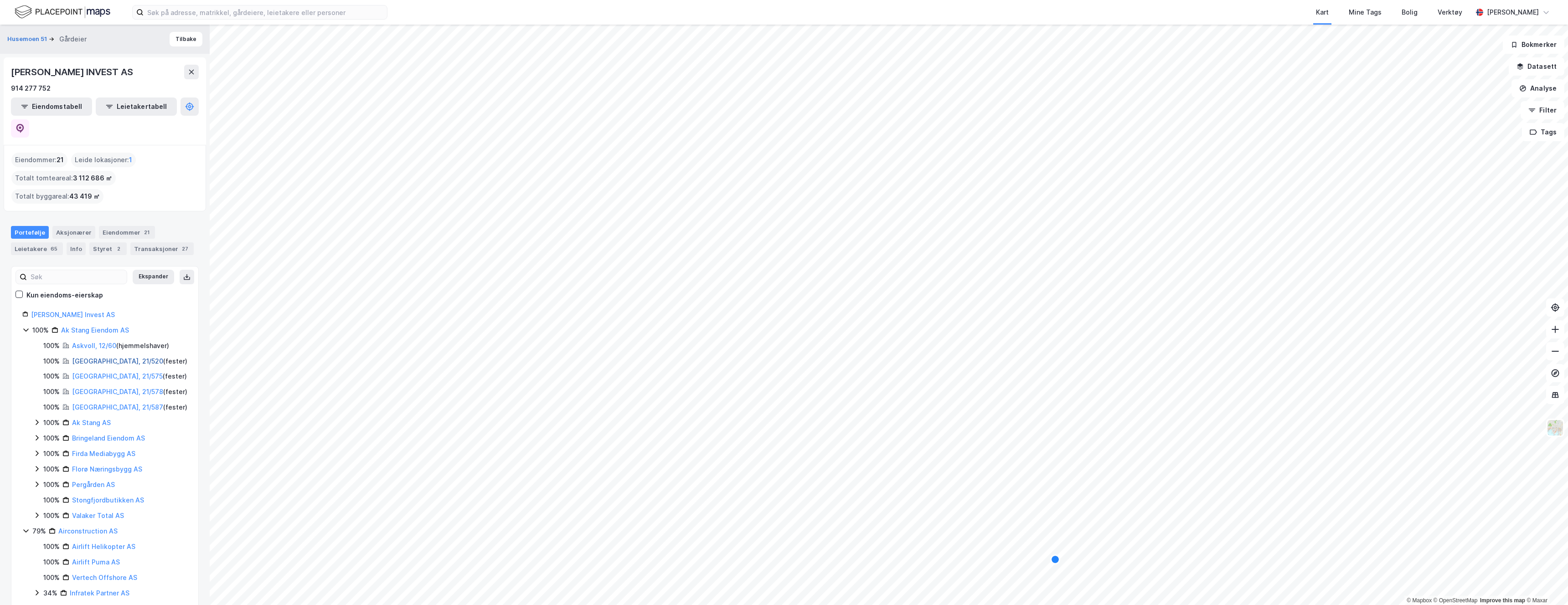
click at [85, 357] on link "Sunnfjord, 21/520" at bounding box center [117, 361] width 91 height 8
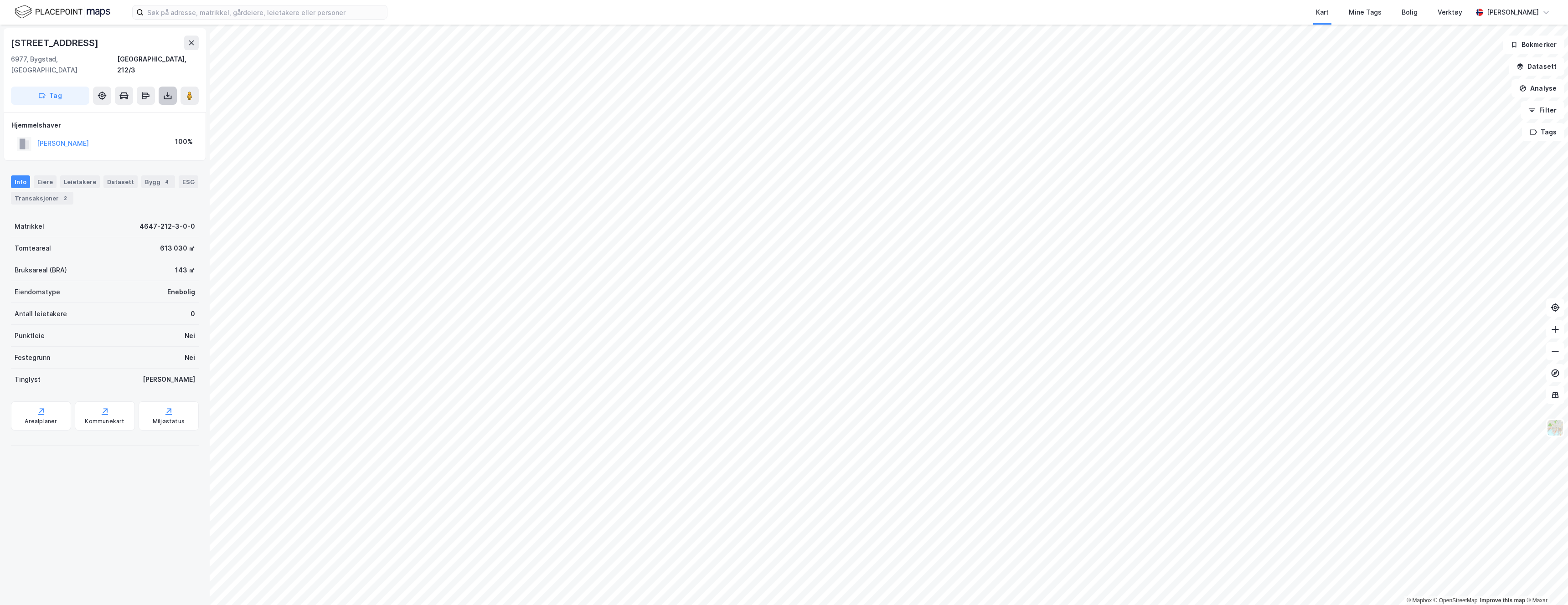
click at [166, 91] on icon at bounding box center [167, 95] width 9 height 9
click at [154, 106] on div "Last ned grunnbok" at bounding box center [128, 113] width 97 height 14
